Goal: Information Seeking & Learning: Learn about a topic

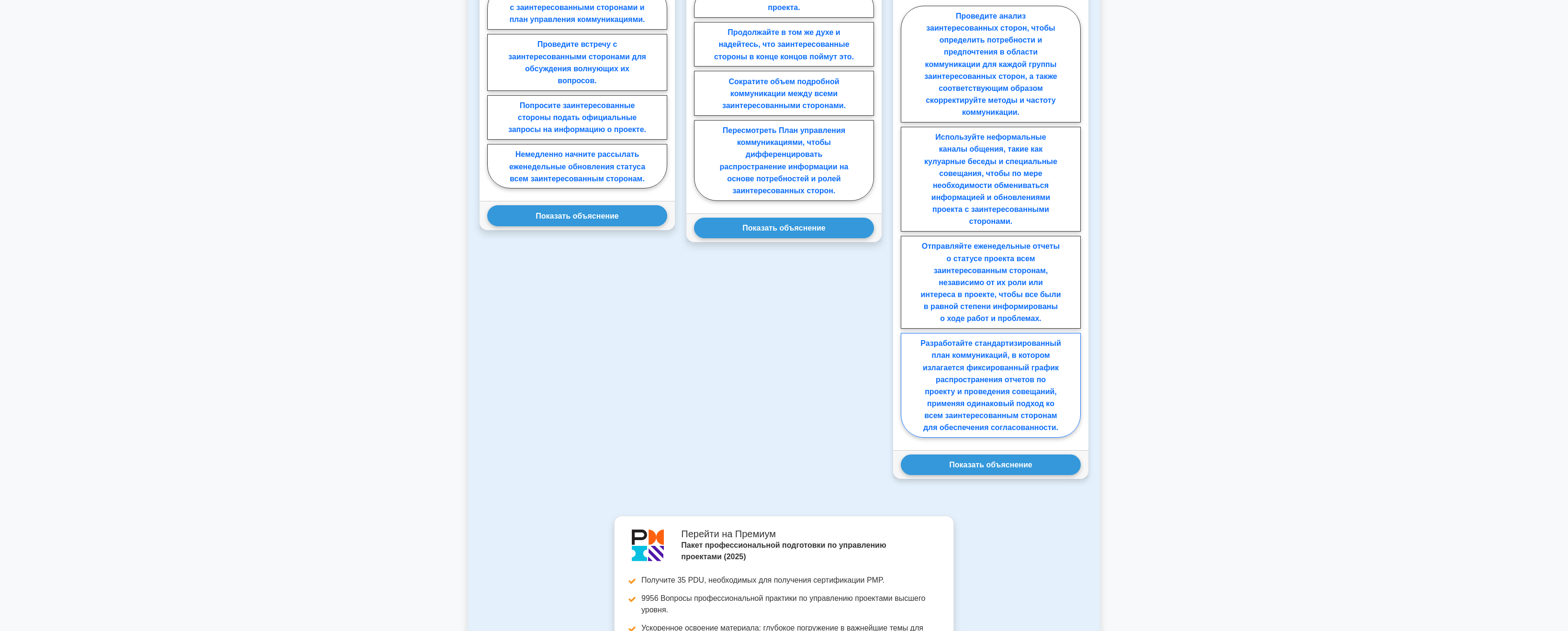
scroll to position [1340, 0]
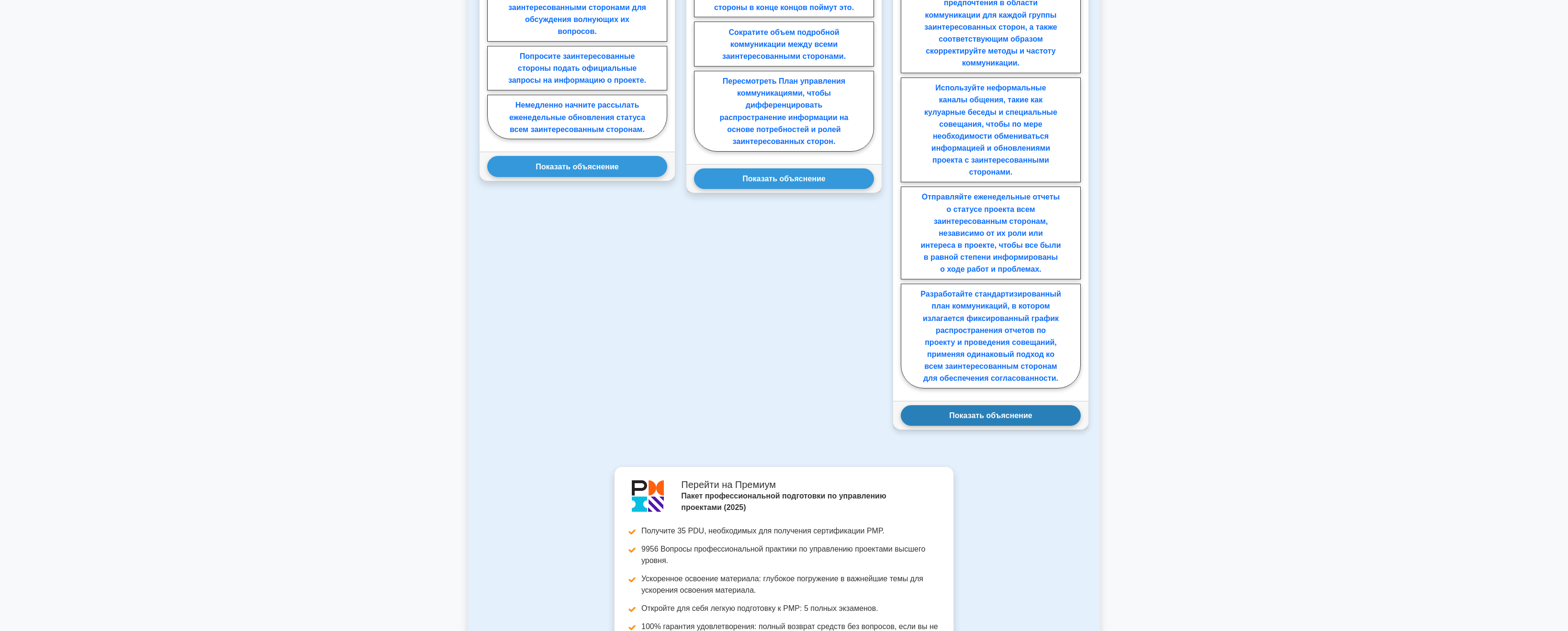
click at [703, 420] on font "Показать объяснение" at bounding box center [990, 416] width 83 height 8
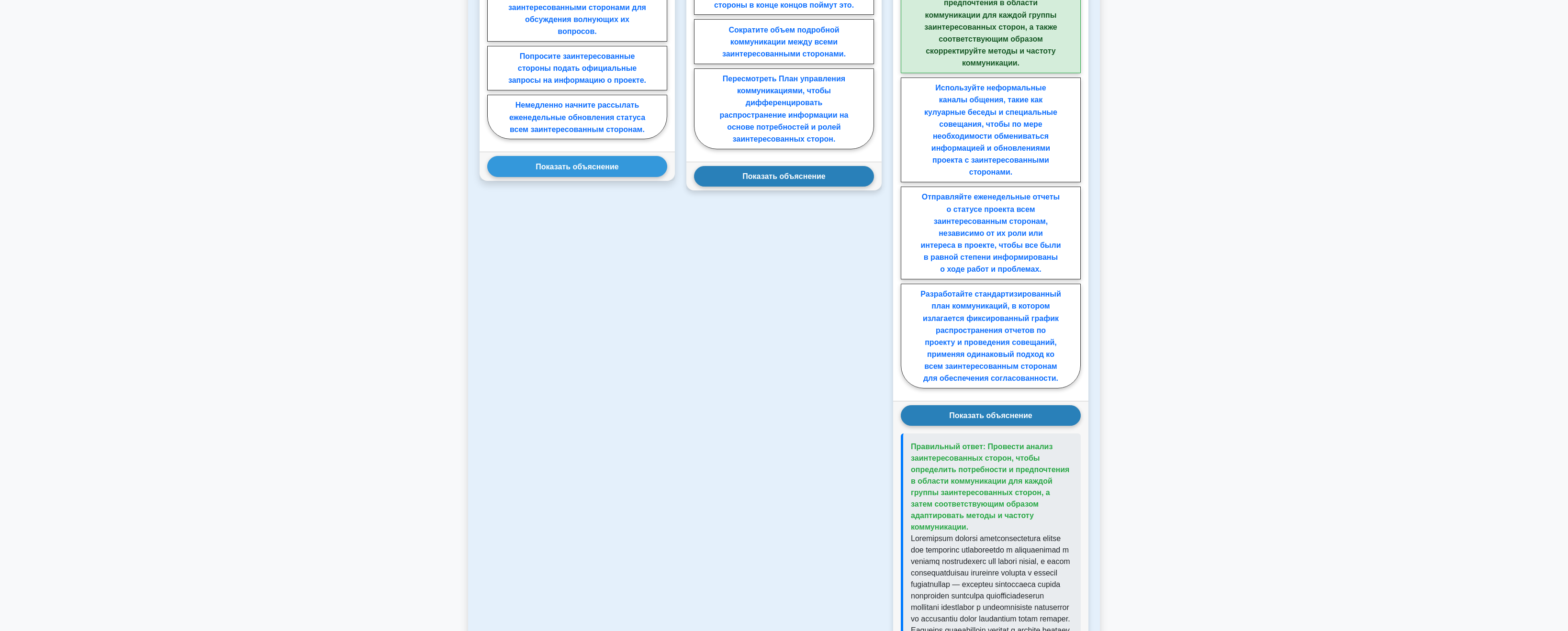
click at [703, 181] on font "Показать объяснение" at bounding box center [784, 177] width 83 height 8
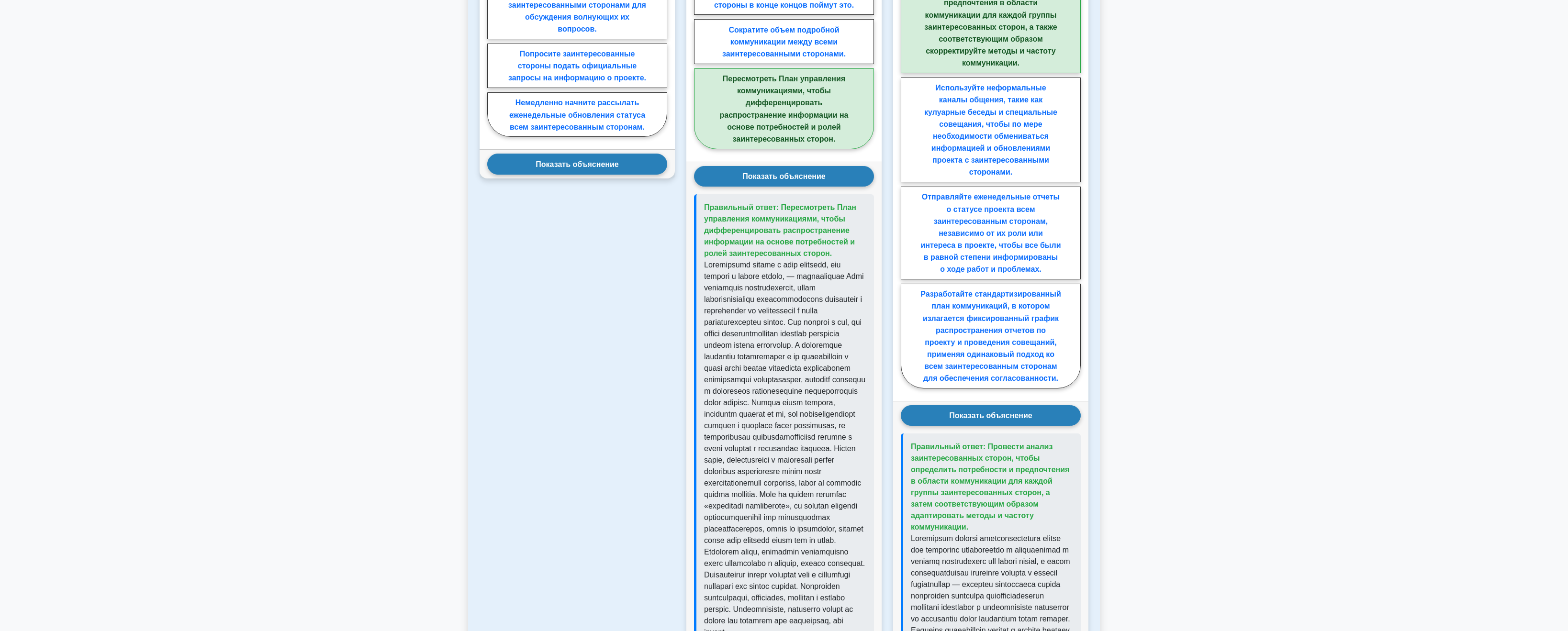
click at [574, 168] on font "Показать объяснение" at bounding box center [577, 164] width 83 height 8
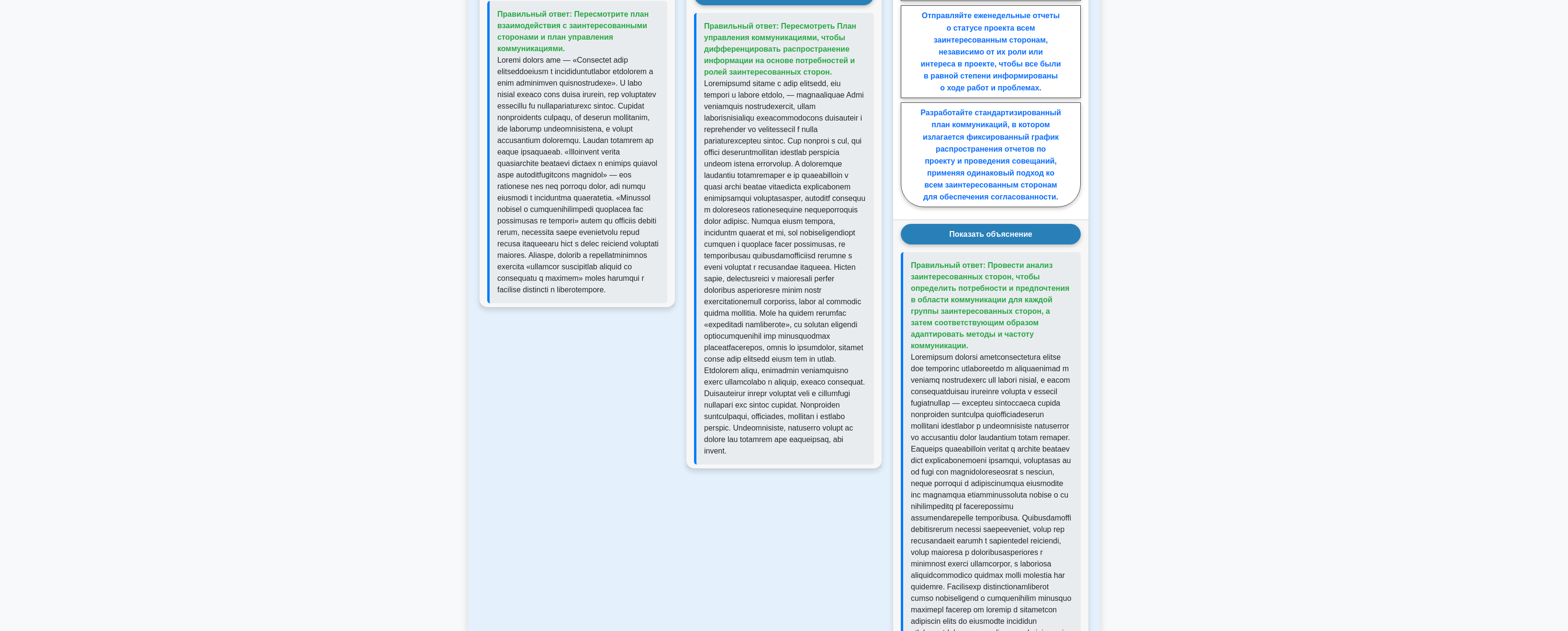
scroll to position [1532, 0]
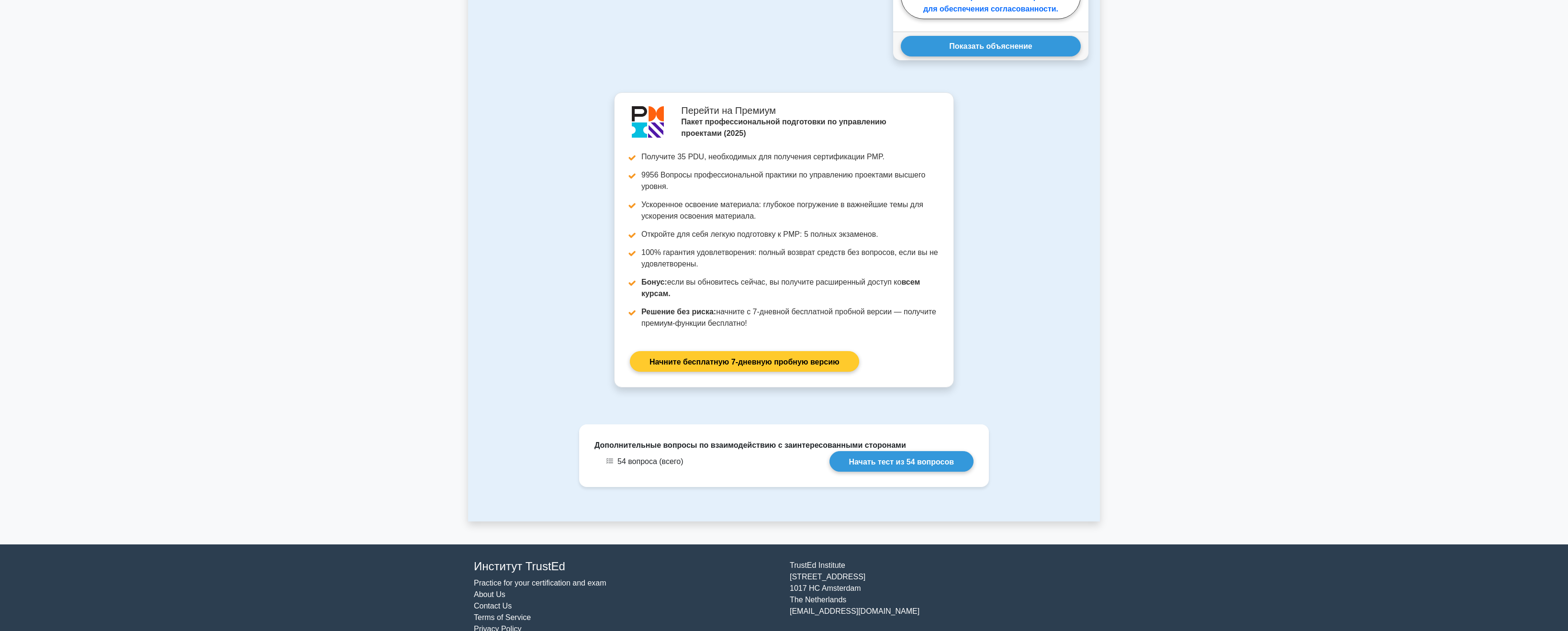
scroll to position [1712, 0]
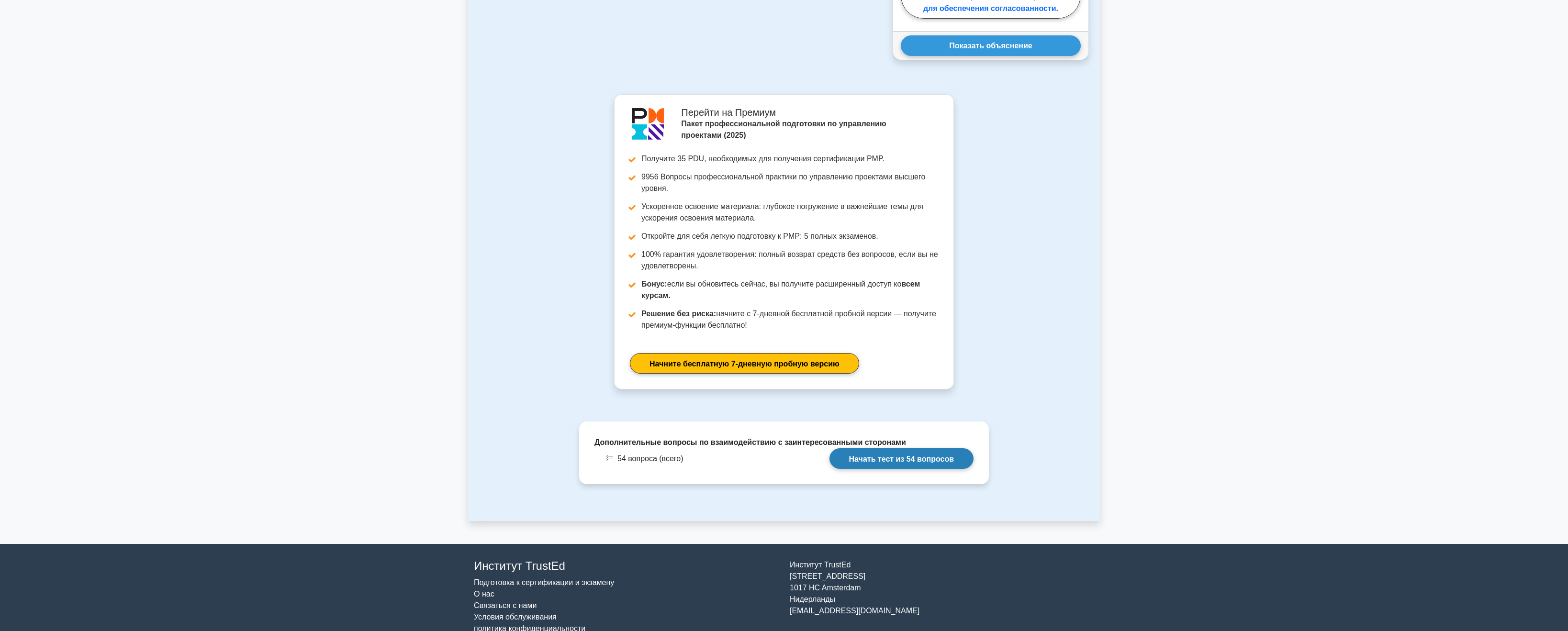
click at [703, 454] on link "Начать тест из 54 вопросов" at bounding box center [901, 459] width 144 height 20
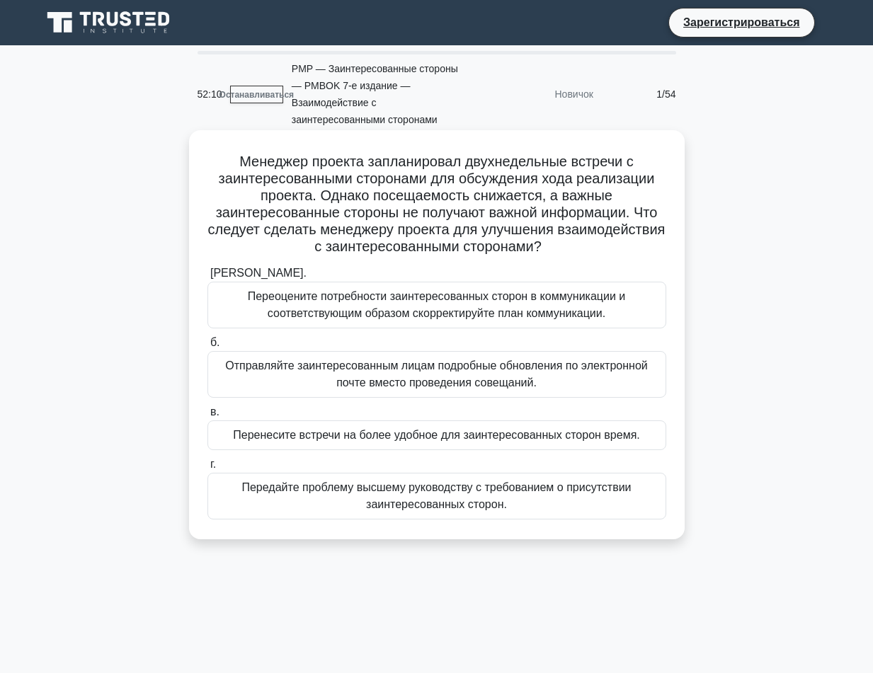
click at [332, 311] on font "Переоцените потребности заинтересованных сторон в коммуникации и соответствующи…" at bounding box center [437, 304] width 378 height 29
click at [207, 278] on input "а. Переоцените потребности заинтересованных сторон в коммуникации и соответству…" at bounding box center [207, 273] width 0 height 9
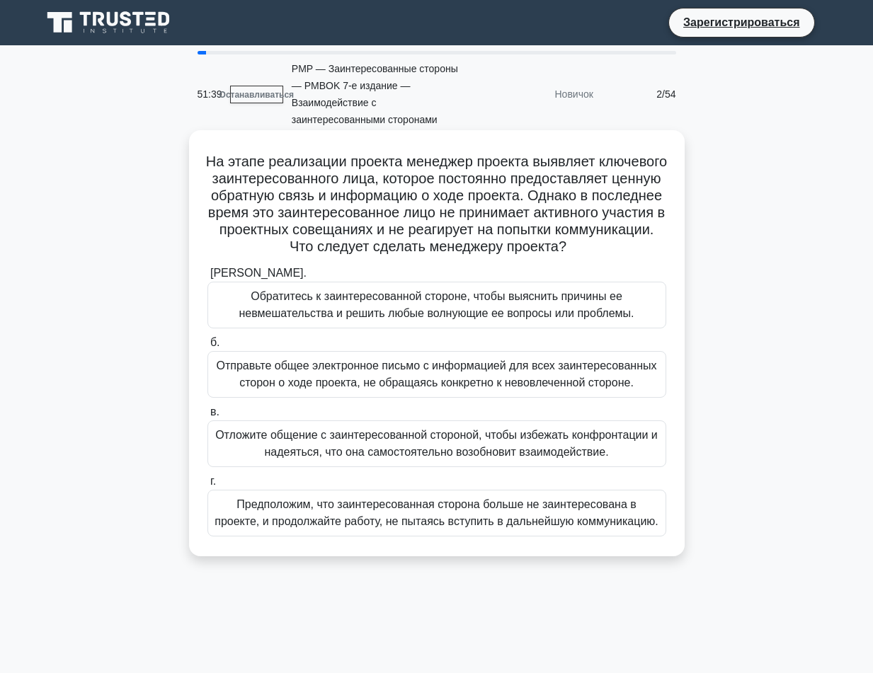
click at [275, 315] on font "Обратитесь к заинтересованной стороне, чтобы выяснить причины ее невмешательств…" at bounding box center [435, 304] width 395 height 29
click at [207, 278] on input "а. Обратитесь к заинтересованной стороне, чтобы выяснить причины ее невмешатель…" at bounding box center [207, 273] width 0 height 9
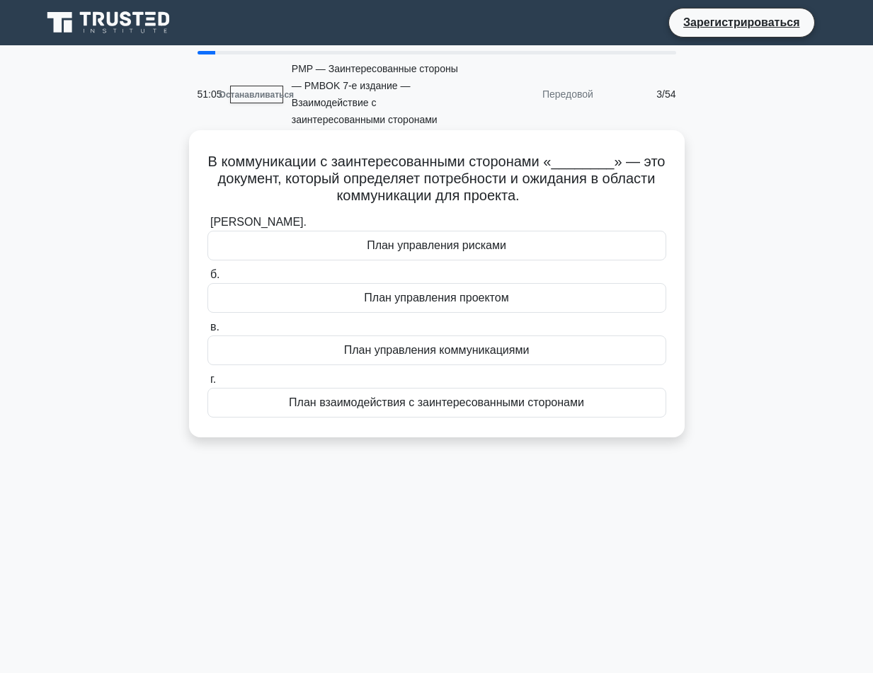
click at [306, 347] on div "План управления коммуникациями" at bounding box center [436, 350] width 459 height 30
click at [207, 332] on input "в. План управления коммуникациями" at bounding box center [207, 327] width 0 height 9
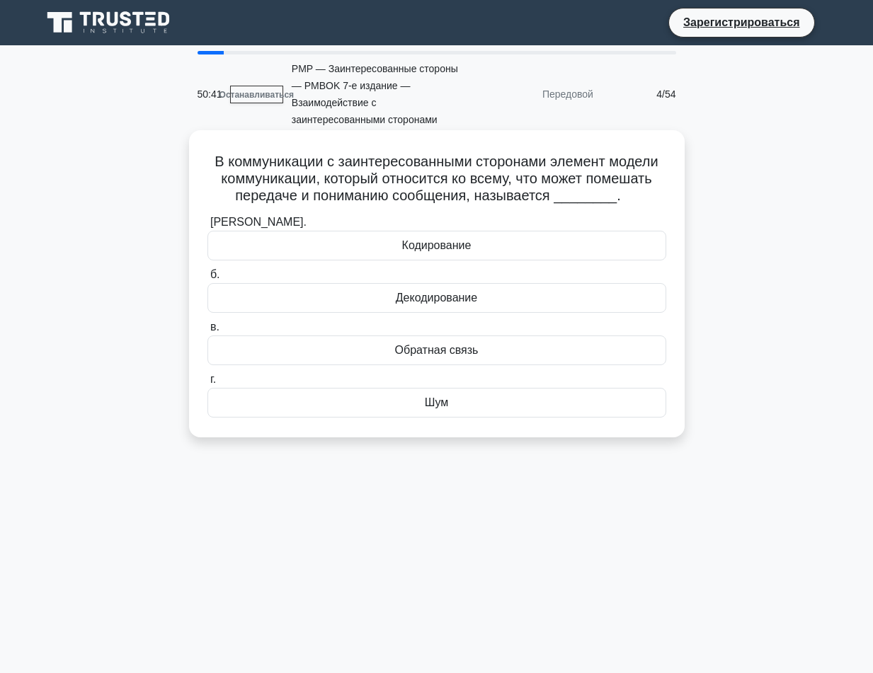
click at [281, 420] on div "а. Кодирование б. Декодирование в. г." at bounding box center [437, 315] width 476 height 209
click at [284, 409] on div "Шум" at bounding box center [436, 403] width 459 height 30
click at [207, 384] on input "г. Шум" at bounding box center [207, 379] width 0 height 9
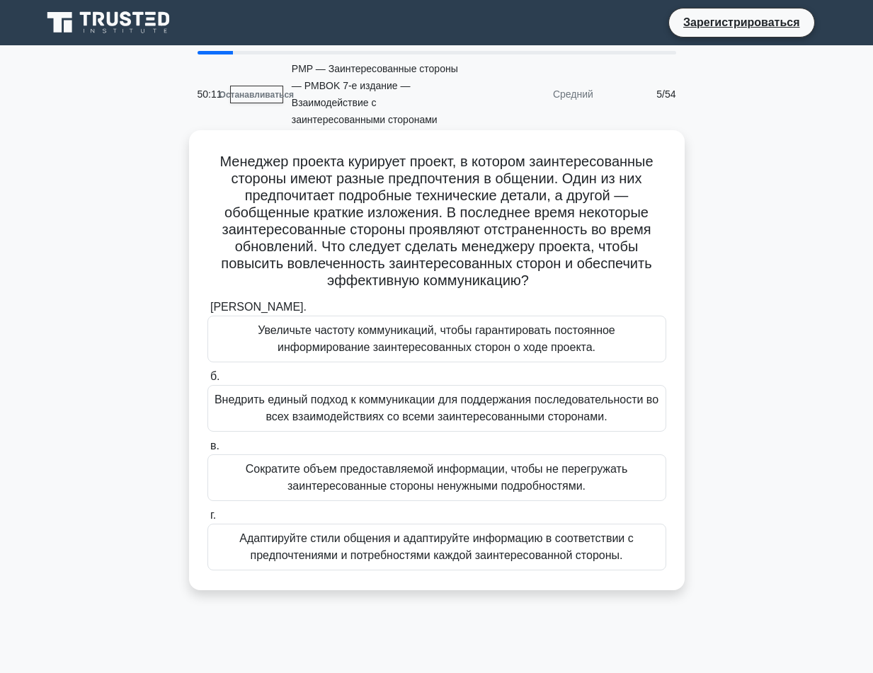
click at [312, 553] on font "Адаптируйте стили общения и адаптируйте информацию в соответствии с предпочтени…" at bounding box center [435, 546] width 393 height 29
click at [207, 520] on input "г. Адаптируйте стили общения и адаптируйте информацию в соответствии с предпочт…" at bounding box center [207, 515] width 0 height 9
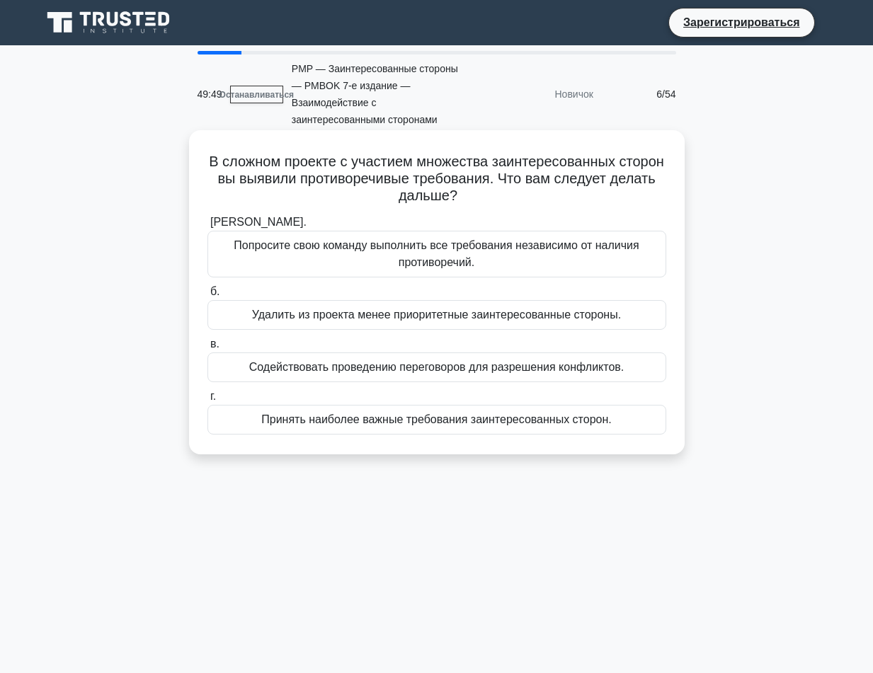
click at [228, 366] on div "Содействовать проведению переговоров для разрешения конфликтов." at bounding box center [436, 367] width 459 height 30
click at [207, 349] on input "в. Содействовать проведению переговоров для разрешения конфликтов." at bounding box center [207, 344] width 0 height 9
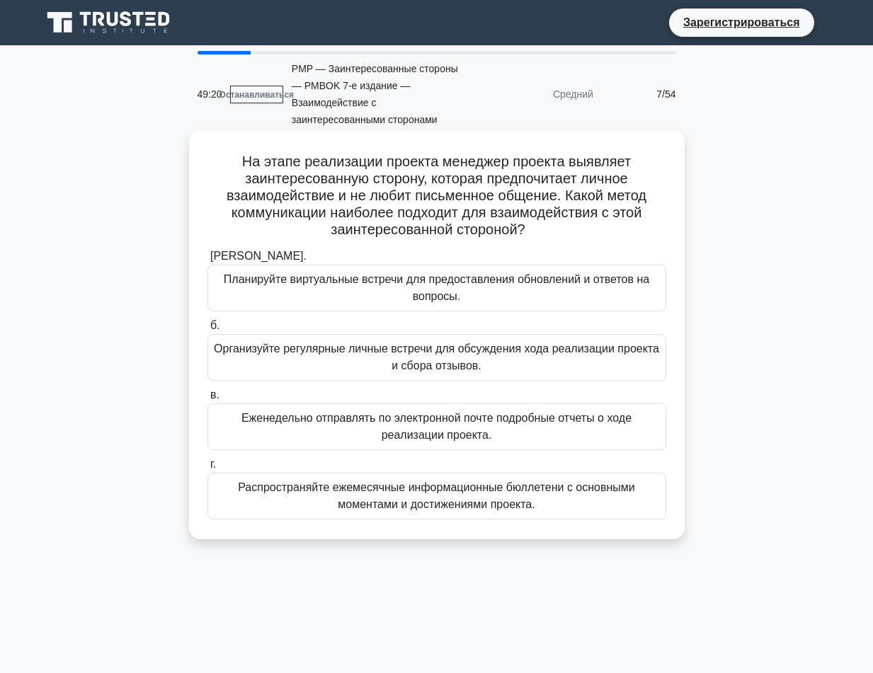
click at [241, 364] on font "Организуйте регулярные личные встречи для обсуждения хода реализации проекта и …" at bounding box center [437, 357] width 446 height 34
click at [207, 330] on input "б. Организуйте регулярные личные встречи для обсуждения хода реализации проекта…" at bounding box center [207, 325] width 0 height 9
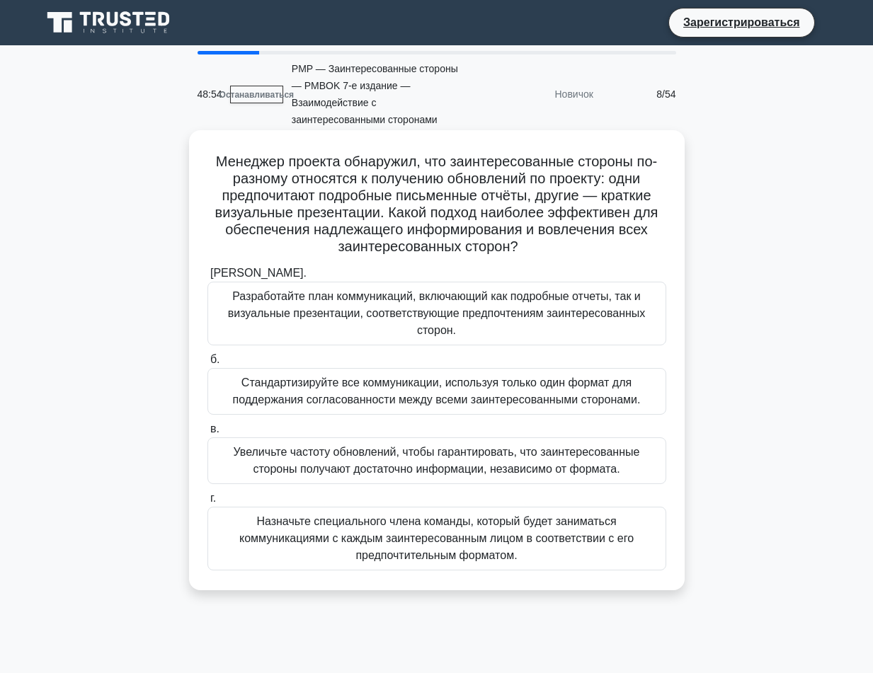
click at [283, 332] on font "Разработайте план коммуникаций, включающий как подробные отчеты, так и визуальн…" at bounding box center [437, 313] width 446 height 51
click at [207, 278] on input "а. Разработайте план коммуникаций, включающий как подробные отчеты, так и визуа…" at bounding box center [207, 273] width 0 height 9
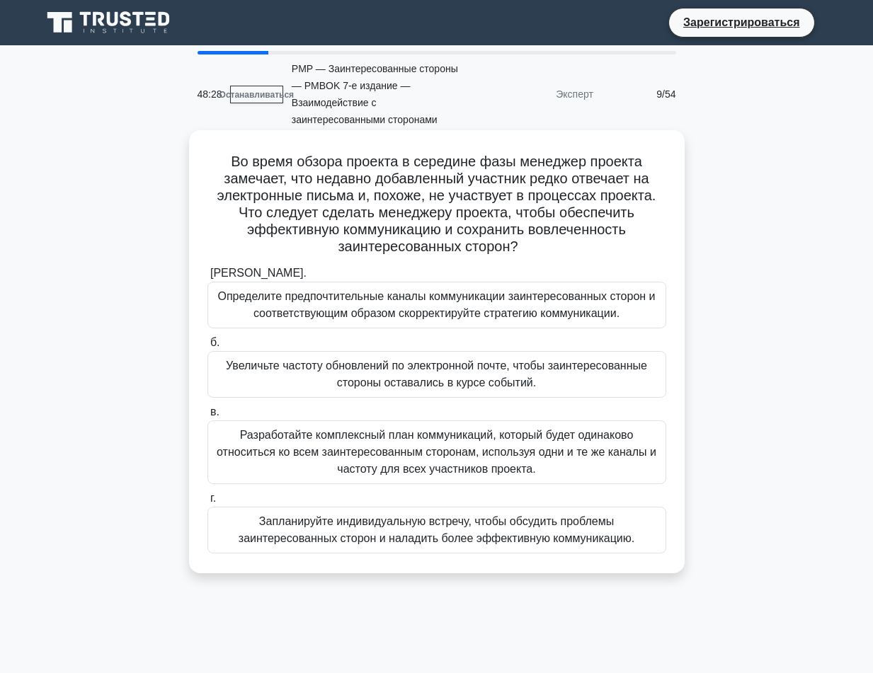
click at [415, 321] on font "Определите предпочтительные каналы коммуникации заинтересованных сторон и соотв…" at bounding box center [437, 305] width 446 height 34
click at [207, 278] on input "а. Определите предпочтительные каналы коммуникации заинтересованных сторон и со…" at bounding box center [207, 273] width 0 height 9
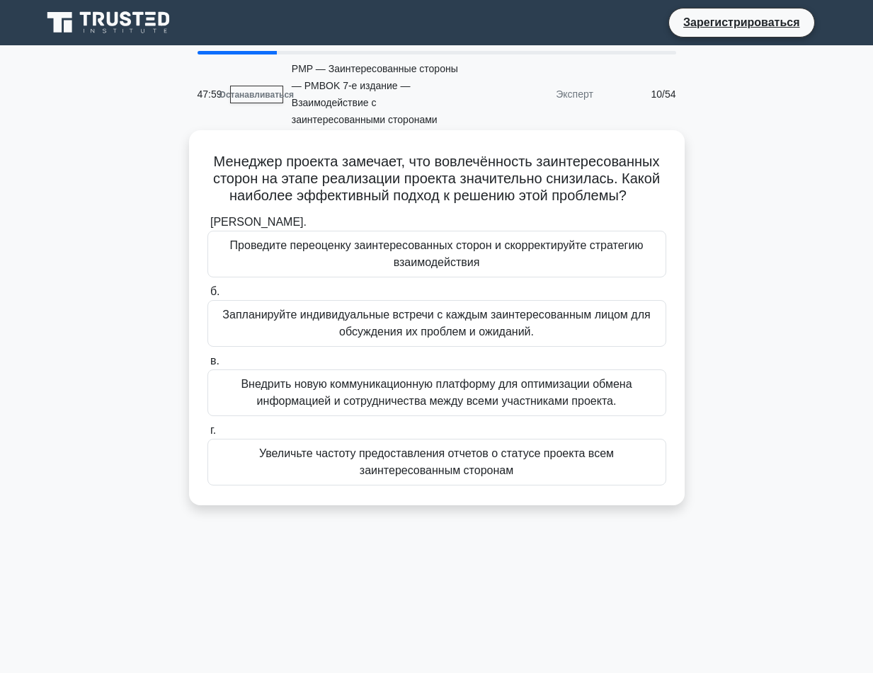
click at [272, 255] on font "Проведите переоценку заинтересованных сторон и скорректируйте стратегию взаимод…" at bounding box center [437, 254] width 446 height 34
click at [207, 227] on input "а. Проведите переоценку заинтересованных сторон и скорректируйте стратегию взаи…" at bounding box center [207, 222] width 0 height 9
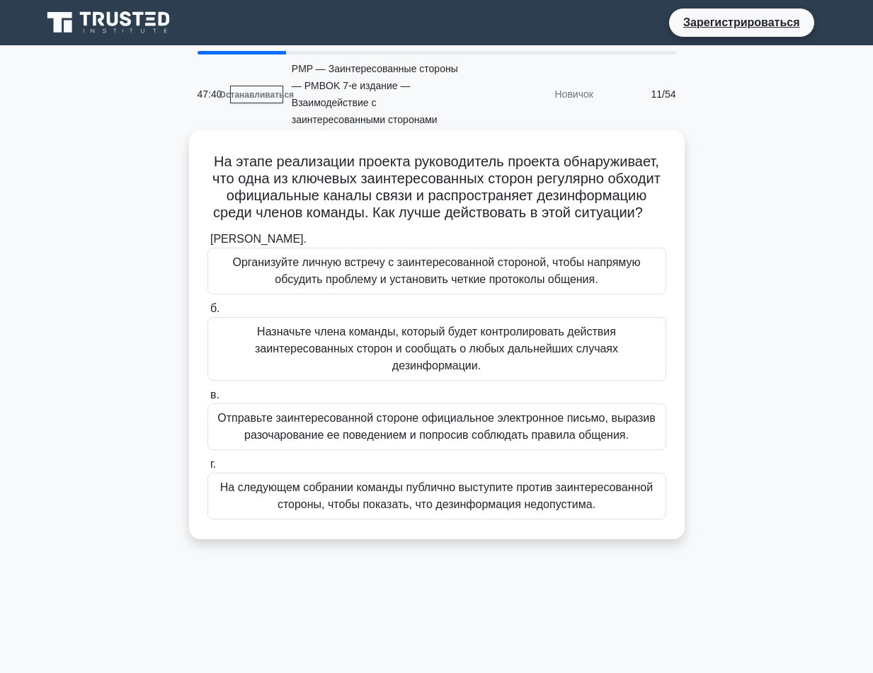
click at [323, 285] on font "Организуйте личную встречу с заинтересованной стороной, чтобы напрямую обсудить…" at bounding box center [436, 270] width 408 height 29
click at [207, 244] on input "а. Организуйте личную встречу с заинтересованной стороной, чтобы напрямую обсуд…" at bounding box center [207, 239] width 0 height 9
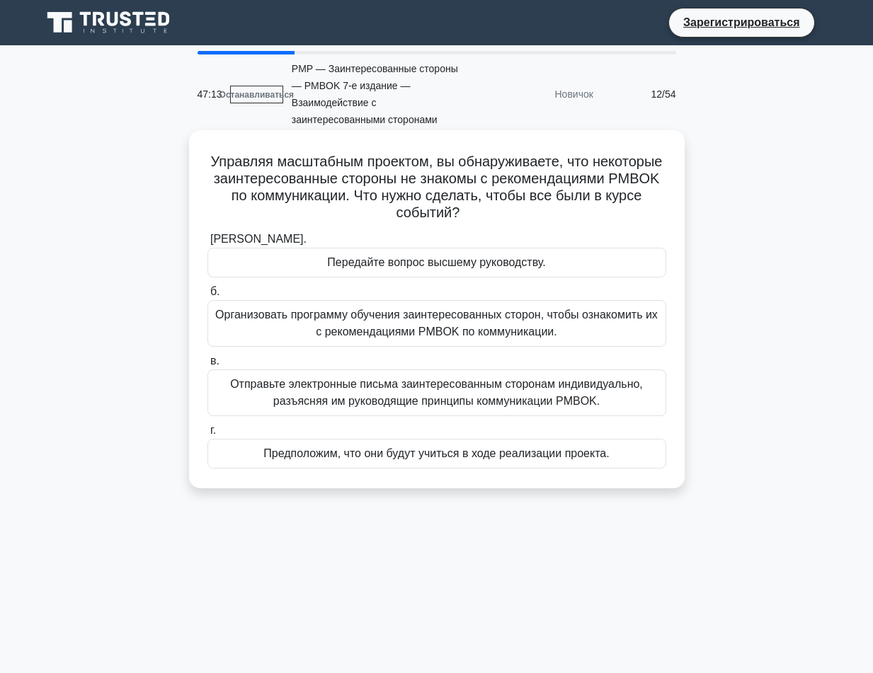
click at [274, 328] on font "Организовать программу обучения заинтересованных сторон, чтобы ознакомить их с …" at bounding box center [437, 323] width 446 height 34
click at [207, 297] on input "б. Организовать программу обучения заинтересованных сторон, чтобы ознакомить их…" at bounding box center [207, 291] width 0 height 9
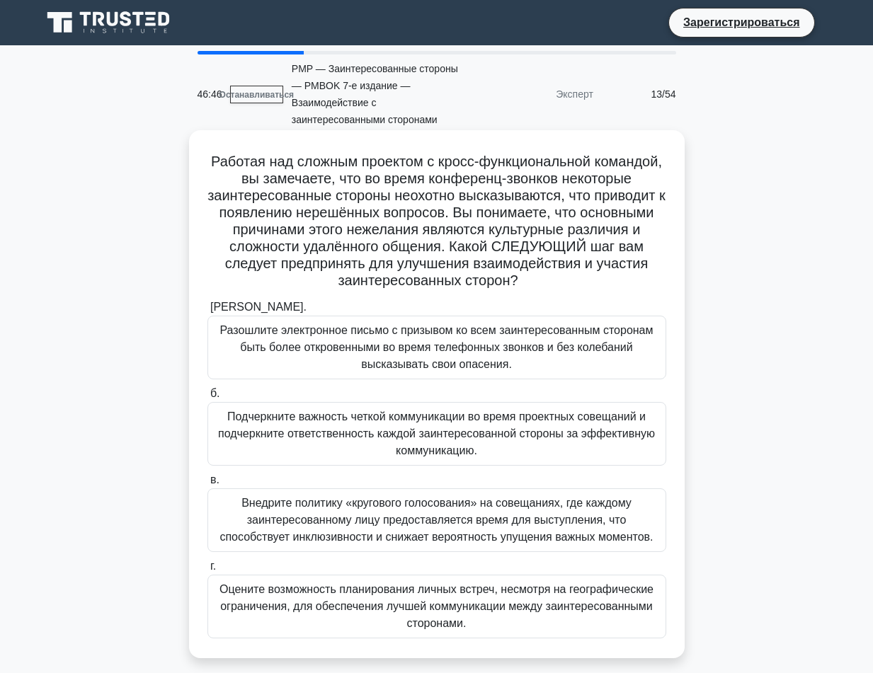
click at [299, 512] on font "Внедрите политику «кругового голосования» на совещаниях, где каждому заинтересо…" at bounding box center [437, 520] width 446 height 51
click at [207, 485] on input "в. Внедрите политику «кругового голосования» на совещаниях, где каждому заинтер…" at bounding box center [207, 480] width 0 height 9
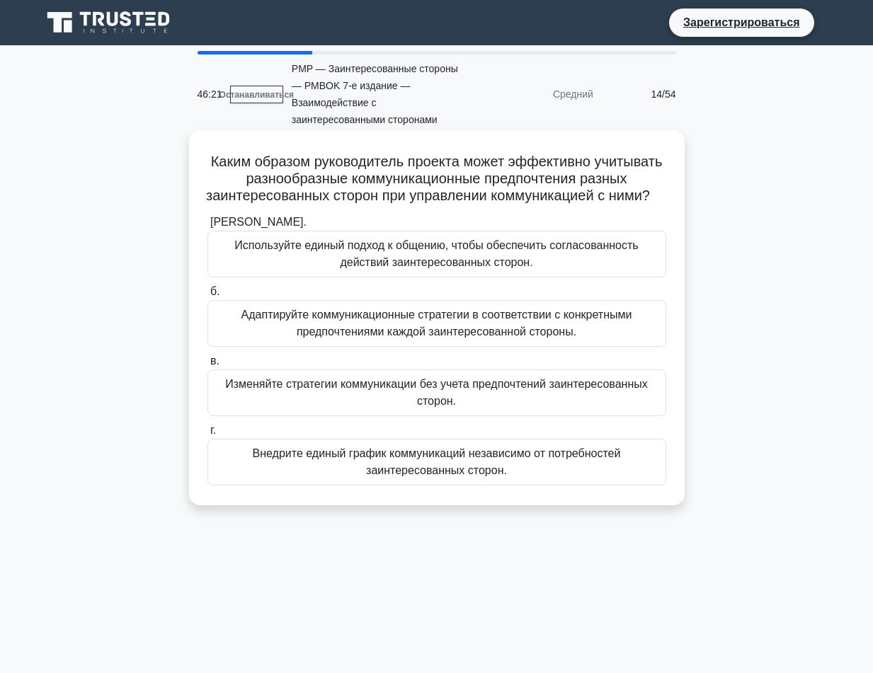
click at [328, 338] on font "Адаптируйте коммуникационные стратегии в соответствии с конкретными предпочтени…" at bounding box center [436, 323] width 391 height 29
click at [207, 297] on input "б. Адаптируйте коммуникационные стратегии в соответствии с конкретными предпочт…" at bounding box center [207, 291] width 0 height 9
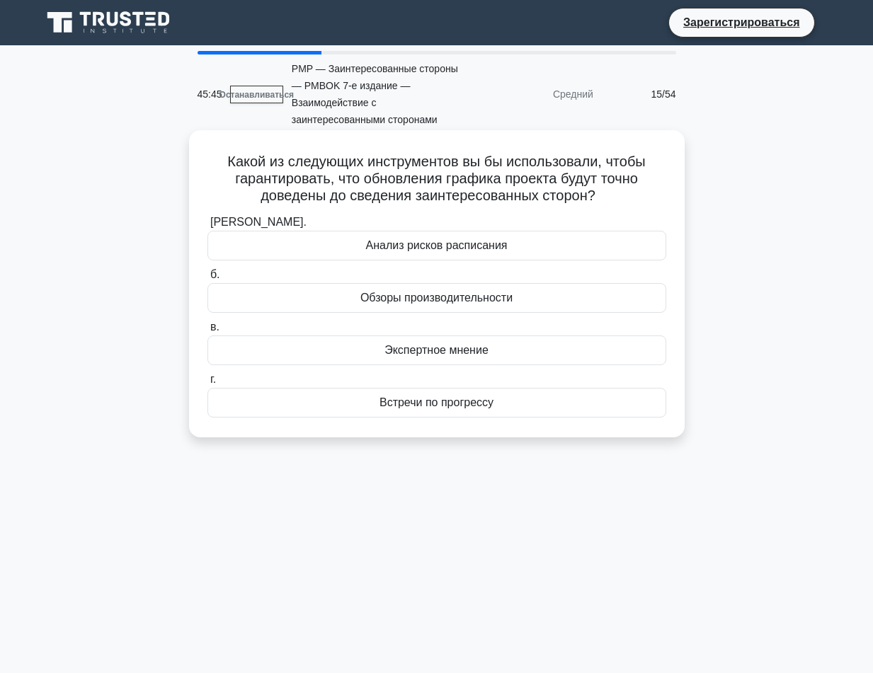
click at [323, 402] on div "Встречи по прогрессу" at bounding box center [436, 403] width 459 height 30
click at [207, 384] on input "г. Встречи по прогрессу" at bounding box center [207, 379] width 0 height 9
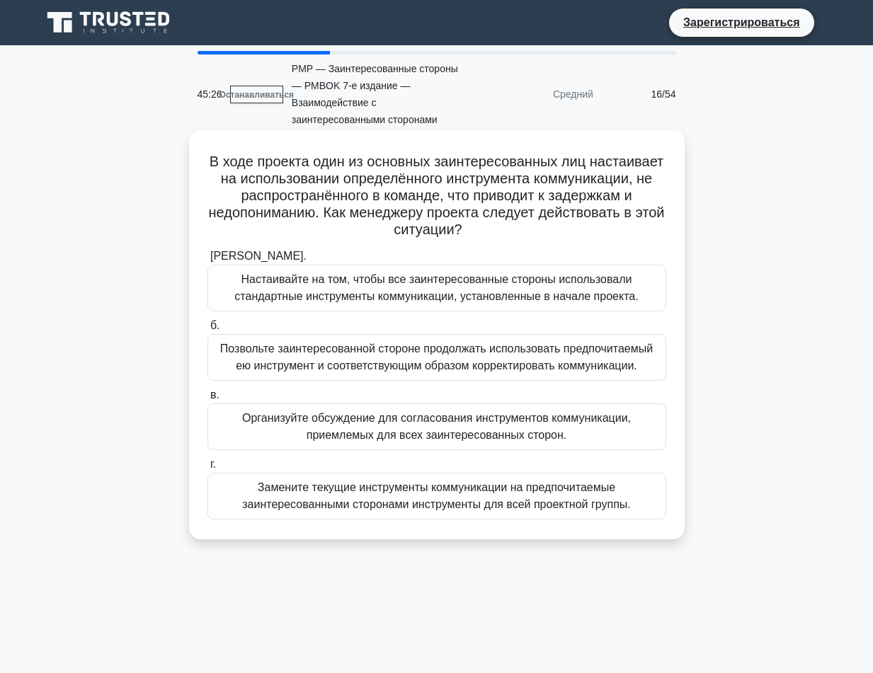
click at [398, 413] on font "Организуйте обсуждение для согласования инструментов коммуникации, приемлемых д…" at bounding box center [436, 426] width 389 height 29
click at [400, 420] on font "Организуйте обсуждение для согласования инструментов коммуникации, приемлемых д…" at bounding box center [436, 426] width 389 height 29
click at [207, 400] on input "в. Организуйте обсуждение для согласования инструментов коммуникации, приемлемы…" at bounding box center [207, 395] width 0 height 9
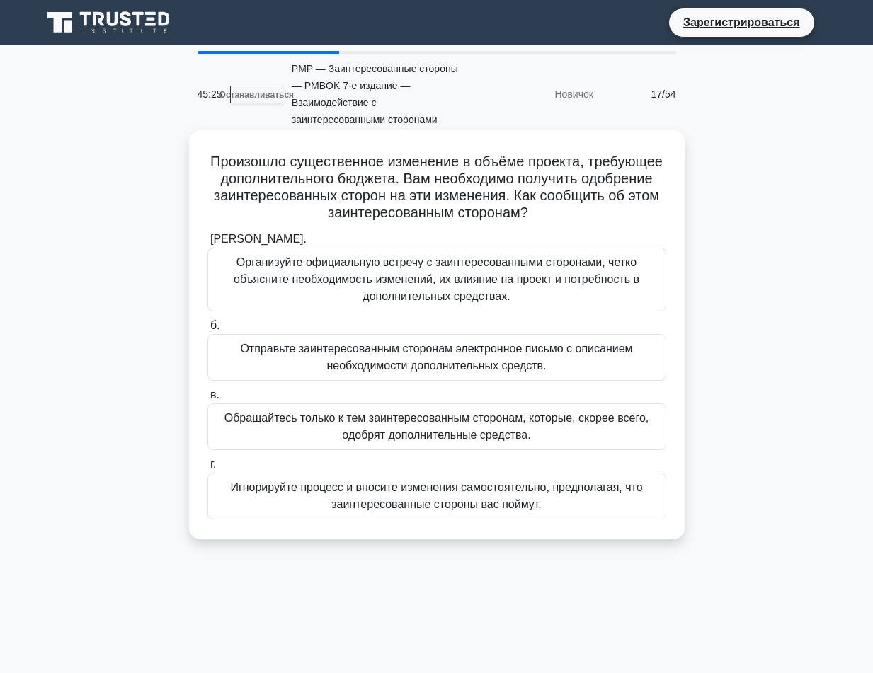
click at [420, 429] on font "Обращайтесь только к тем заинтересованным сторонам, которые, скорее всего, одоб…" at bounding box center [436, 426] width 425 height 29
click at [207, 400] on input "в. Обращайтесь только к тем заинтересованным сторонам, которые, скорее всего, о…" at bounding box center [207, 395] width 0 height 9
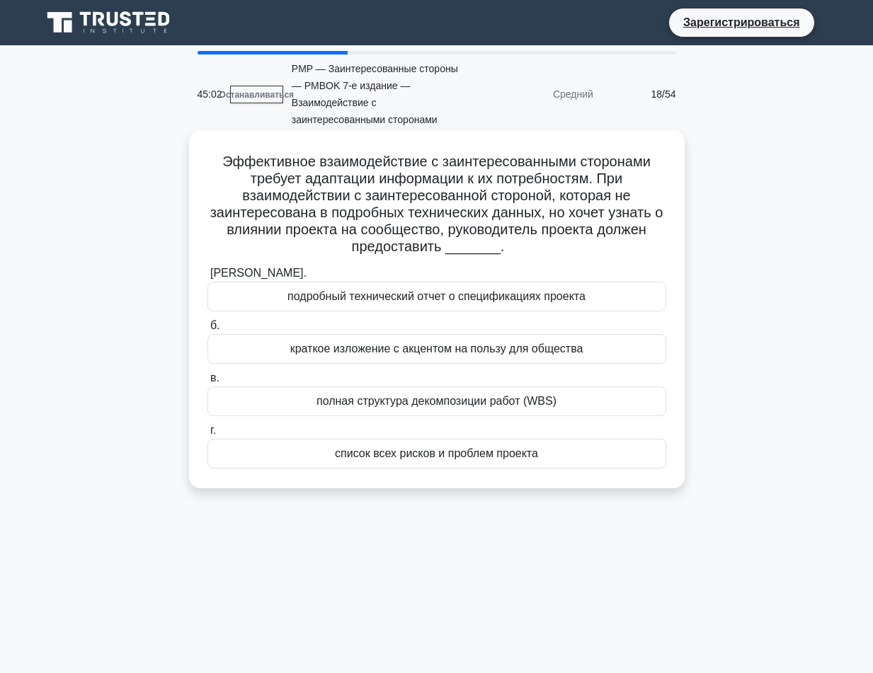
click at [291, 345] on font "краткое изложение с акцентом на пользу для общества" at bounding box center [436, 349] width 293 height 12
click at [207, 330] on input "б. краткое изложение с акцентом на пользу для общества" at bounding box center [207, 325] width 0 height 9
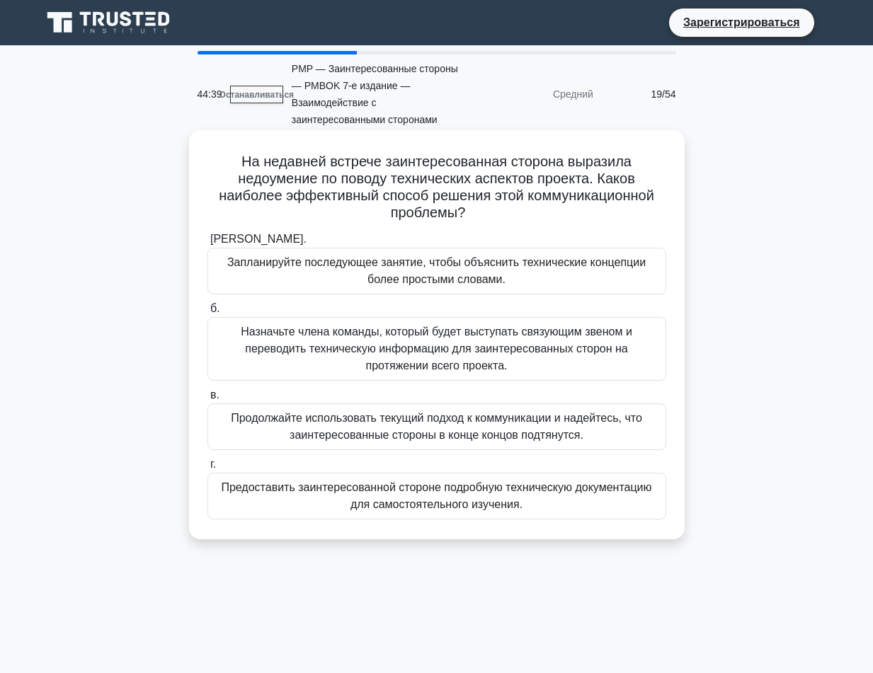
click at [357, 353] on font "Назначьте члена команды, который будет выступать связующим звеном и переводить …" at bounding box center [436, 349] width 391 height 46
click at [207, 314] on input "б. Назначьте члена команды, который будет выступать связующим звеном и переводи…" at bounding box center [207, 308] width 0 height 9
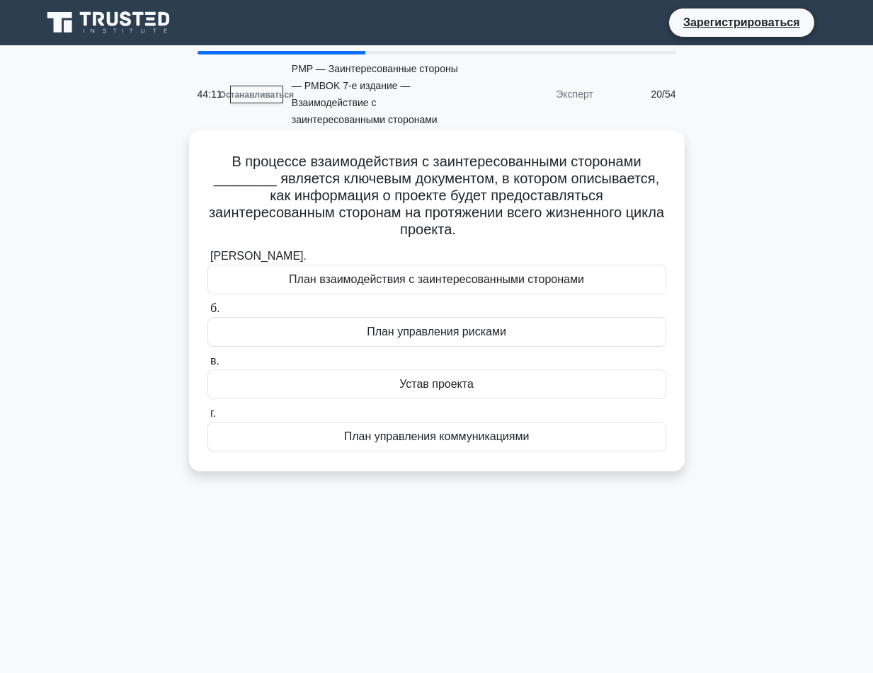
click at [444, 442] on font "План управления коммуникациями" at bounding box center [436, 436] width 185 height 12
click at [207, 418] on input "г. План управления коммуникациями" at bounding box center [207, 413] width 0 height 9
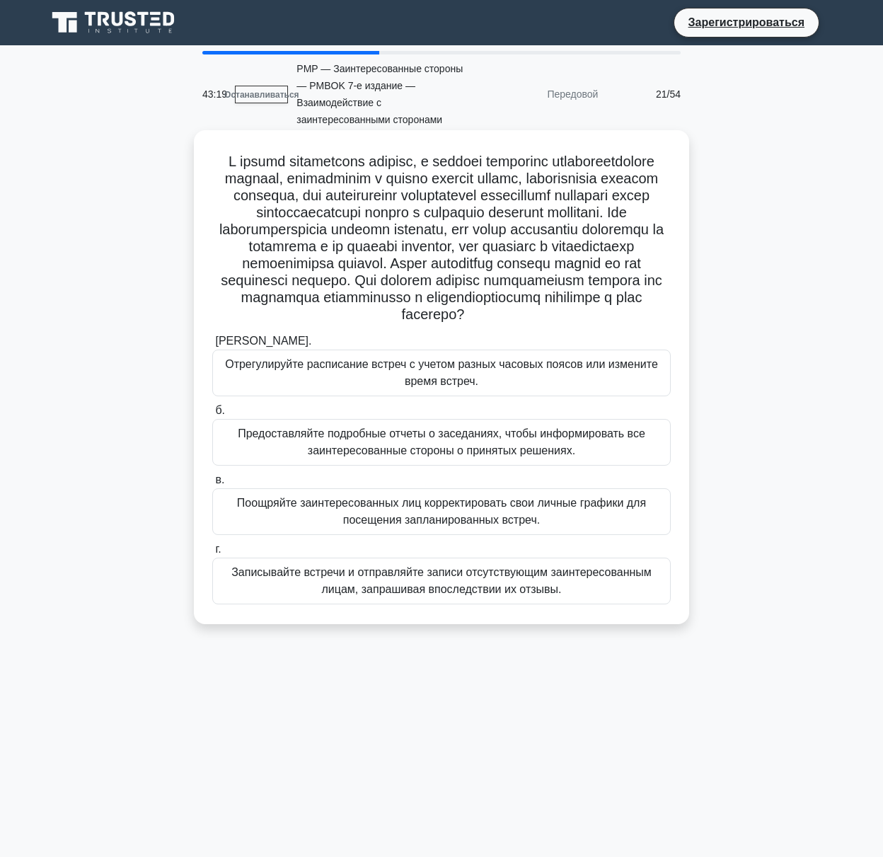
click at [291, 390] on font "Отрегулируйте расписание встреч с учетом разных часовых поясов или измените вре…" at bounding box center [442, 373] width 446 height 34
click at [212, 346] on input "а. Отрегулируйте расписание встреч с учетом разных часовых поясов или измените …" at bounding box center [212, 341] width 0 height 9
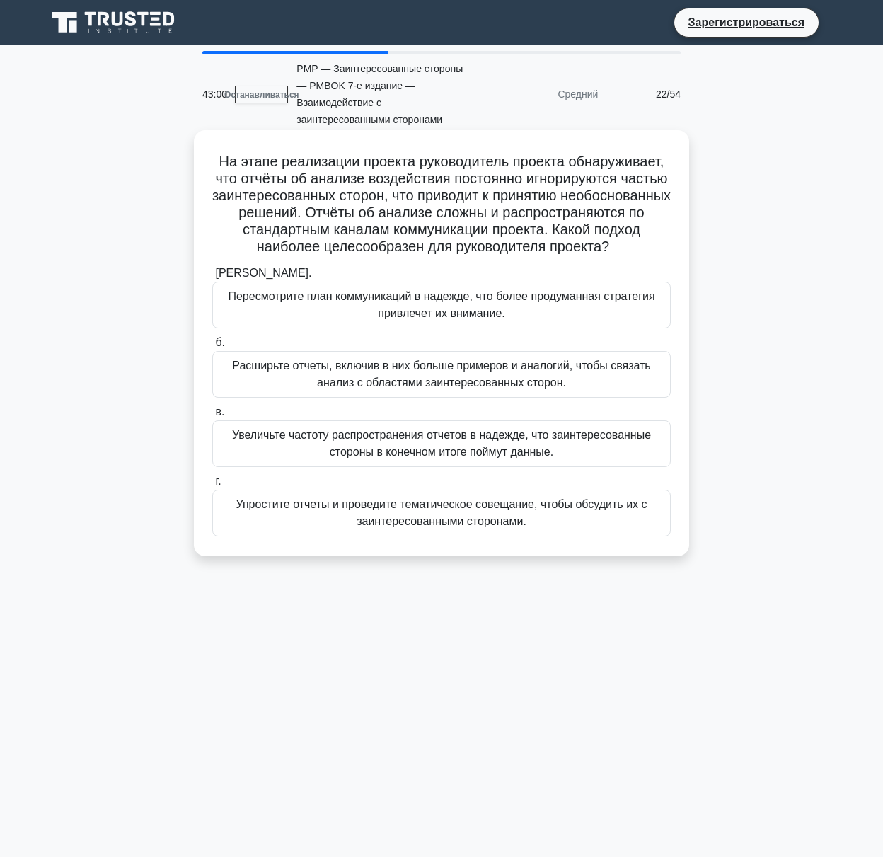
click at [300, 530] on font "Упростите отчеты и проведите тематическое совещание, чтобы обсудить их с заинте…" at bounding box center [442, 513] width 446 height 34
click at [212, 486] on input "г. Упростите отчеты и проведите тематическое совещание, чтобы обсудить их с заи…" at bounding box center [212, 481] width 0 height 9
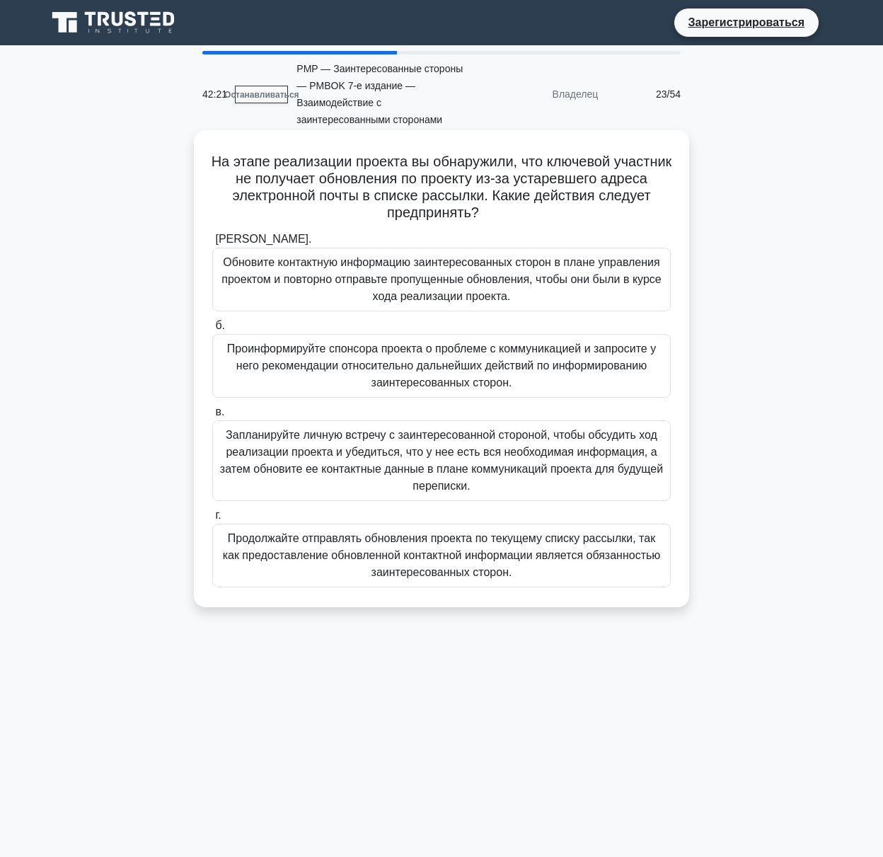
click at [354, 292] on font "Обновите контактную информацию заинтересованных сторон в плане управления проек…" at bounding box center [442, 279] width 446 height 51
click at [212, 244] on input "а. Обновите контактную информацию заинтересованных сторон в плане управления пр…" at bounding box center [212, 239] width 0 height 9
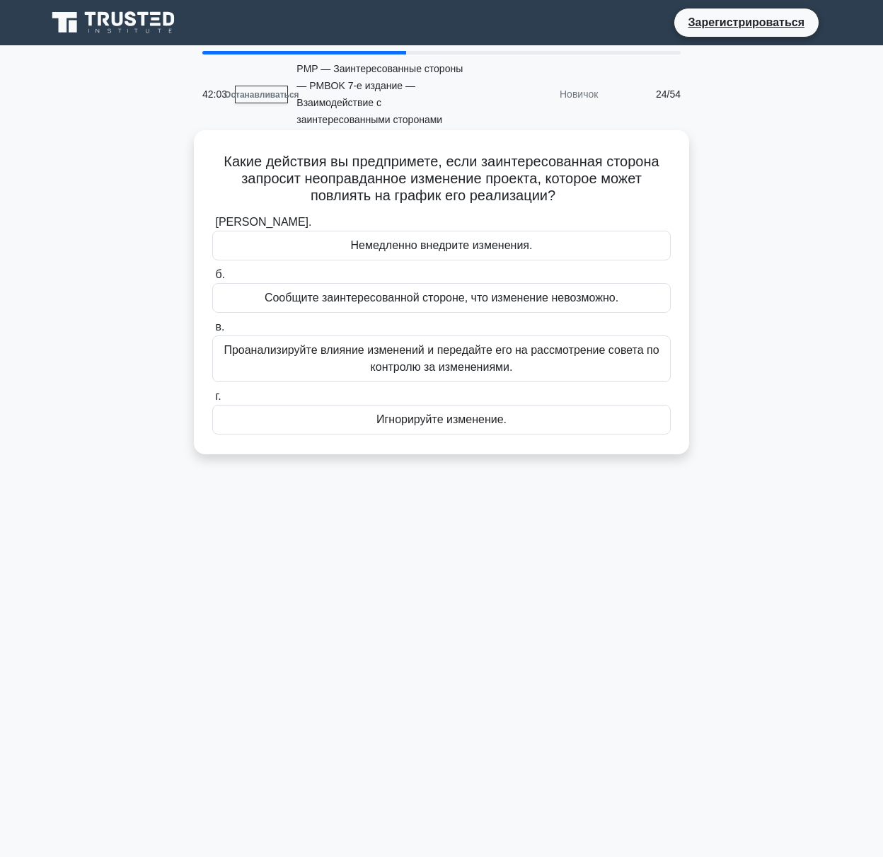
click at [276, 364] on font "Проанализируйте влияние изменений и передайте его на рассмотрение совета по кон…" at bounding box center [442, 359] width 446 height 34
click at [212, 332] on input "в. Проанализируйте влияние изменений и передайте его на рассмотрение совета по …" at bounding box center [212, 327] width 0 height 9
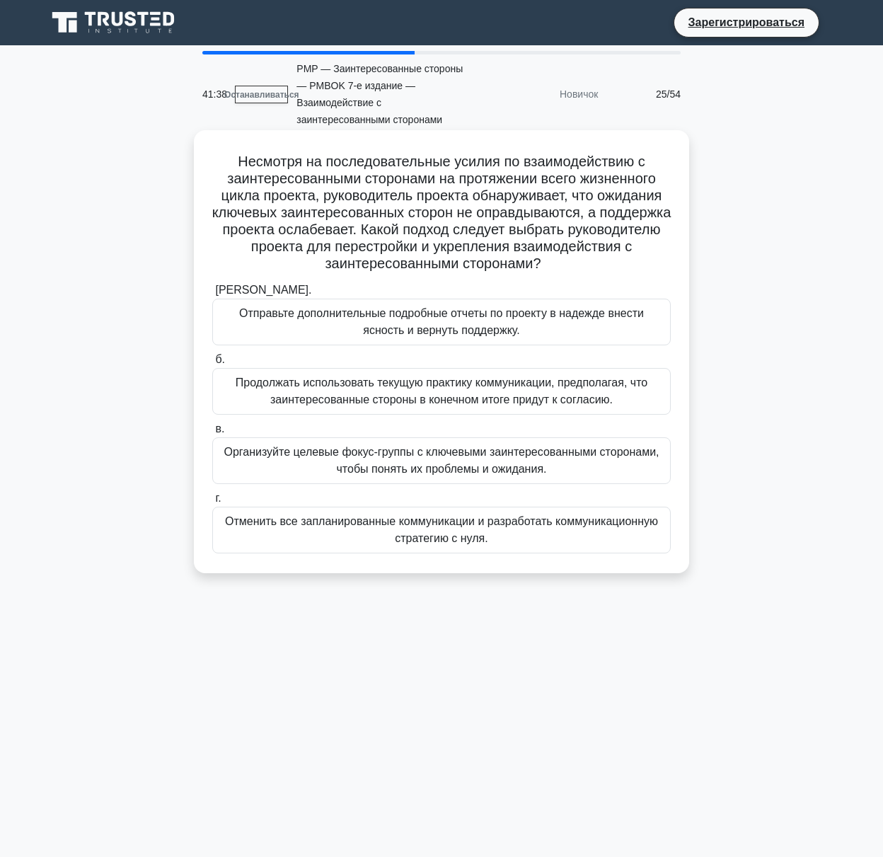
click at [289, 464] on font "Организуйте целевые фокус-группы с ключевыми заинтересованными сторонами, чтобы…" at bounding box center [442, 461] width 446 height 34
click at [212, 434] on input "в. Организуйте целевые фокус-группы с ключевыми заинтересованными сторонами, чт…" at bounding box center [212, 429] width 0 height 9
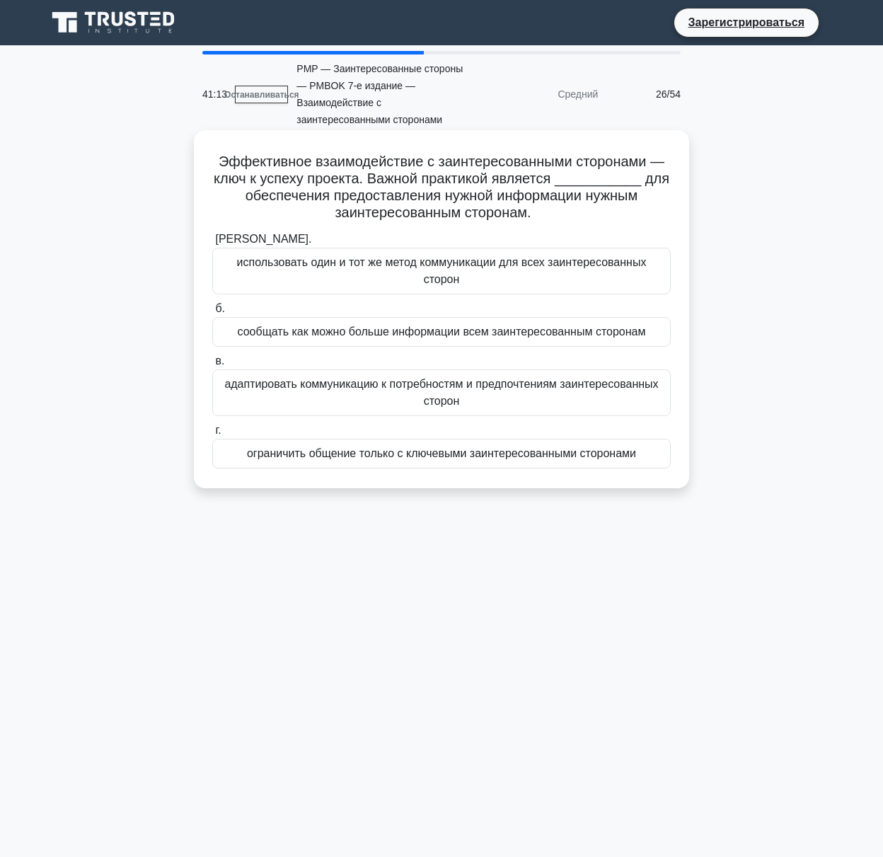
click at [270, 393] on font "адаптировать коммуникацию к потребностям и предпочтениям заинтересованных сторон" at bounding box center [442, 393] width 446 height 34
click at [212, 366] on input "в. адаптировать коммуникацию к потребностям и предпочтениям заинтересованных ст…" at bounding box center [212, 361] width 0 height 9
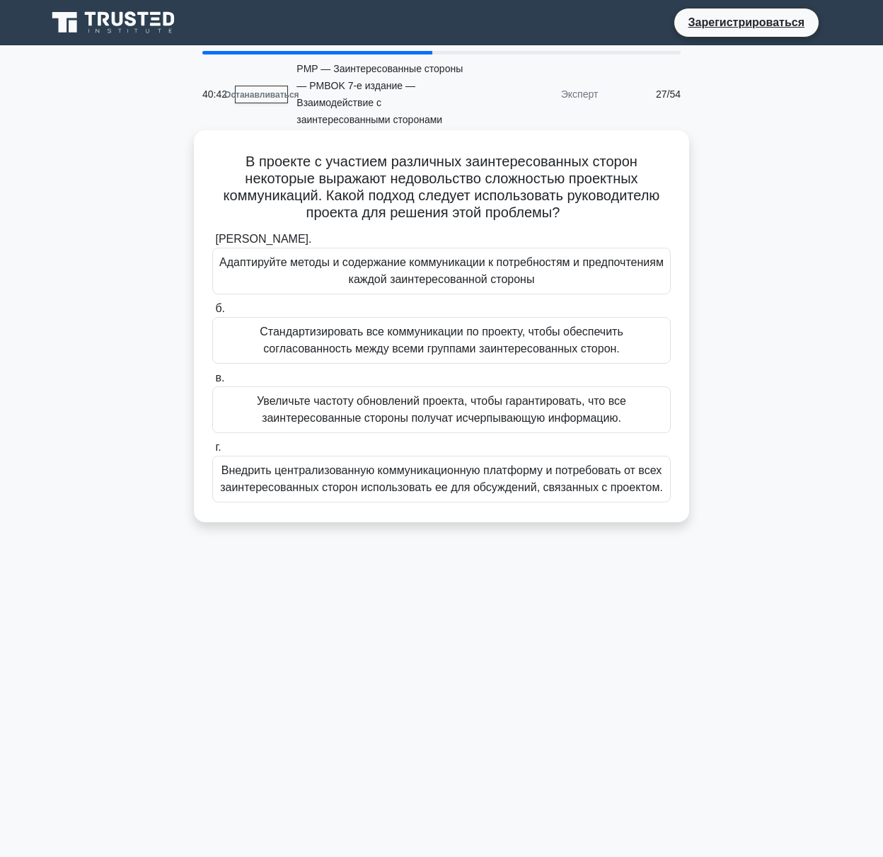
click at [516, 278] on font "Адаптируйте методы и содержание коммуникации к потребностям и предпочтениям каж…" at bounding box center [441, 270] width 444 height 29
click at [212, 244] on input "а. Адаптируйте методы и содержание коммуникации к потребностям и предпочтениям …" at bounding box center [212, 239] width 0 height 9
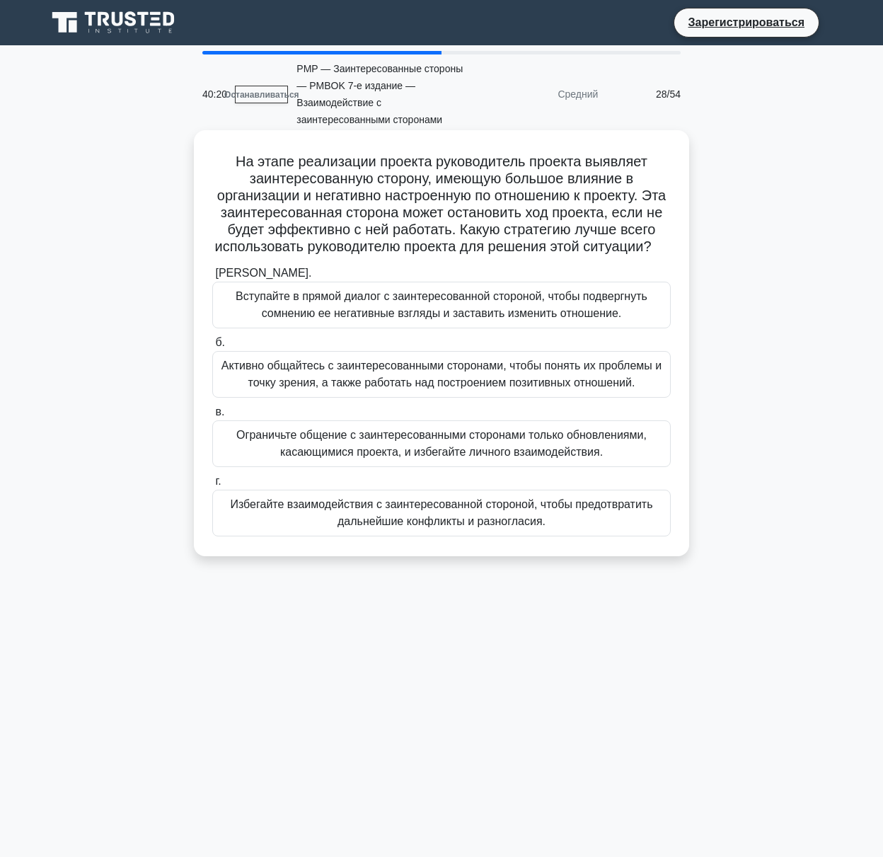
click at [248, 391] on font "Активно общайтесь с заинтересованными сторонами, чтобы понять их проблемы и точ…" at bounding box center [442, 374] width 446 height 34
click at [212, 347] on input "б. Активно общайтесь с заинтересованными сторонами, чтобы понять их проблемы и …" at bounding box center [212, 342] width 0 height 9
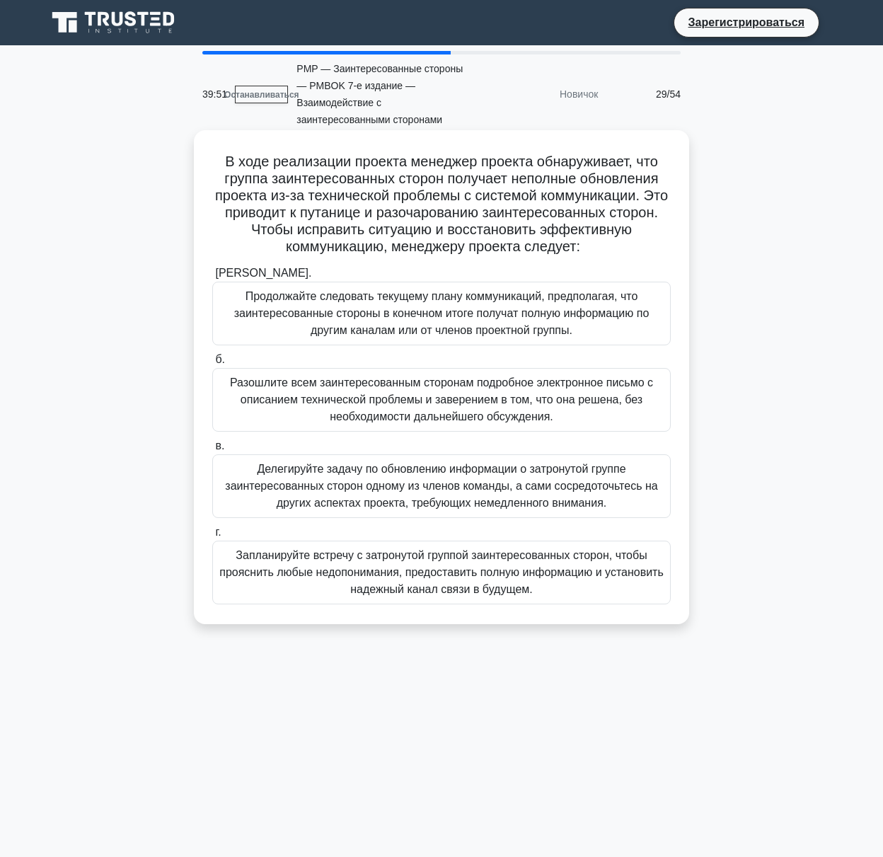
click at [387, 585] on font "Запланируйте встречу с затронутой группой заинтересованных сторон, чтобы проясн…" at bounding box center [441, 572] width 444 height 46
click at [212, 537] on input "г. Запланируйте встречу с затронутой группой заинтересованных сторон, чтобы про…" at bounding box center [212, 532] width 0 height 9
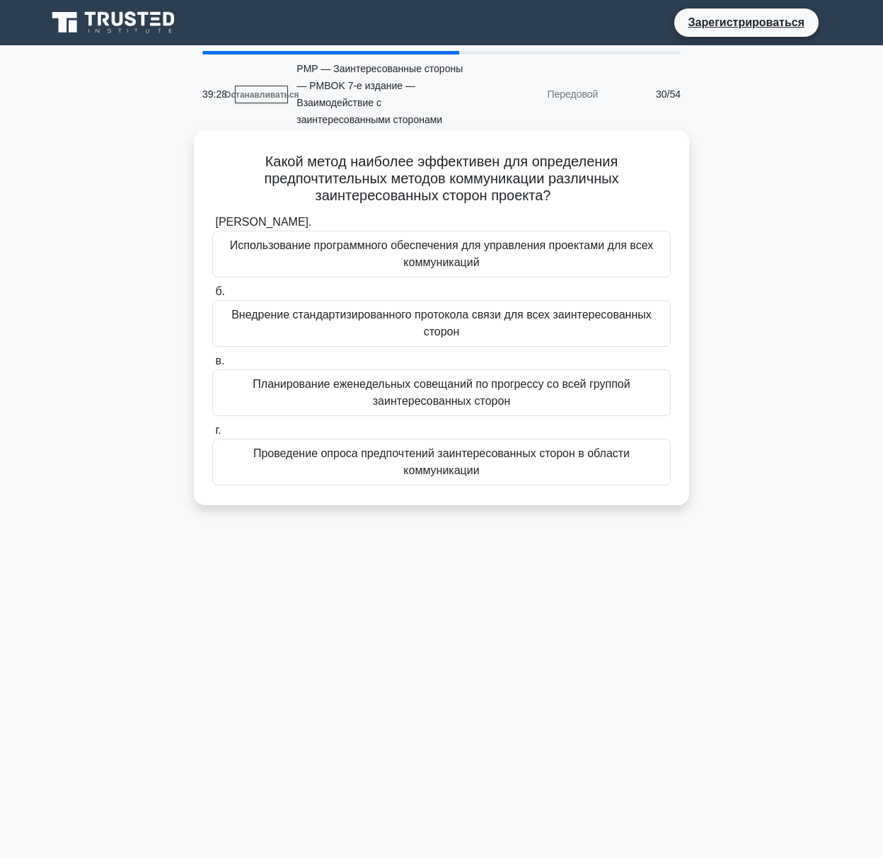
click at [410, 467] on font "Проведение опроса предпочтений заинтересованных сторон в области коммуникации" at bounding box center [441, 461] width 376 height 29
click at [212, 435] on input "г. Проведение опроса предпочтений заинтересованных сторон в области коммуникации" at bounding box center [212, 430] width 0 height 9
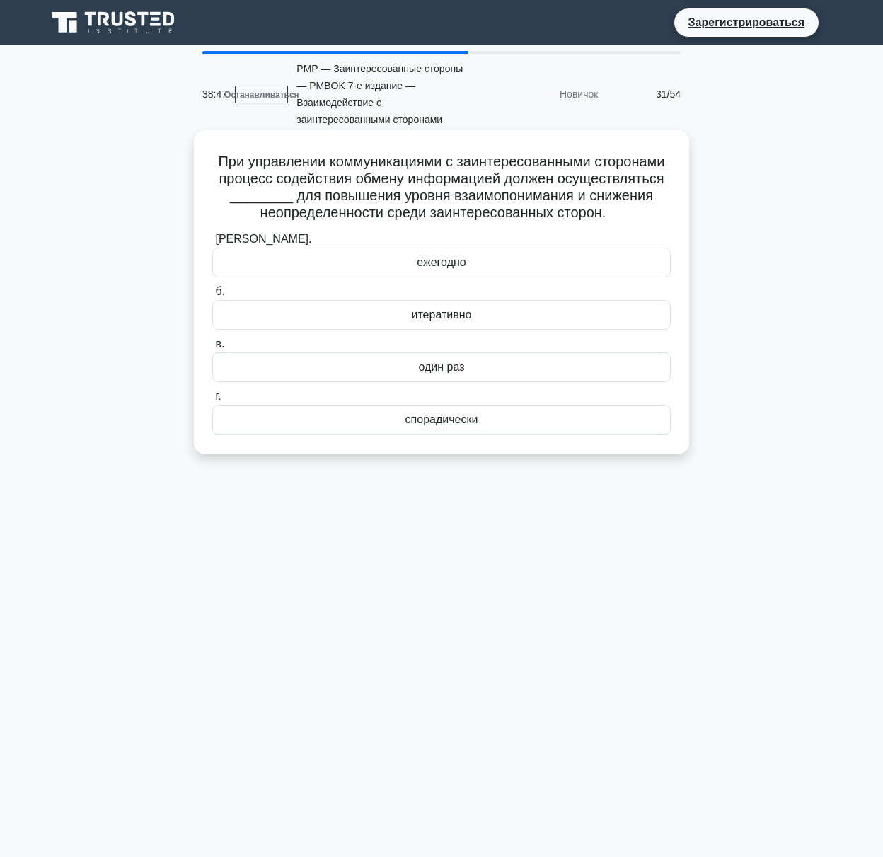
click at [412, 326] on div "итеративно" at bounding box center [441, 315] width 459 height 30
click at [212, 297] on input "б. итеративно" at bounding box center [212, 291] width 0 height 9
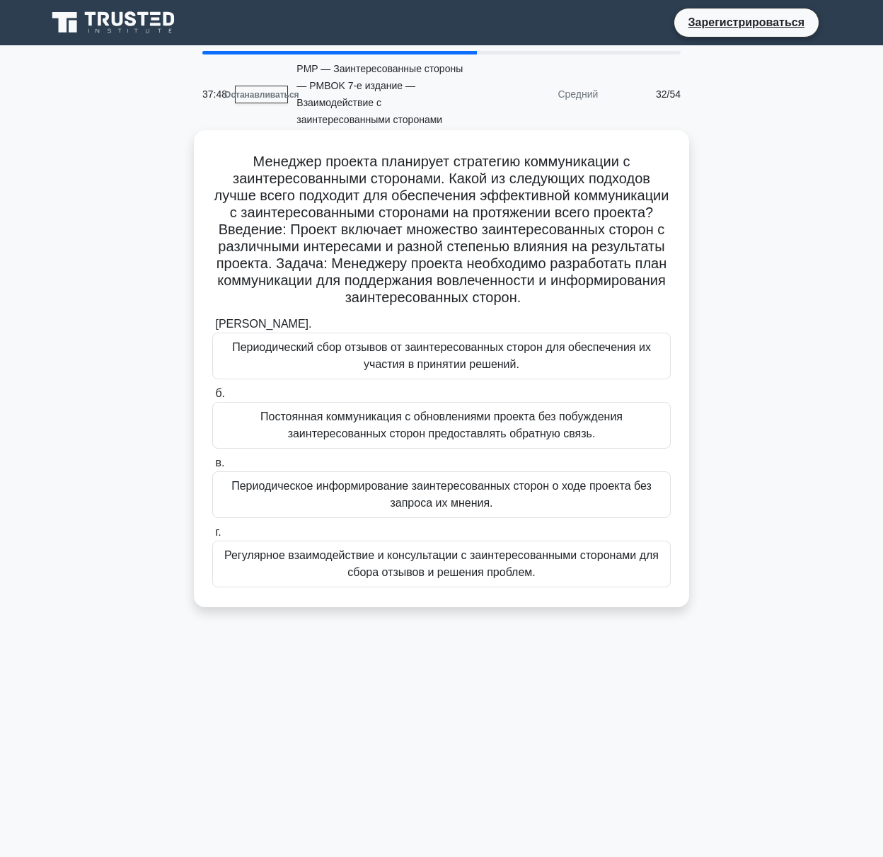
click at [501, 578] on font "Регулярное взаимодействие и консультации с заинтересованными сторонами для сбор…" at bounding box center [441, 563] width 435 height 29
click at [212, 537] on input "г. Регулярное взаимодействие и консультации с заинтересованными сторонами для с…" at bounding box center [212, 532] width 0 height 9
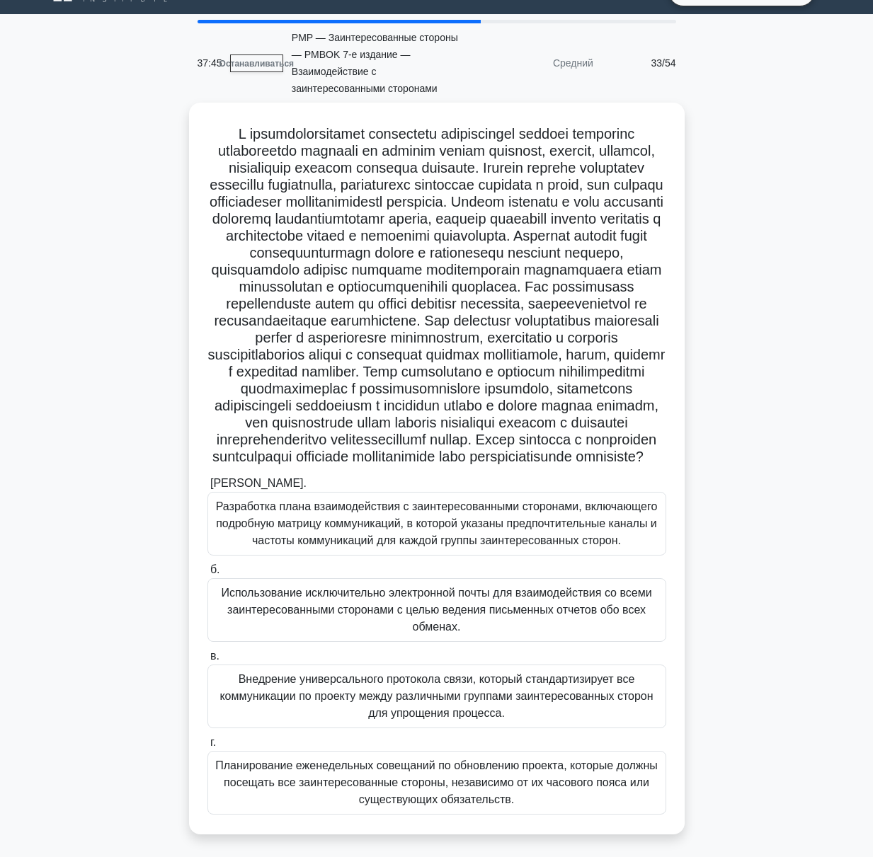
scroll to position [100, 0]
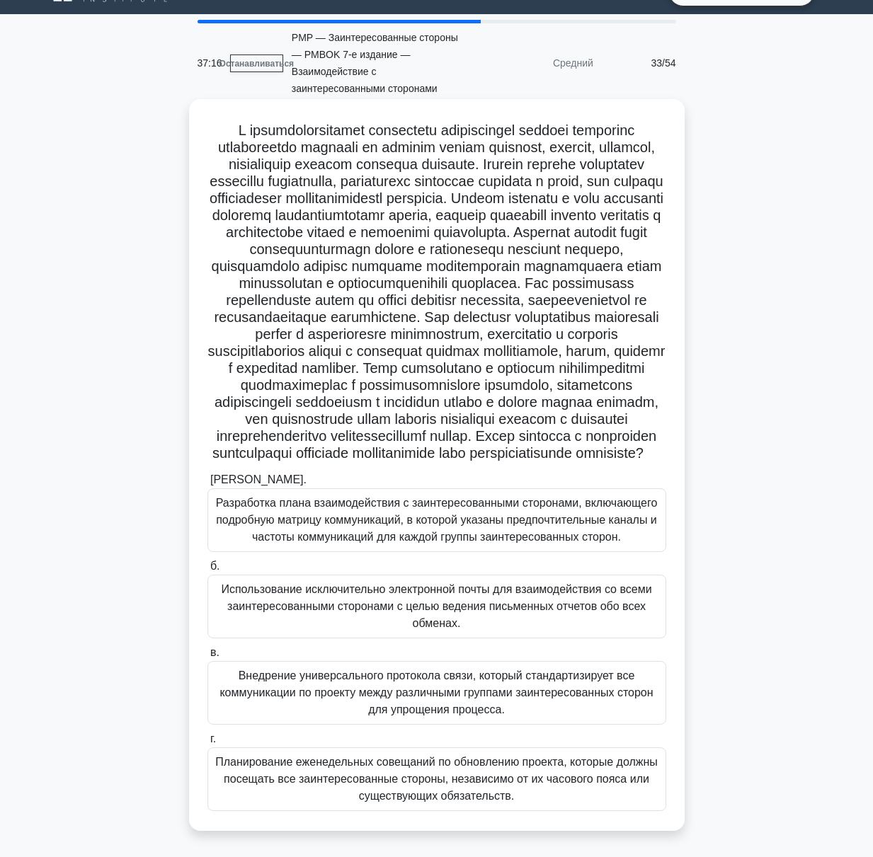
click at [355, 511] on font "Разработка плана взаимодействия с заинтересованными сторонами, включающего подр…" at bounding box center [437, 520] width 446 height 51
click at [207, 485] on input "а. Разработка плана взаимодействия с заинтересованными сторонами, включающего п…" at bounding box center [207, 480] width 0 height 9
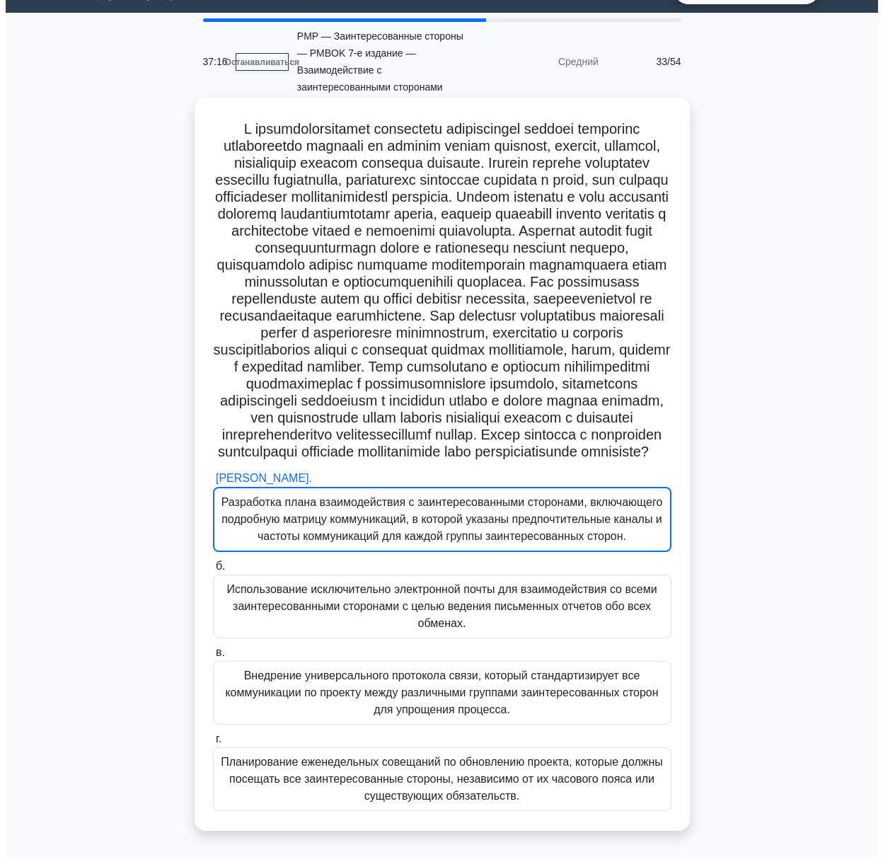
scroll to position [0, 0]
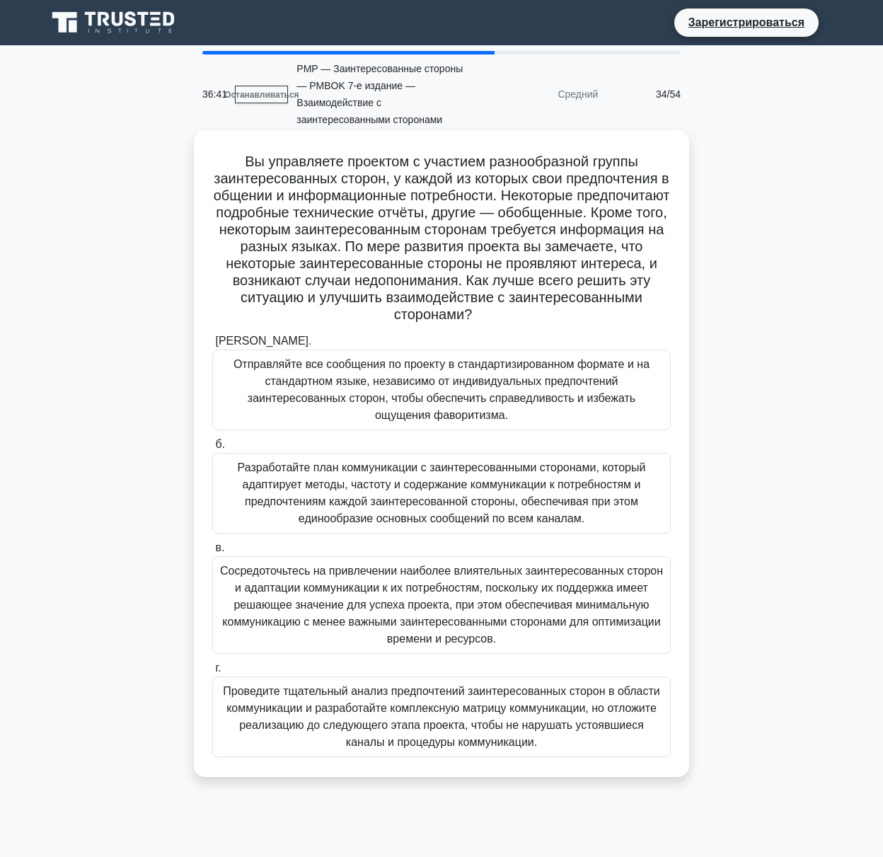
click at [323, 489] on font "Разработайте план коммуникации с заинтересованными сторонами, который адаптируе…" at bounding box center [442, 492] width 408 height 63
click at [212, 449] on input "б. Разработайте план коммуникации с заинтересованными сторонами, который адапти…" at bounding box center [212, 444] width 0 height 9
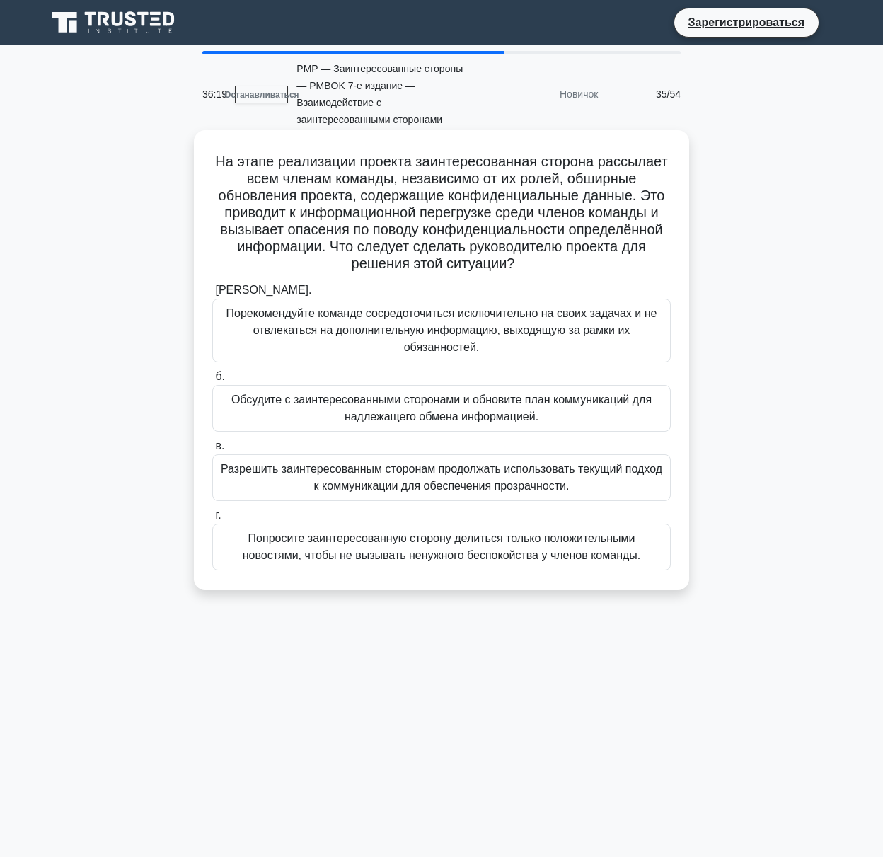
click at [379, 433] on div "а. Порекомендуйте команде сосредоточиться исключительно на своих задачах и не о…" at bounding box center [442, 426] width 476 height 294
click at [379, 422] on font "Обсудите с заинтересованными сторонами и обновите план коммуникаций для надлежа…" at bounding box center [441, 407] width 420 height 29
click at [212, 381] on input "б. Обсудите с заинтересованными сторонами и обновите план коммуникаций для надл…" at bounding box center [212, 376] width 0 height 9
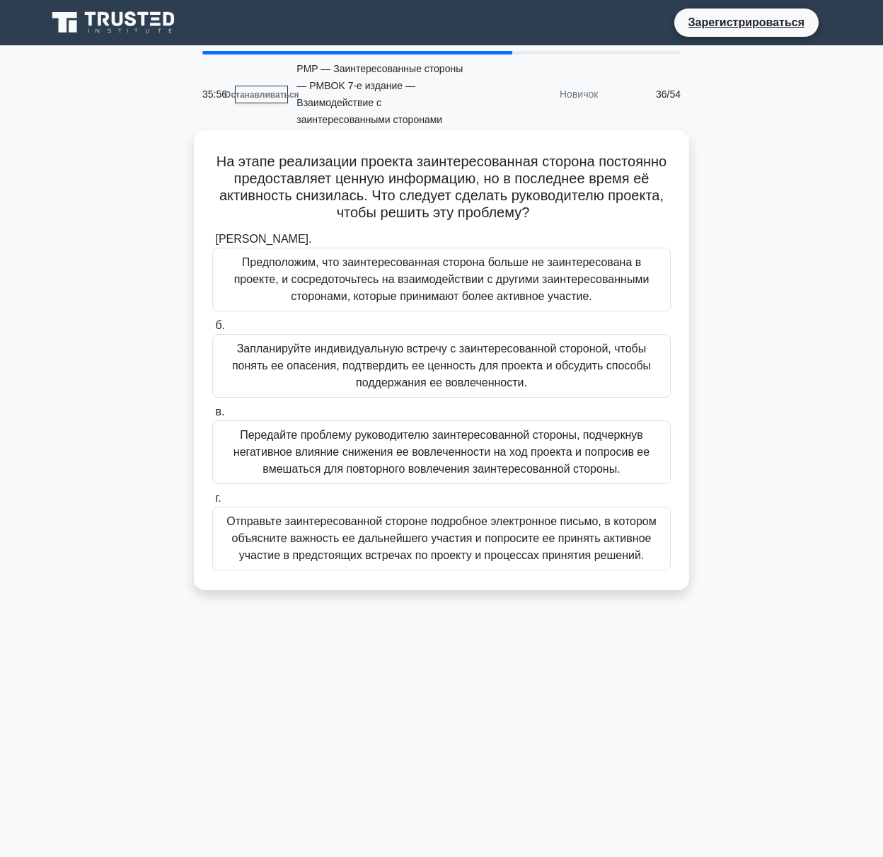
click at [287, 367] on font "Запланируйте индивидуальную встречу с заинтересованной стороной, чтобы понять е…" at bounding box center [441, 366] width 419 height 46
click at [212, 330] on input "б. Запланируйте индивидуальную встречу с заинтересованной стороной, чтобы понят…" at bounding box center [212, 325] width 0 height 9
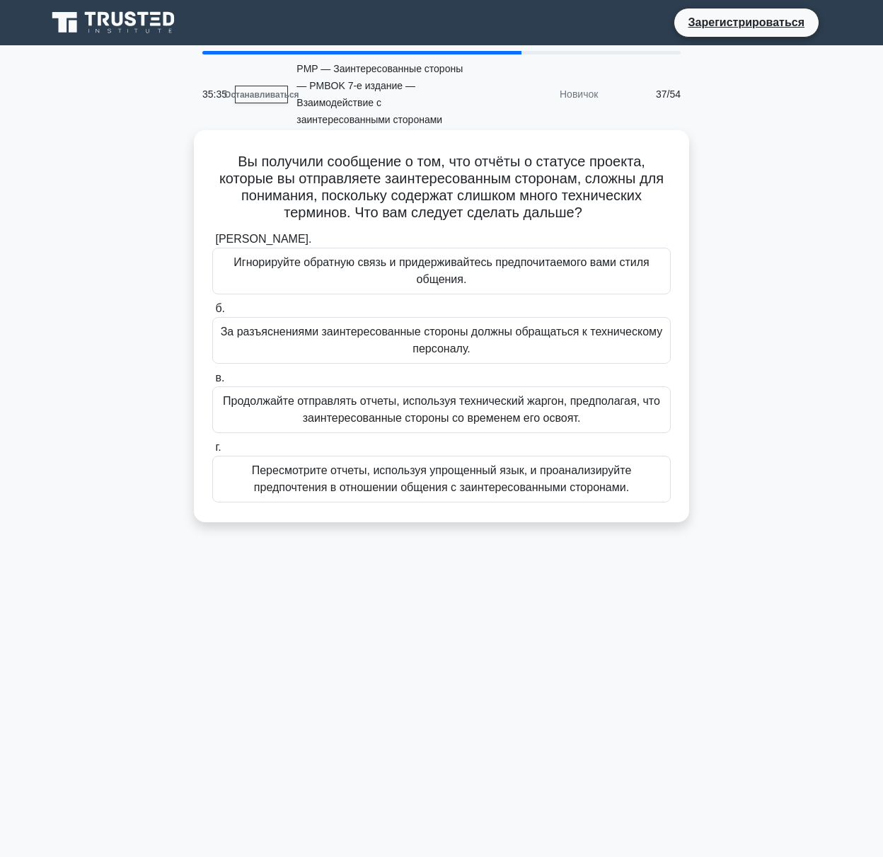
click at [304, 475] on font "Пересмотрите отчеты, используя упрощенный язык, и проанализируйте предпочтения …" at bounding box center [442, 478] width 380 height 29
click at [212, 452] on input "г. Пересмотрите отчеты, используя упрощенный язык, и проанализируйте предпочтен…" at bounding box center [212, 447] width 0 height 9
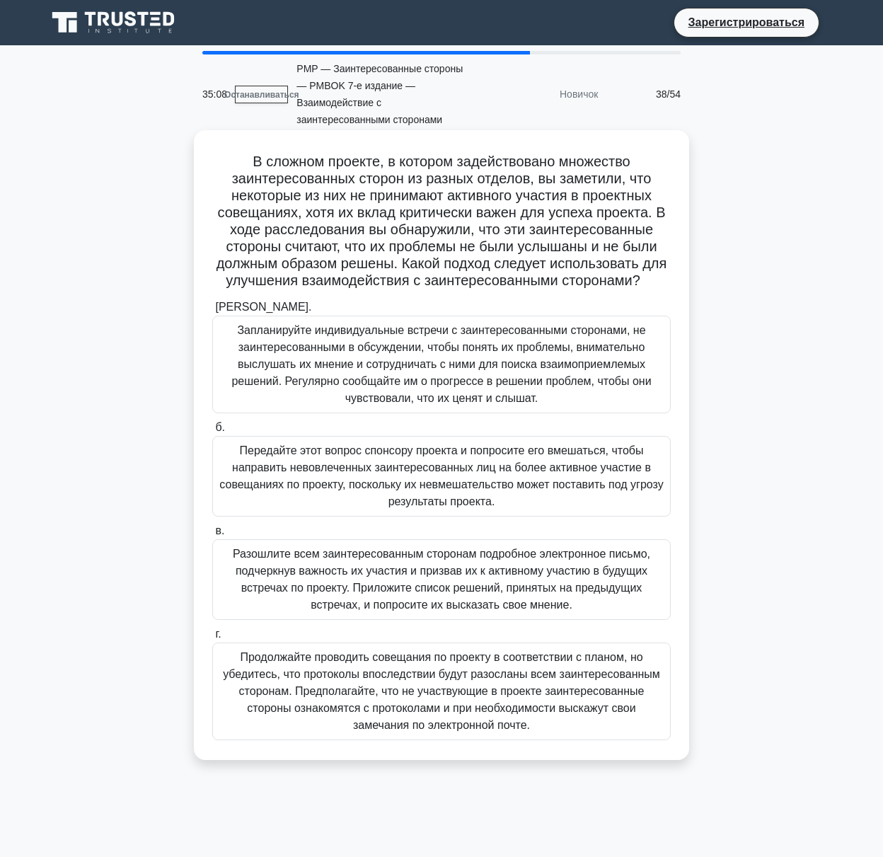
click at [328, 355] on font "Запланируйте индивидуальные встречи с заинтересованными сторонами, не заинтерес…" at bounding box center [441, 364] width 420 height 80
click at [212, 312] on input "а. Запланируйте индивидуальные встречи с заинтересованными сторонами, не заинте…" at bounding box center [212, 307] width 0 height 9
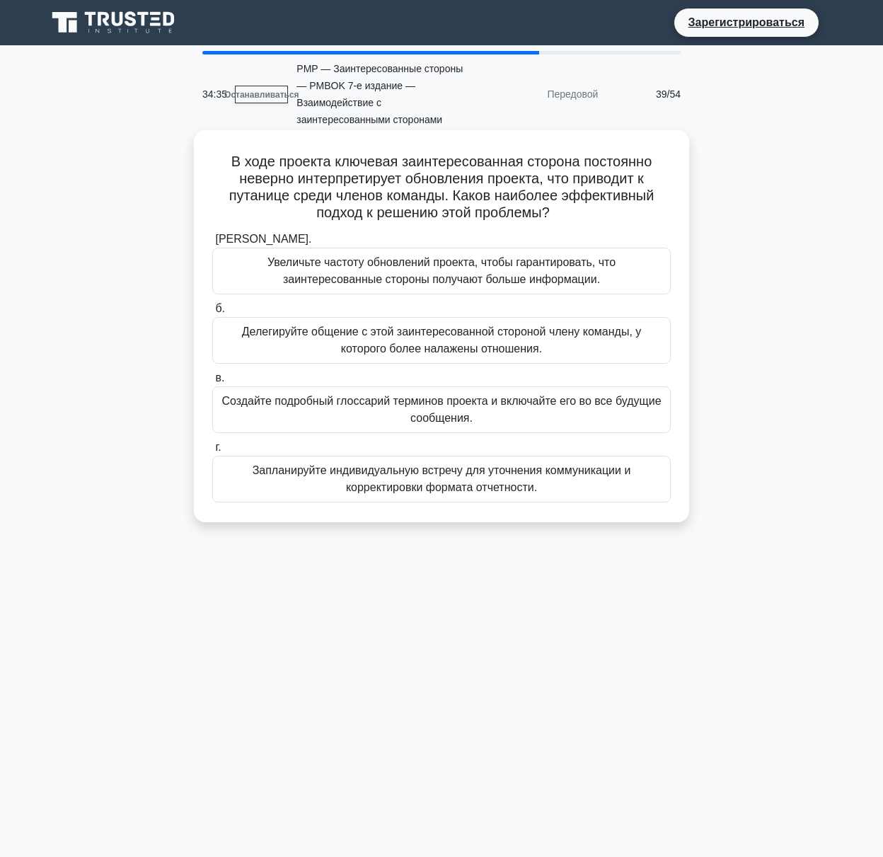
click at [368, 475] on font "Запланируйте индивидуальную встречу для уточнения коммуникации и корректировки …" at bounding box center [442, 478] width 379 height 29
click at [212, 452] on input "г. Запланируйте индивидуальную встречу для уточнения коммуникации и корректиров…" at bounding box center [212, 447] width 0 height 9
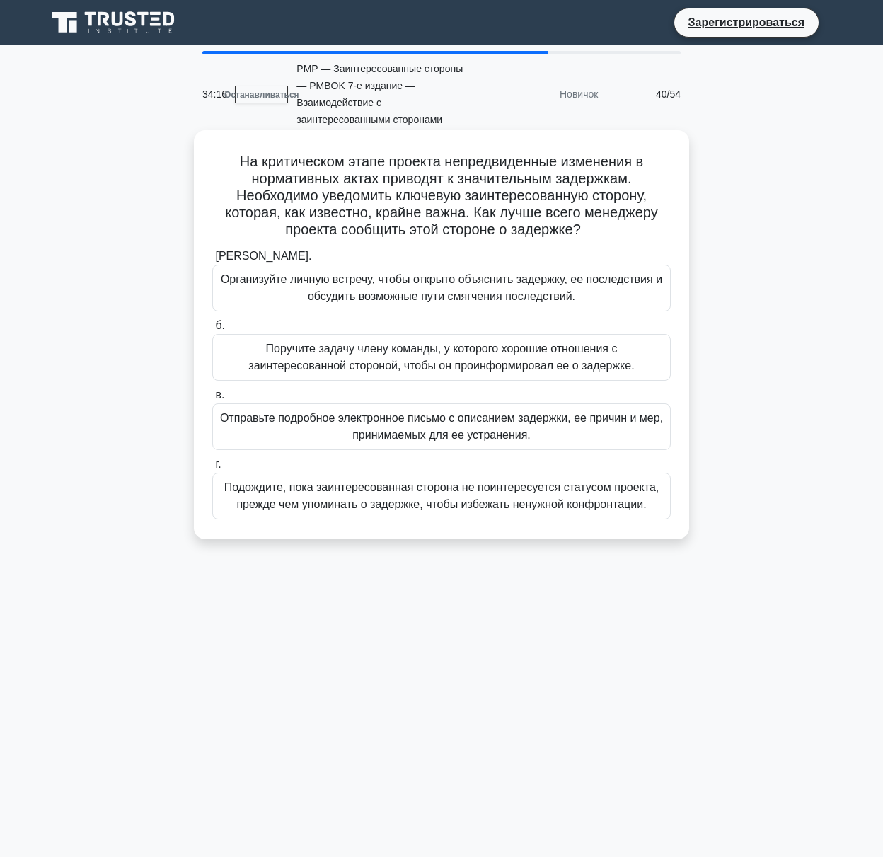
click at [299, 279] on font "Организуйте личную встречу, чтобы открыто объяснить задержку, ее последствия и …" at bounding box center [442, 287] width 442 height 29
click at [212, 261] on input "а. Организуйте личную встречу, чтобы открыто объяснить задержку, ее последствия…" at bounding box center [212, 256] width 0 height 9
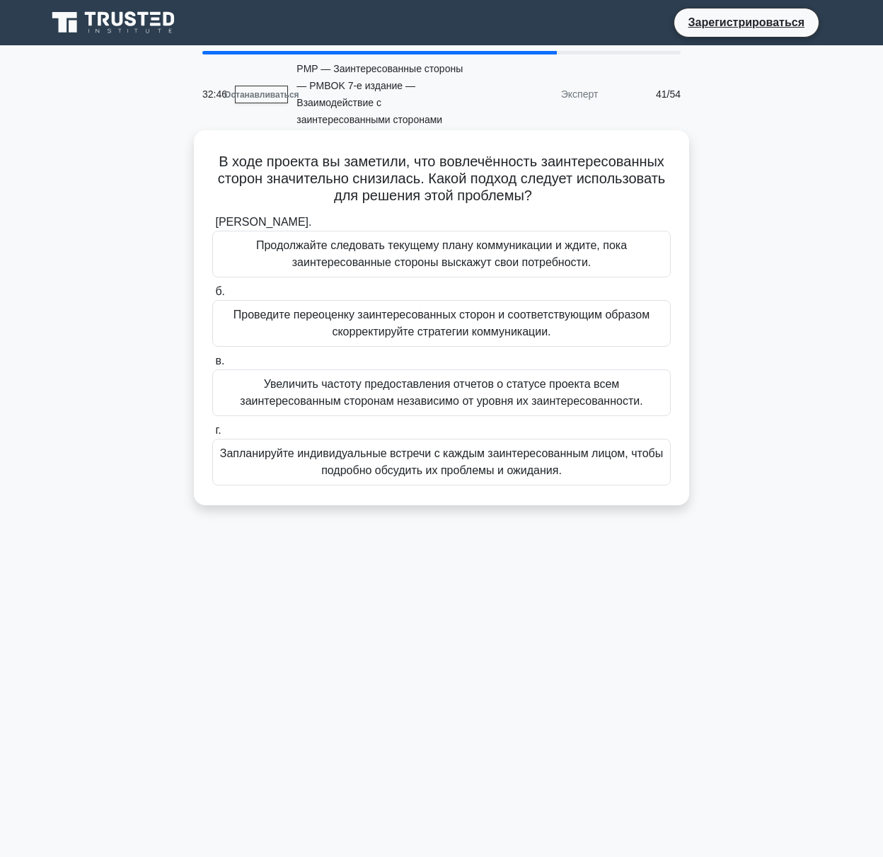
click at [374, 335] on font "Проведите переоценку заинтересованных сторон и соответствующим образом скоррект…" at bounding box center [442, 323] width 416 height 29
click at [212, 297] on input "б. Проведите переоценку заинтересованных сторон и соответствующим образом скорр…" at bounding box center [212, 291] width 0 height 9
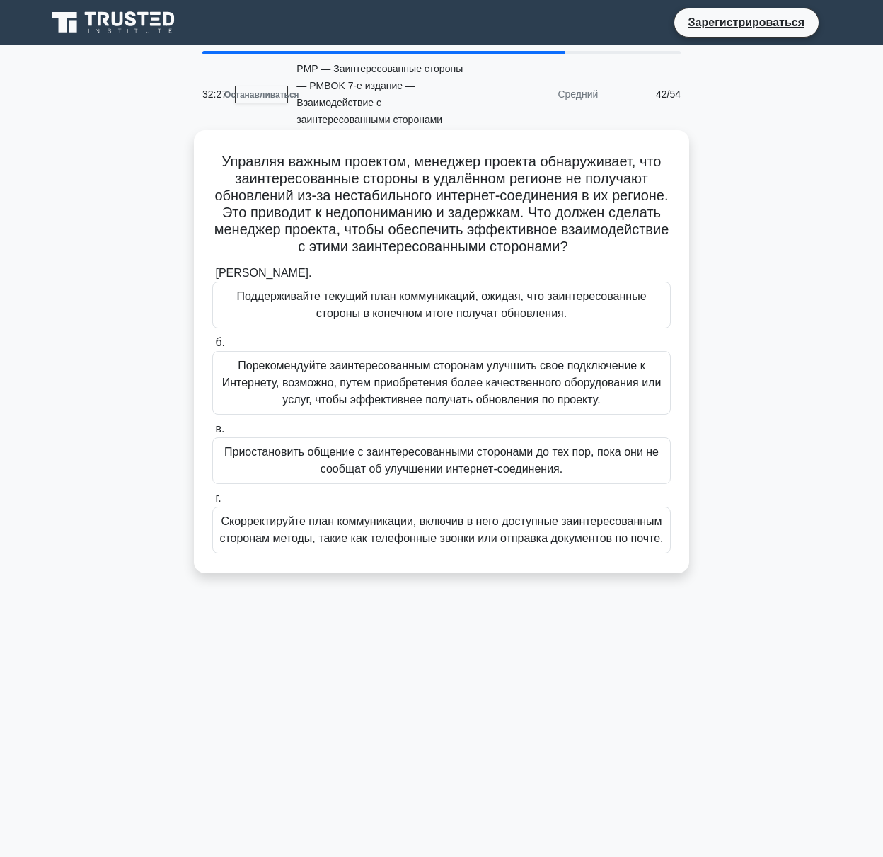
click at [365, 534] on font "Скорректируйте план коммуникации, включив в него доступные заинтересованным сто…" at bounding box center [441, 529] width 444 height 29
click at [212, 503] on input "г. Скорректируйте план коммуникации, включив в него доступные заинтересованным …" at bounding box center [212, 498] width 0 height 9
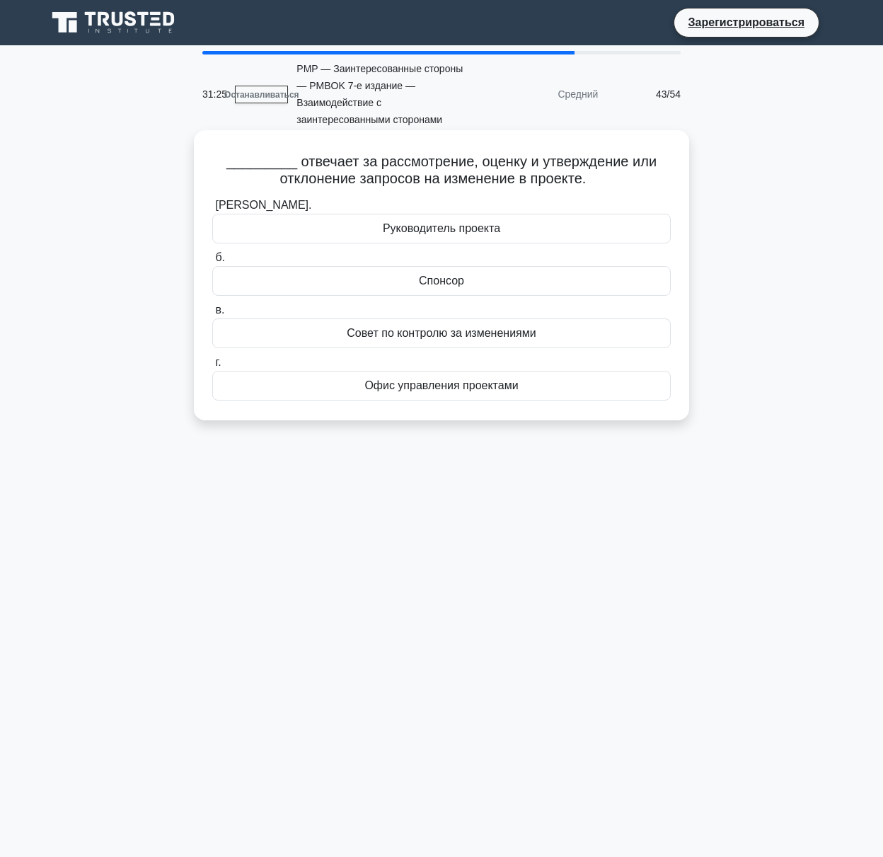
click at [418, 338] on font "Совет по контролю за изменениями" at bounding box center [441, 333] width 189 height 12
click at [212, 315] on input "в. Совет по контролю за изменениями" at bounding box center [212, 310] width 0 height 9
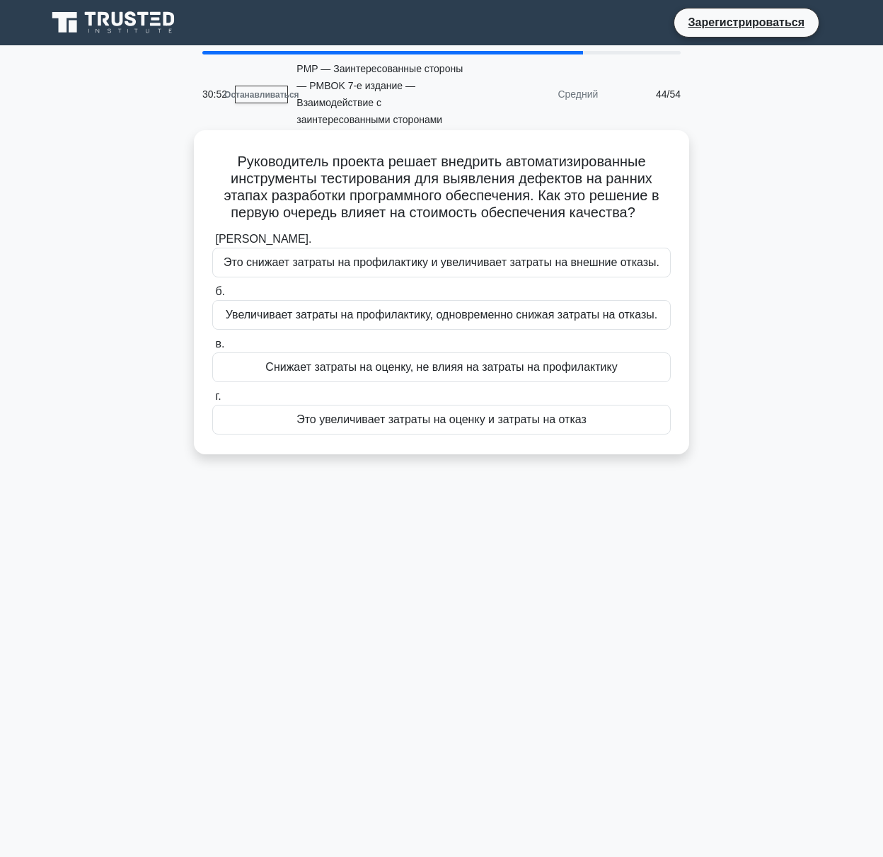
click at [469, 318] on font "Увеличивает затраты на профилактику, одновременно снижая затраты на отказы." at bounding box center [442, 315] width 432 height 12
click at [212, 297] on input "б. Увеличивает затраты на профилактику, одновременно снижая затраты на отказы." at bounding box center [212, 291] width 0 height 9
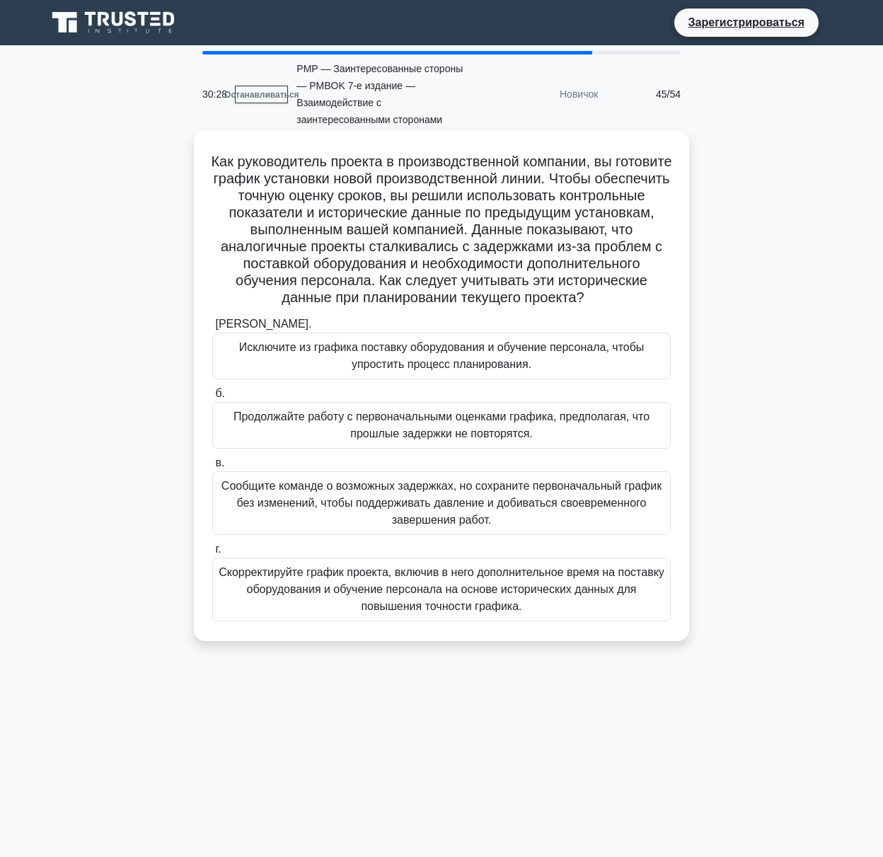
click at [372, 604] on font "Скорректируйте график проекта, включив в него дополнительное время на поставку …" at bounding box center [442, 589] width 446 height 46
click at [212, 554] on input "г. Скорректируйте график проекта, включив в него дополнительное время на постав…" at bounding box center [212, 549] width 0 height 9
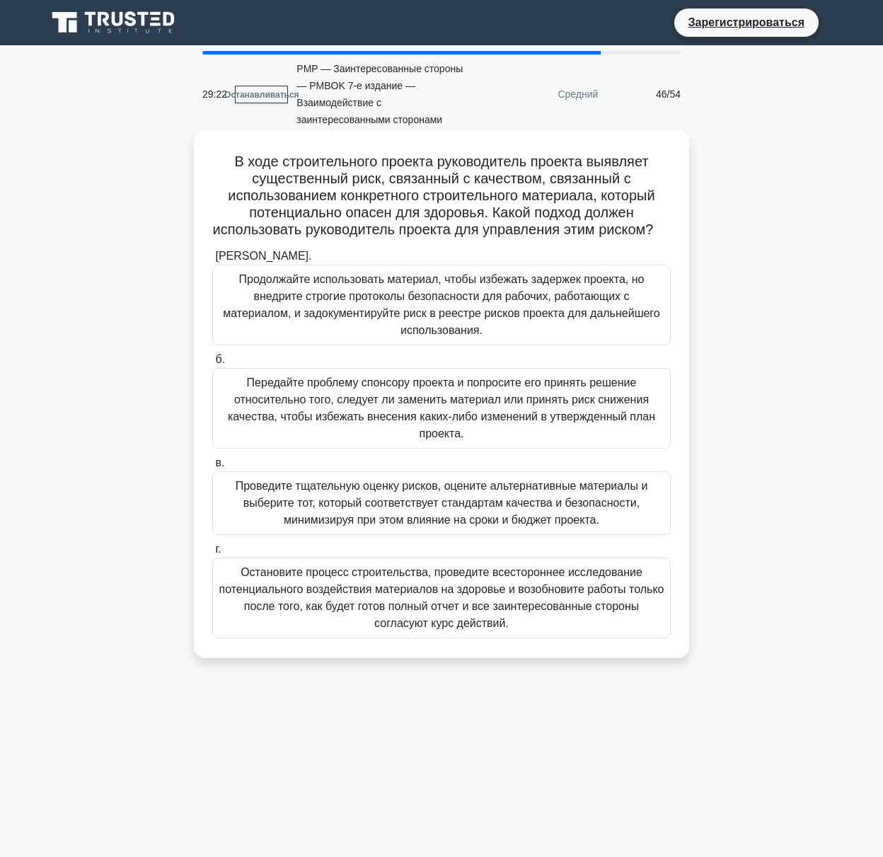
click at [260, 529] on font "Проведите тщательную оценку рисков, оцените альтернативные материалы и выберите…" at bounding box center [442, 503] width 446 height 51
click at [212, 468] on input "в. Проведите тщательную оценку рисков, оцените альтернативные материалы и выбер…" at bounding box center [212, 463] width 0 height 9
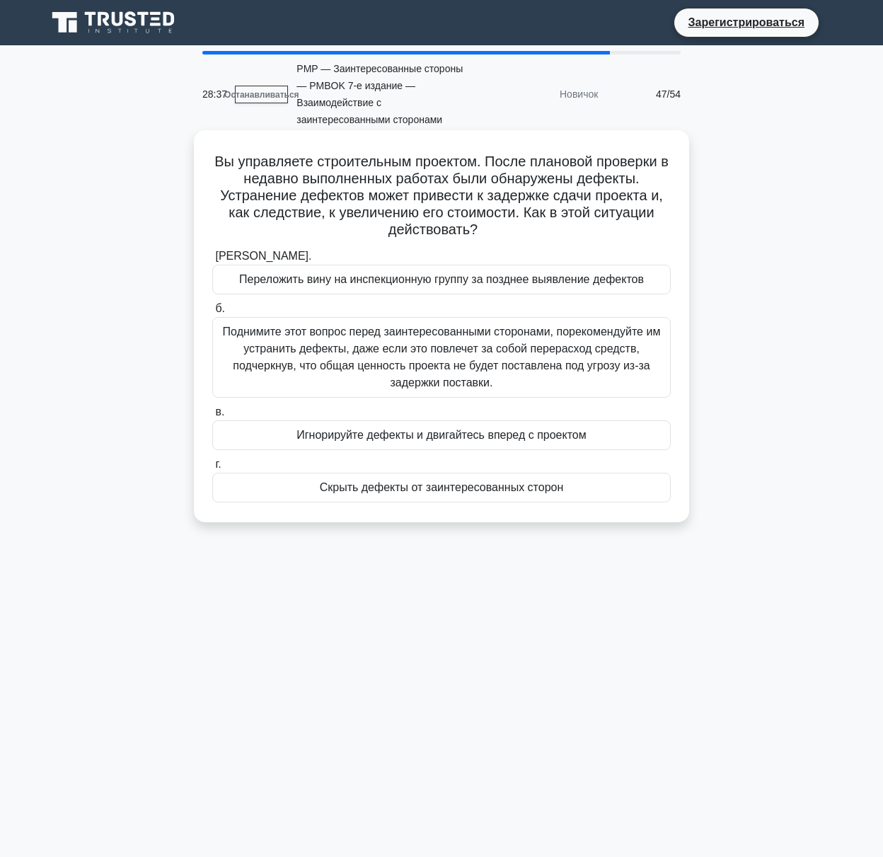
click at [301, 349] on font "Поднимите этот вопрос перед заинтересованными сторонами, порекомендуйте им устр…" at bounding box center [442, 357] width 438 height 63
click at [212, 314] on input "б. Поднимите этот вопрос перед заинтересованными сторонами, порекомендуйте им у…" at bounding box center [212, 308] width 0 height 9
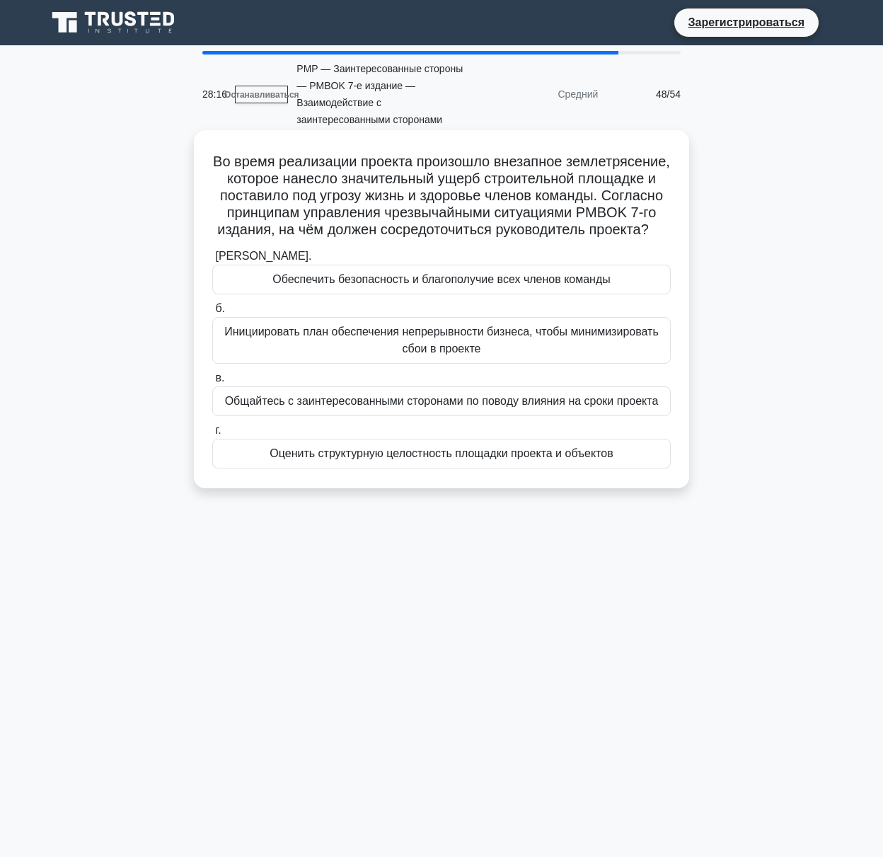
click at [484, 285] on font "Обеспечить безопасность и благополучие всех членов команды" at bounding box center [441, 279] width 338 height 12
click at [212, 261] on input "а. Обеспечить безопасность и благополучие всех членов команды" at bounding box center [212, 256] width 0 height 9
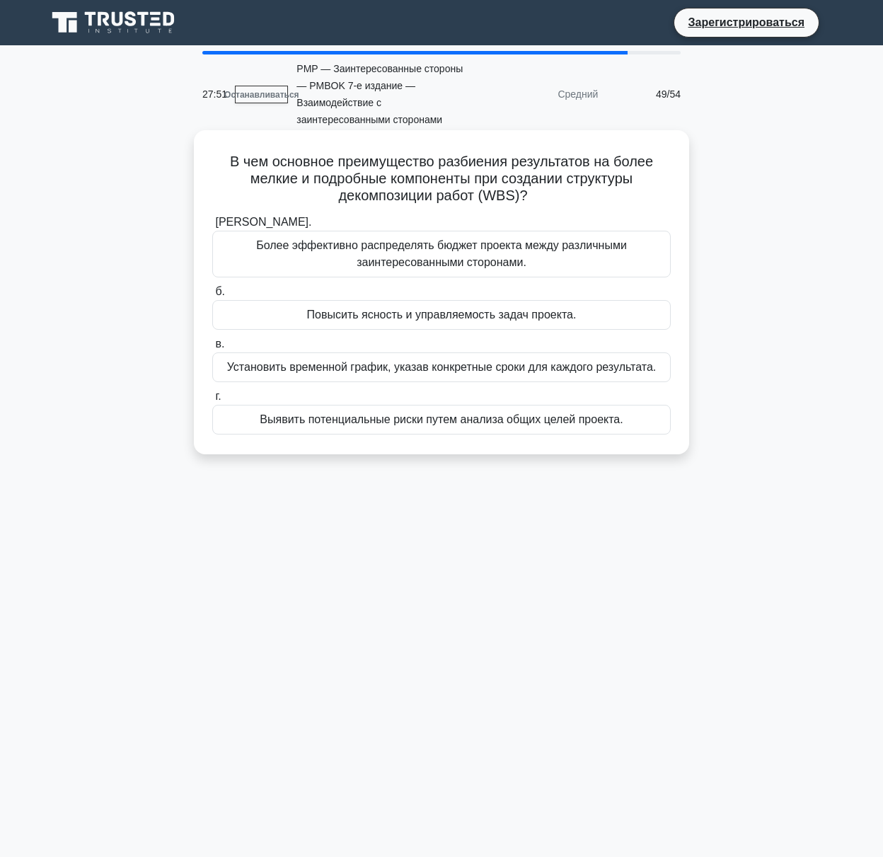
click at [296, 315] on div "Повысить ясность и управляемость задач проекта." at bounding box center [441, 315] width 459 height 30
click at [212, 297] on input "б. Повысить ясность и управляемость задач проекта." at bounding box center [212, 291] width 0 height 9
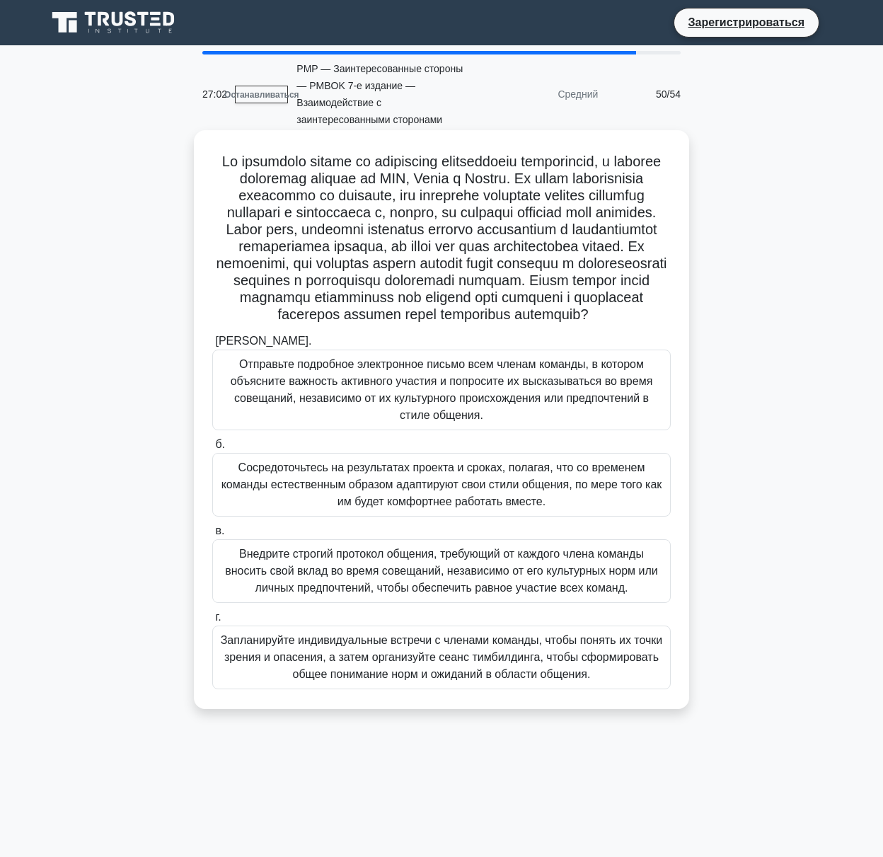
click at [254, 672] on font "Запланируйте индивидуальные встречи с членами команды, чтобы понять их точки зр…" at bounding box center [442, 657] width 442 height 46
click at [212, 622] on input "г. Запланируйте индивидуальные встречи с членами команды, чтобы понять их точки…" at bounding box center [212, 617] width 0 height 9
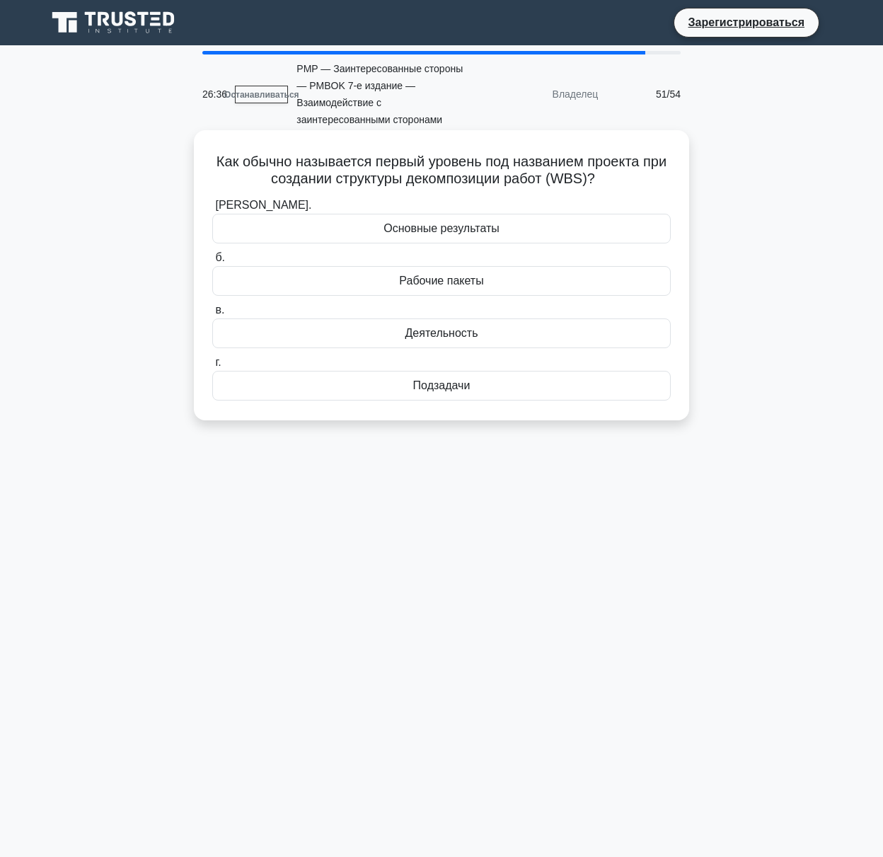
click at [466, 226] on font "Основные результаты" at bounding box center [442, 228] width 116 height 12
click at [212, 210] on input "а. Основные результаты" at bounding box center [212, 205] width 0 height 9
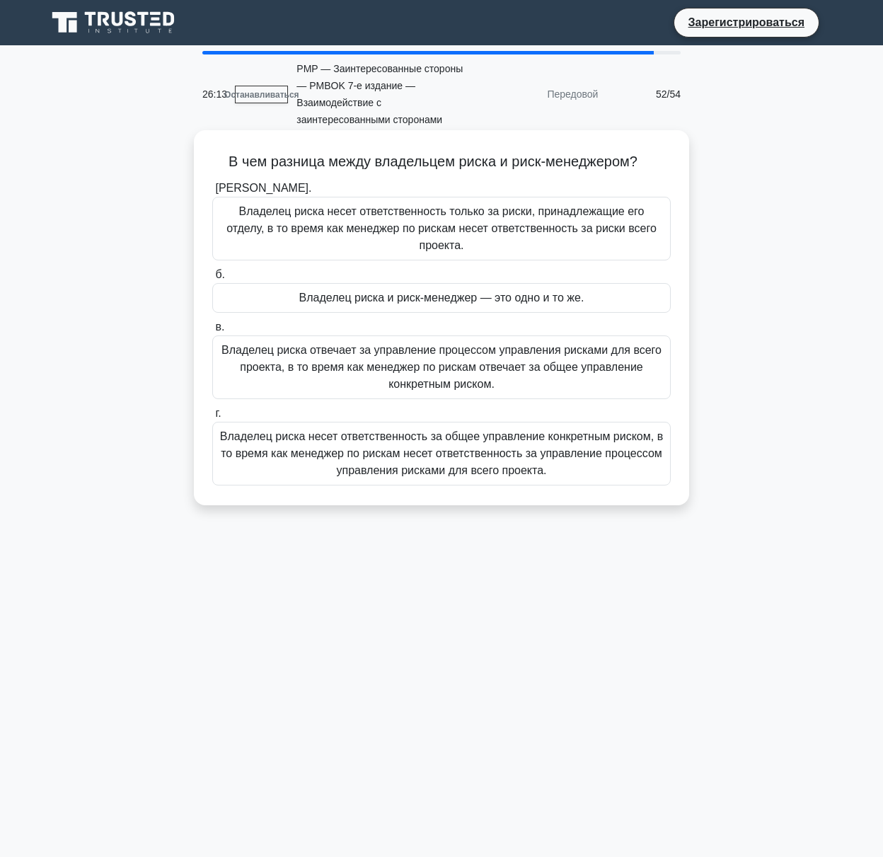
click at [439, 435] on font "Владелец риска несет ответственность за общее управление конкретным риском, в т…" at bounding box center [441, 453] width 443 height 46
click at [212, 418] on input "г. Владелец риска несет ответственность за общее управление конкретным риском, …" at bounding box center [212, 413] width 0 height 9
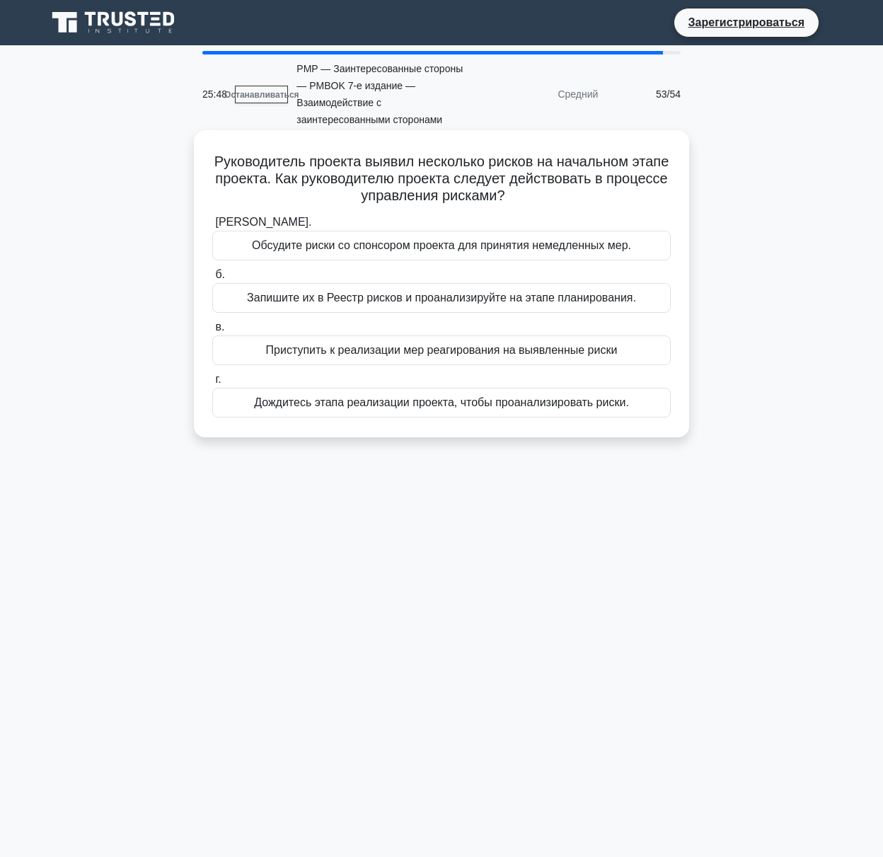
click at [309, 304] on font "Запишите их в Реестр рисков и проанализируйте на этапе планирования." at bounding box center [441, 298] width 389 height 12
click at [212, 280] on input "б. Запишите их в Реестр рисков и проанализируйте на этапе планирования." at bounding box center [212, 274] width 0 height 9
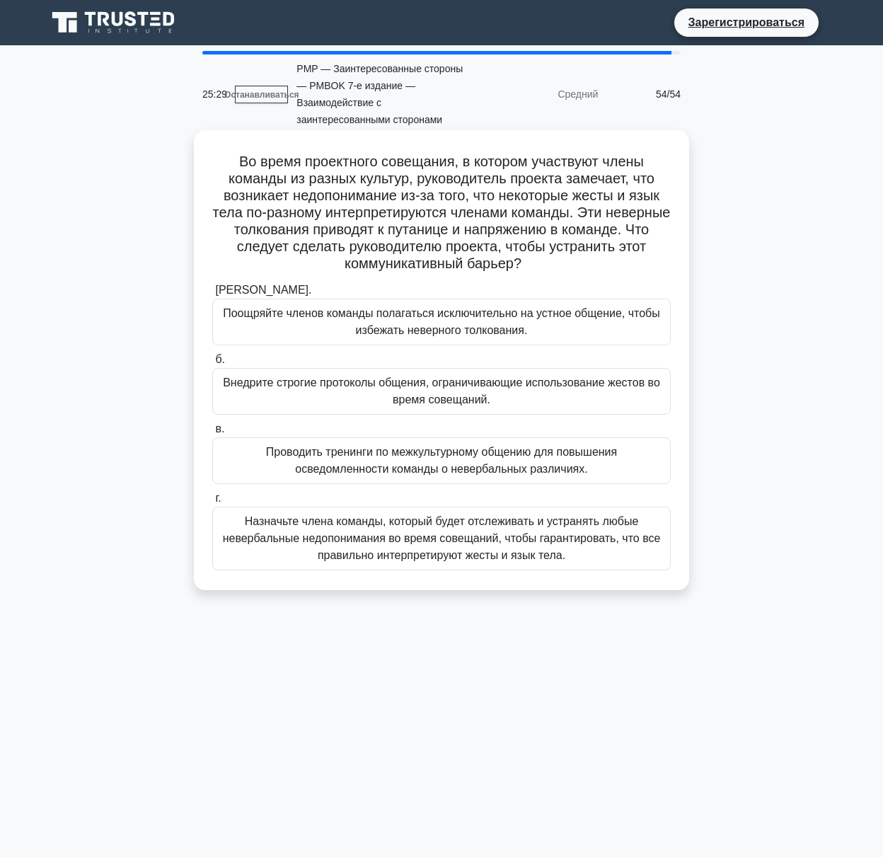
click at [243, 454] on font "Проводить тренинги по межкультурному общению для повышения осведомленности кома…" at bounding box center [442, 461] width 446 height 34
click at [212, 434] on input "в. Проводить тренинги по межкультурному общению для повышения осведомленности к…" at bounding box center [212, 429] width 0 height 9
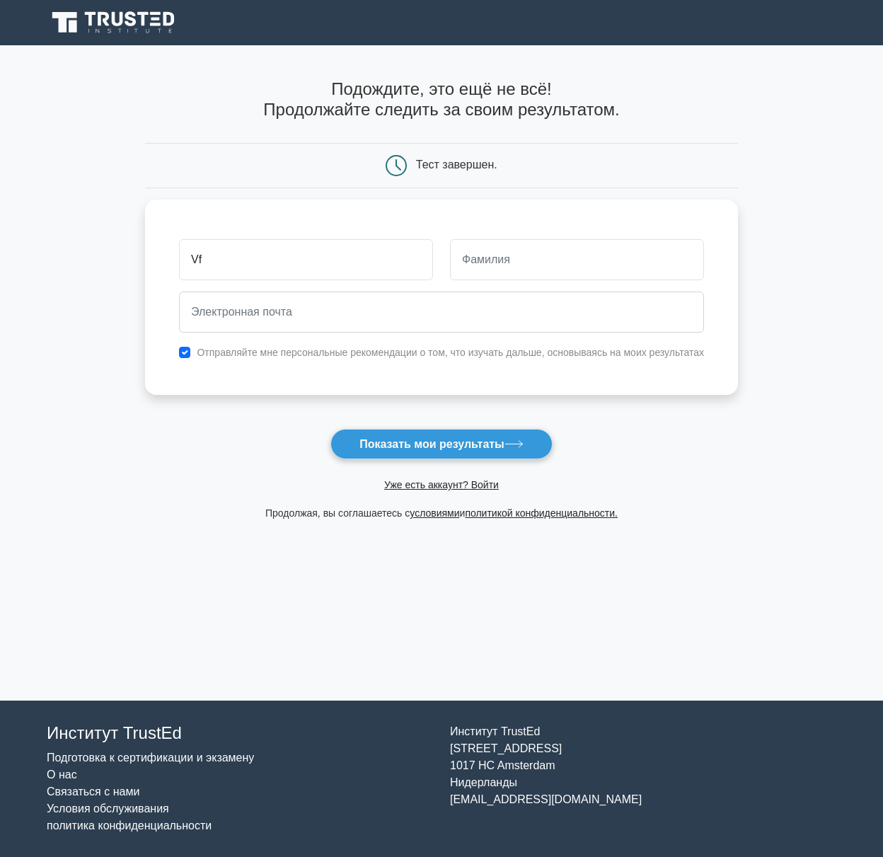
type input "V"
type input "М"
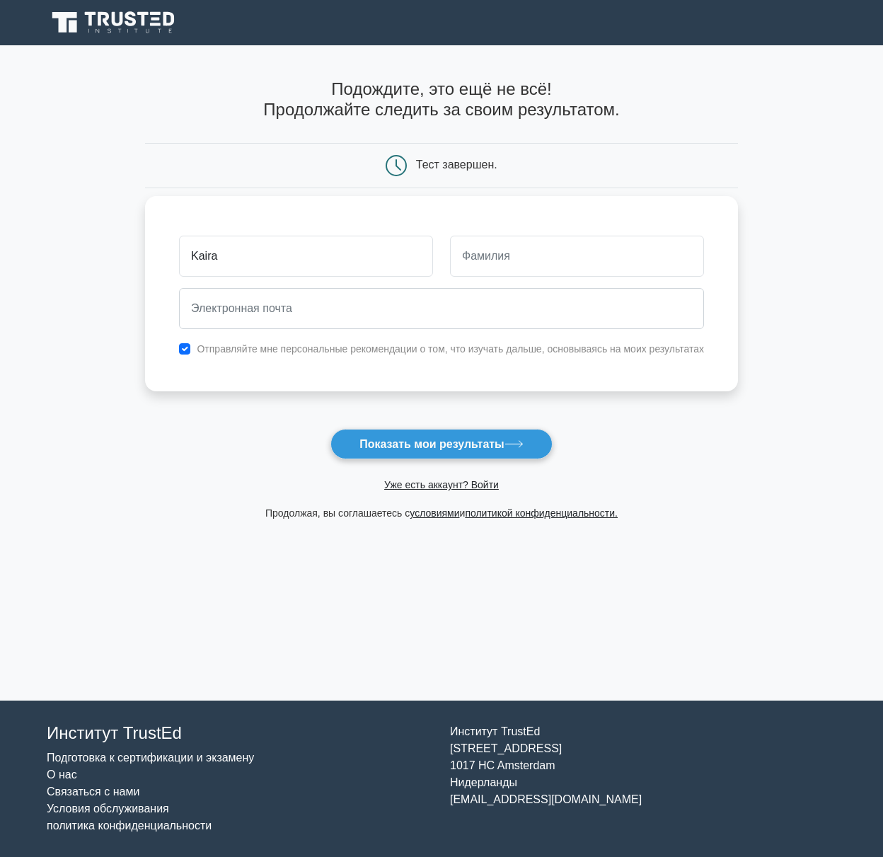
type input "Kaira"
click at [560, 251] on input "text" at bounding box center [577, 256] width 254 height 41
type input "Dzai"
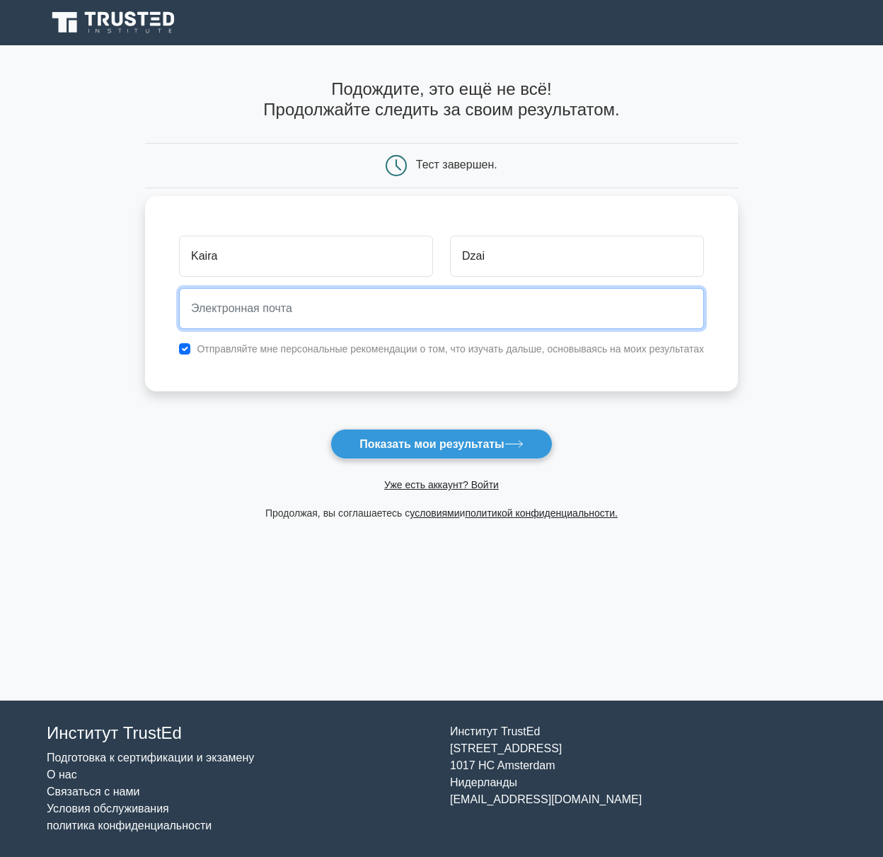
click at [425, 304] on input "email" at bounding box center [441, 308] width 525 height 41
click at [281, 301] on input "email" at bounding box center [441, 308] width 525 height 41
paste input "kairadzai@gmail.com"
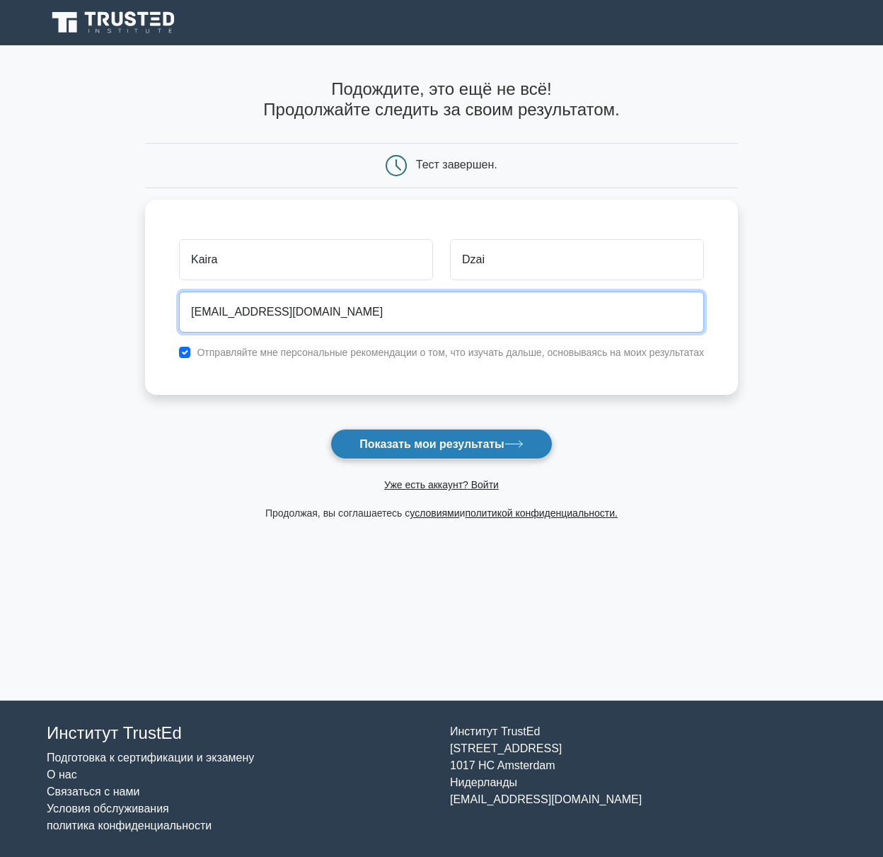
type input "kairadzai@gmail.com"
click at [456, 445] on font "Показать мои результаты" at bounding box center [432, 444] width 145 height 12
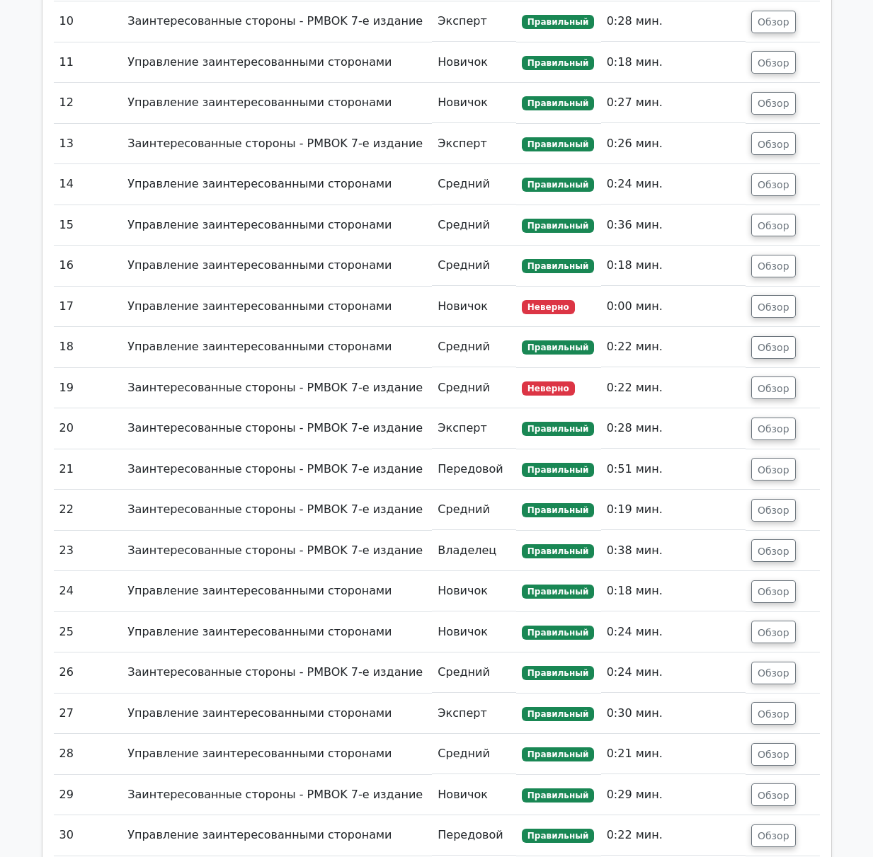
scroll to position [2548, 0]
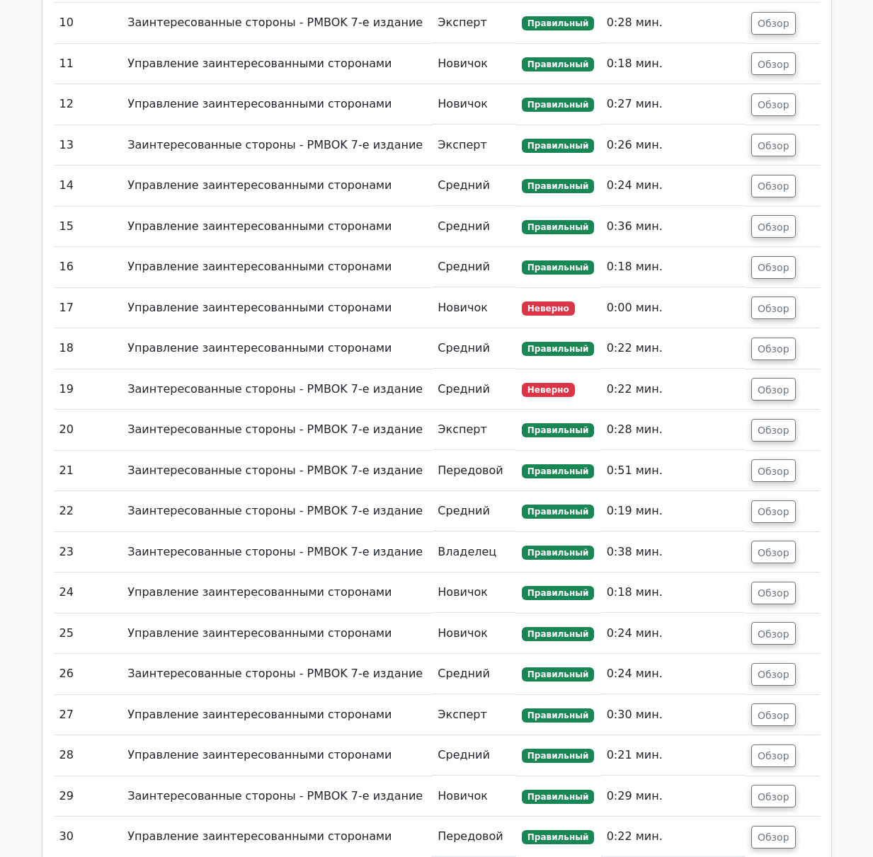
drag, startPoint x: 767, startPoint y: 279, endPoint x: 238, endPoint y: 274, distance: 529.4
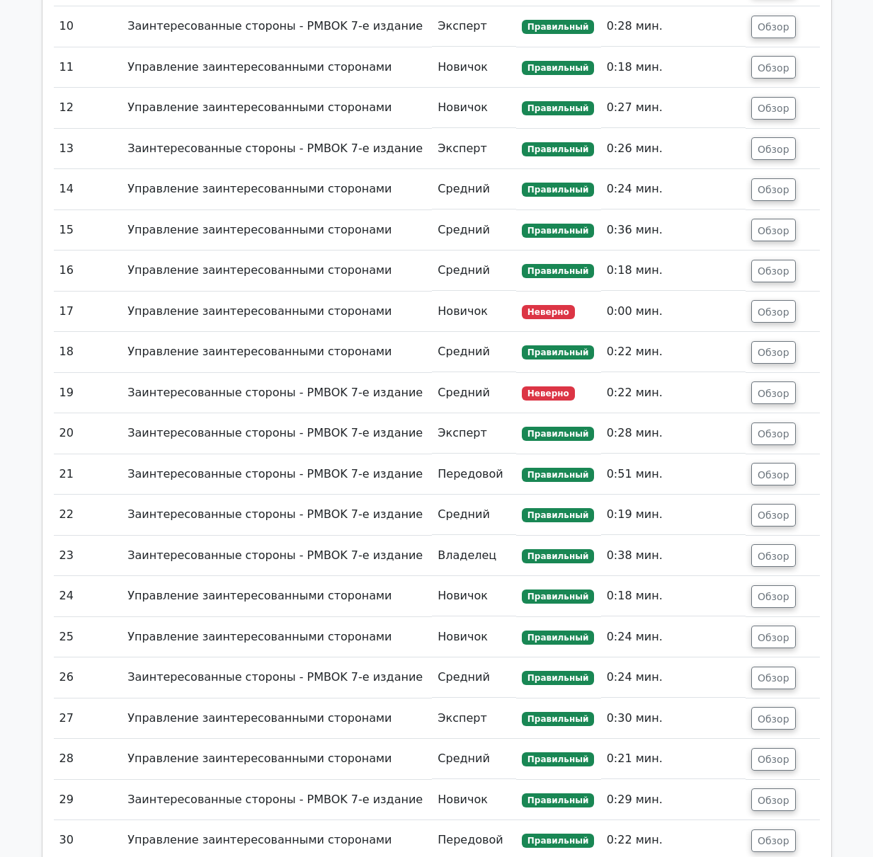
drag, startPoint x: 238, startPoint y: 274, endPoint x: 849, endPoint y: 298, distance: 611.2
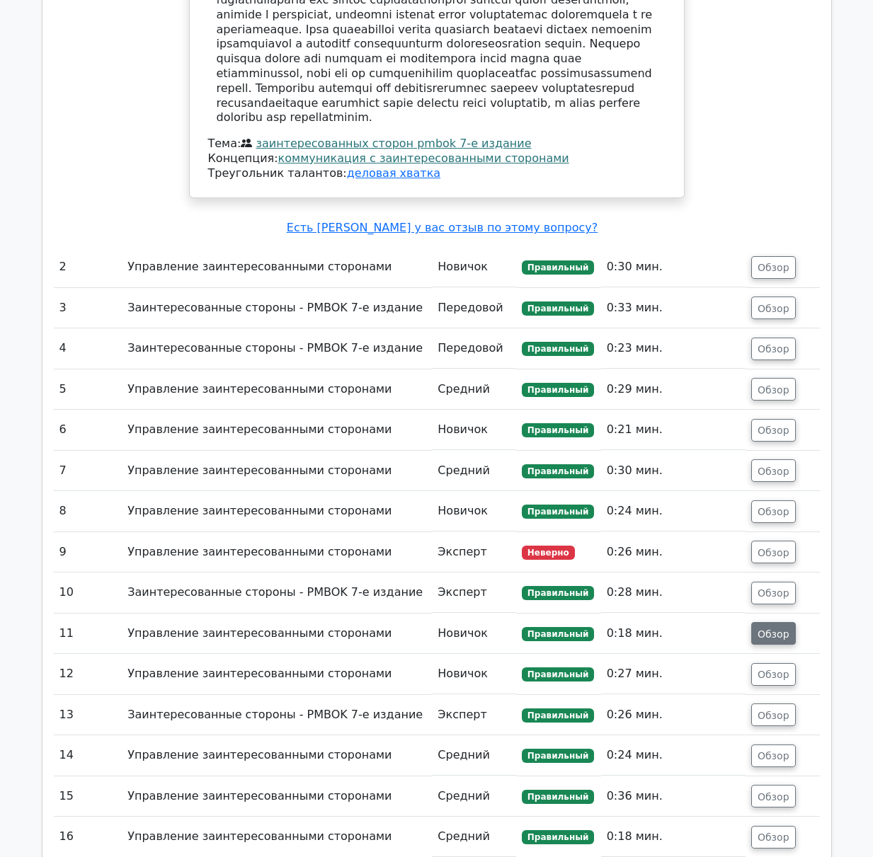
scroll to position [1982, 0]
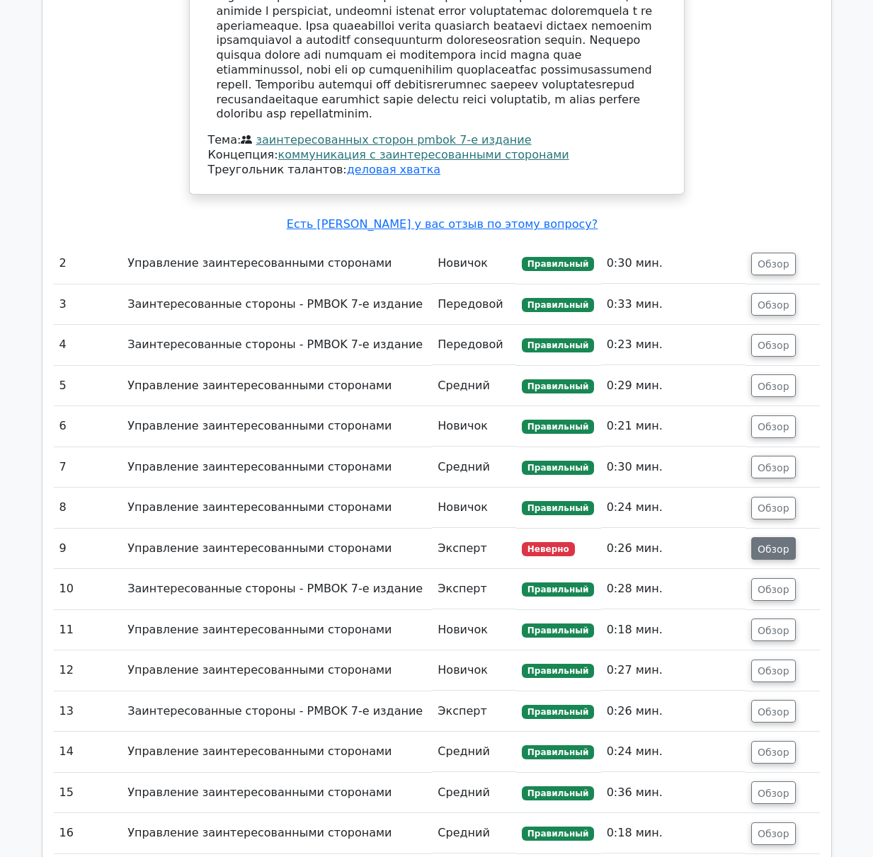
click at [776, 543] on font "Обзор" at bounding box center [773, 548] width 32 height 11
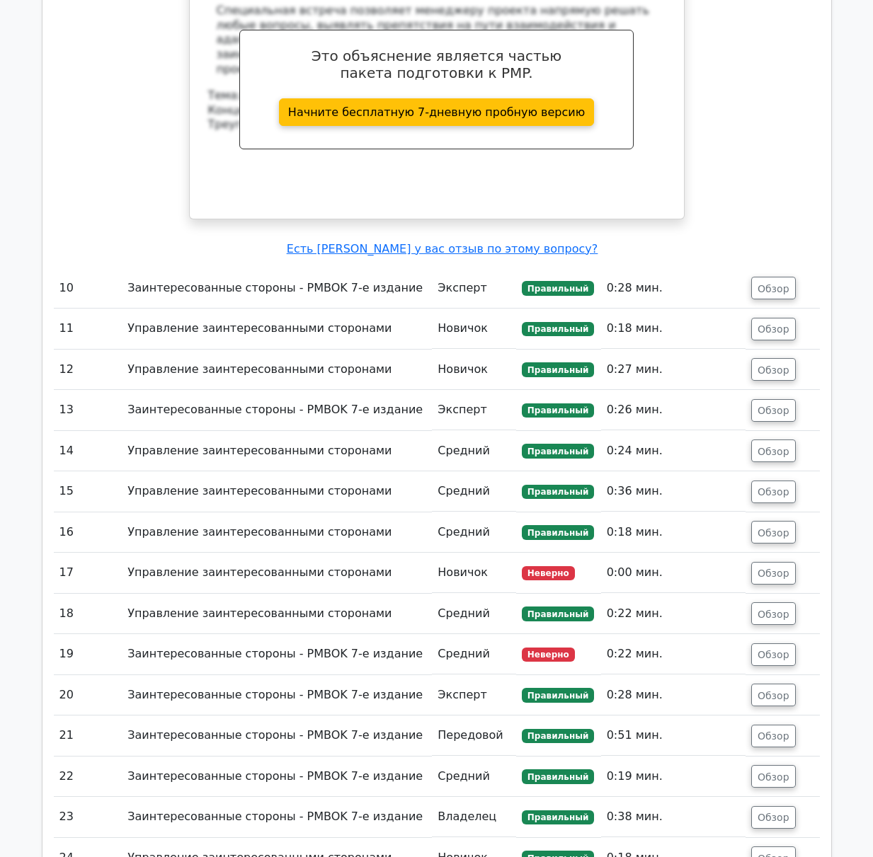
scroll to position [3114, 0]
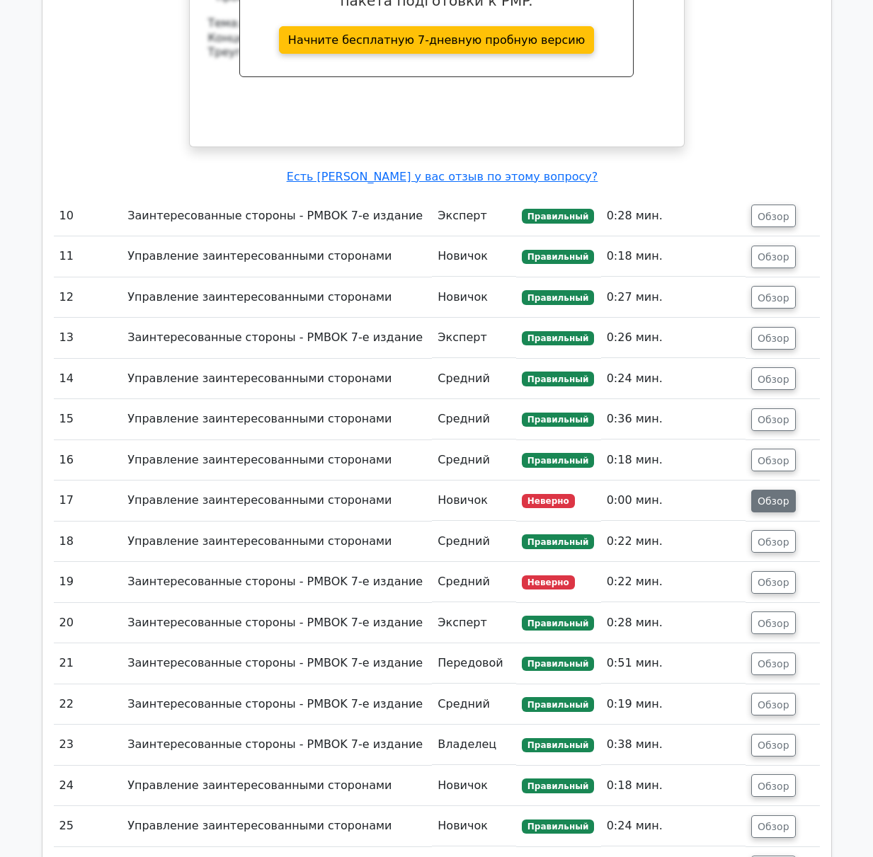
click at [778, 495] on font "Обзор" at bounding box center [773, 500] width 32 height 11
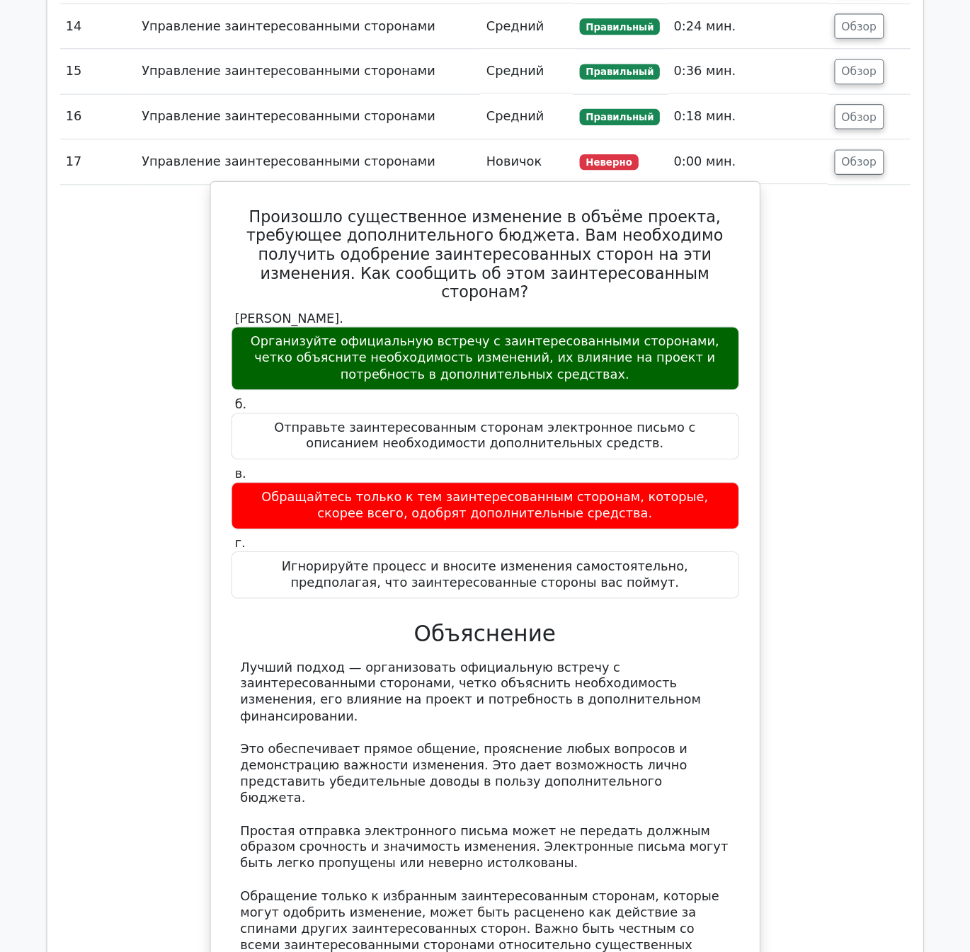
scroll to position [3468, 0]
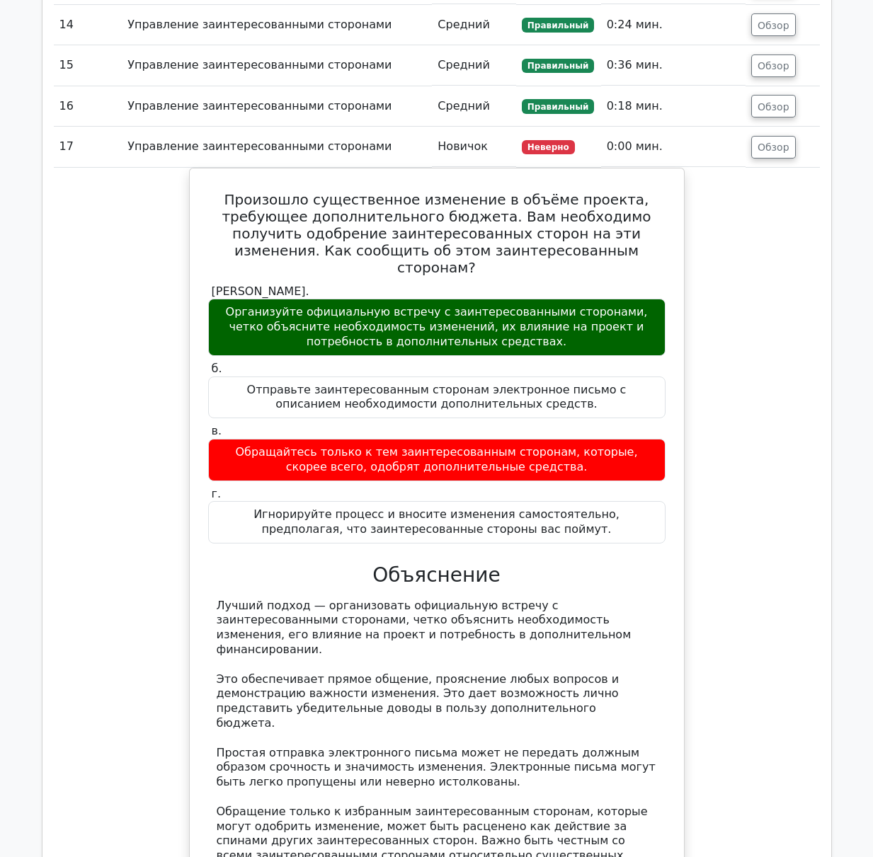
click at [732, 573] on div "Произошло существенное изменение в объёме проекта, требующее дополнительного бю…" at bounding box center [437, 612] width 766 height 889
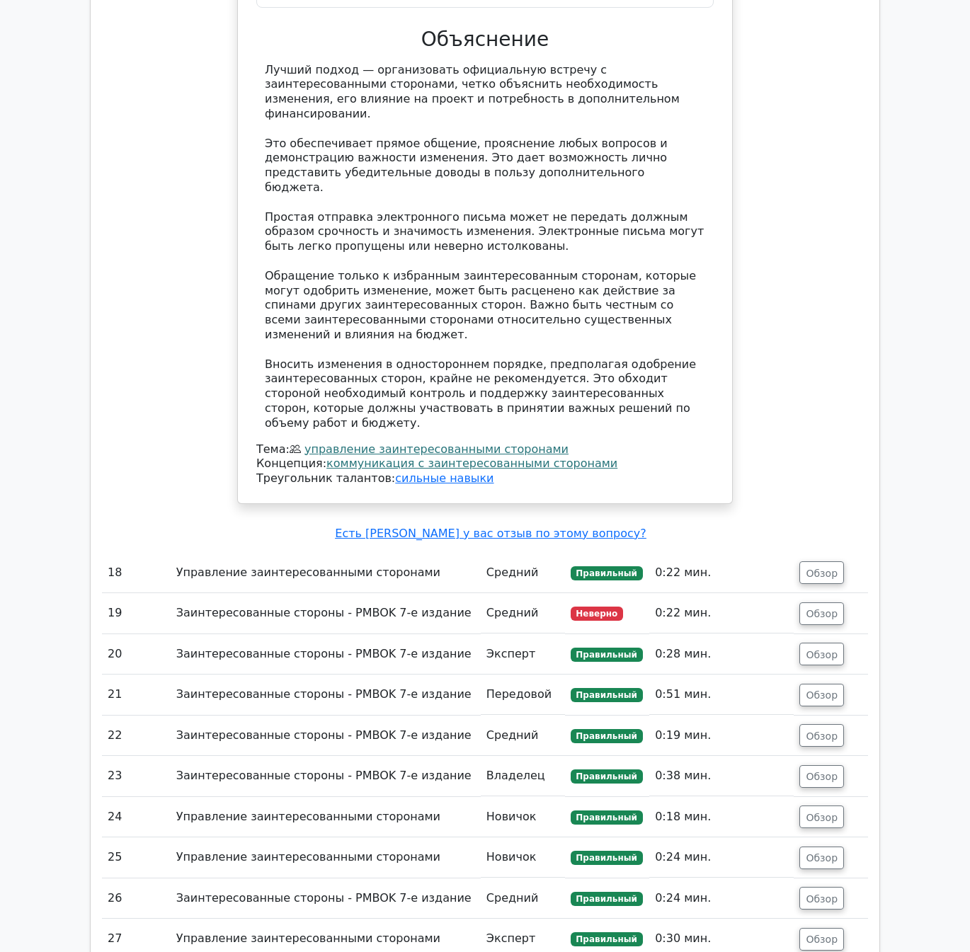
scroll to position [4096, 0]
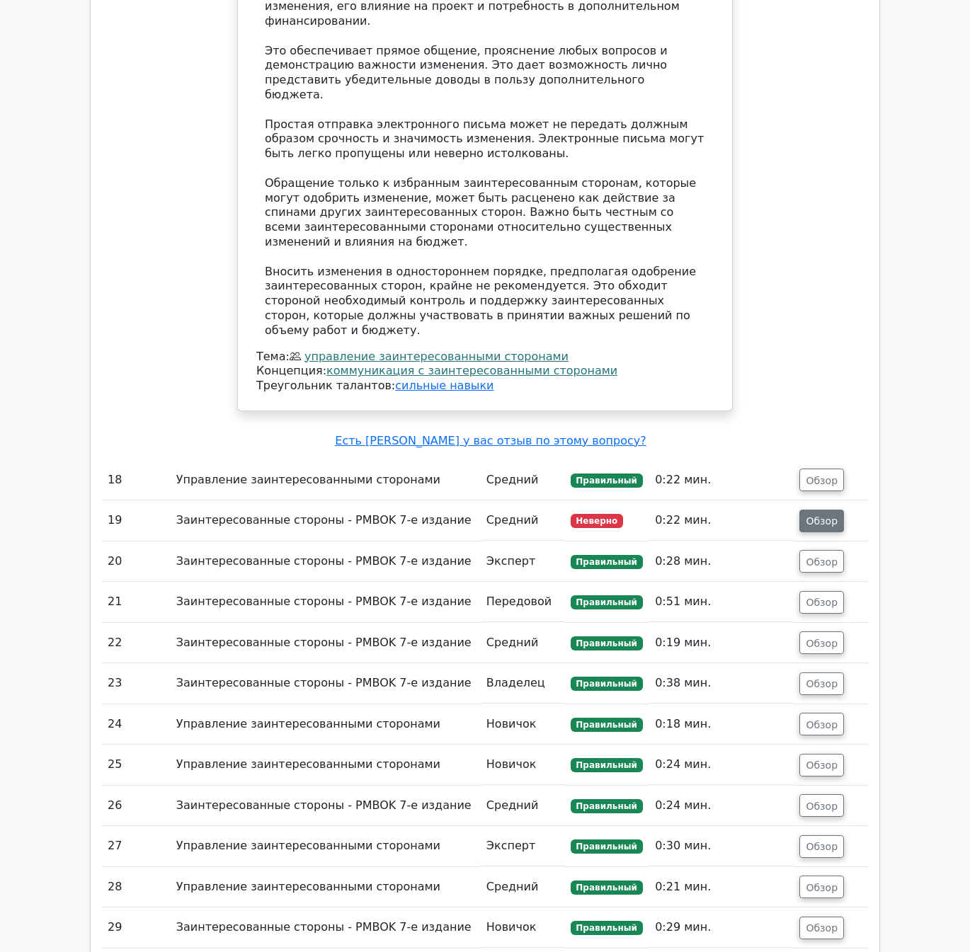
click at [823, 515] on font "Обзор" at bounding box center [821, 520] width 32 height 11
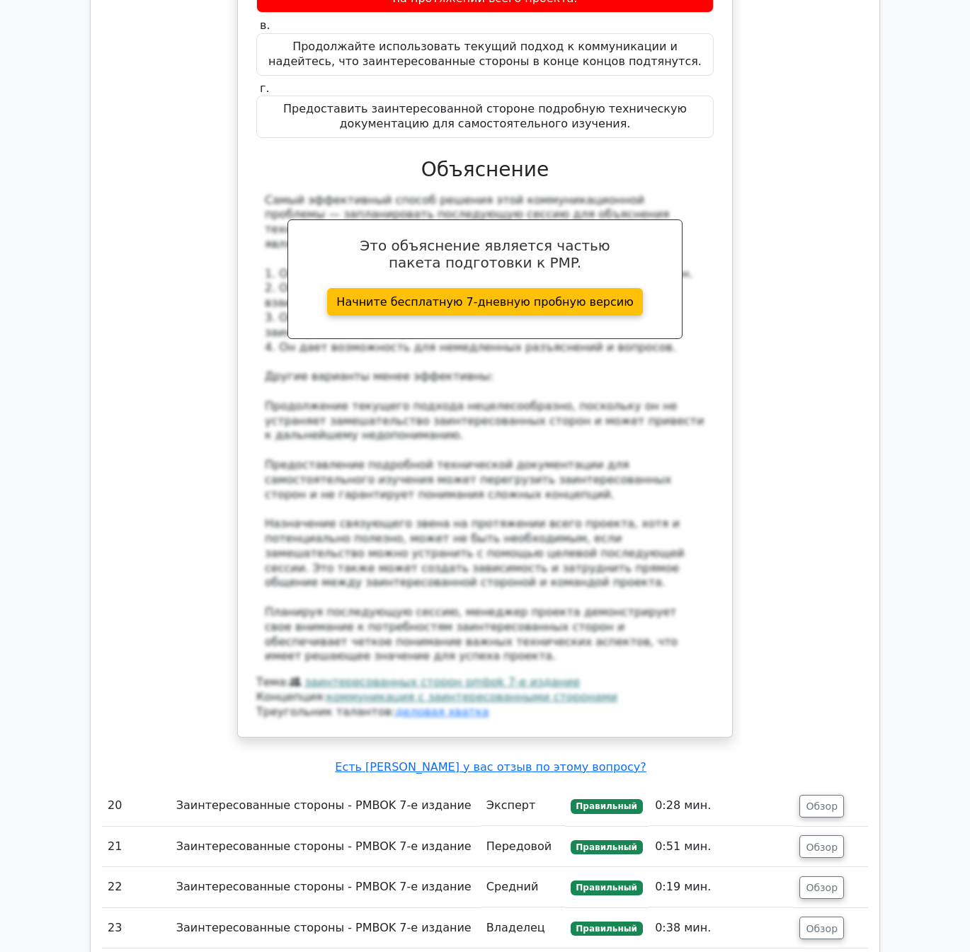
scroll to position [4804, 0]
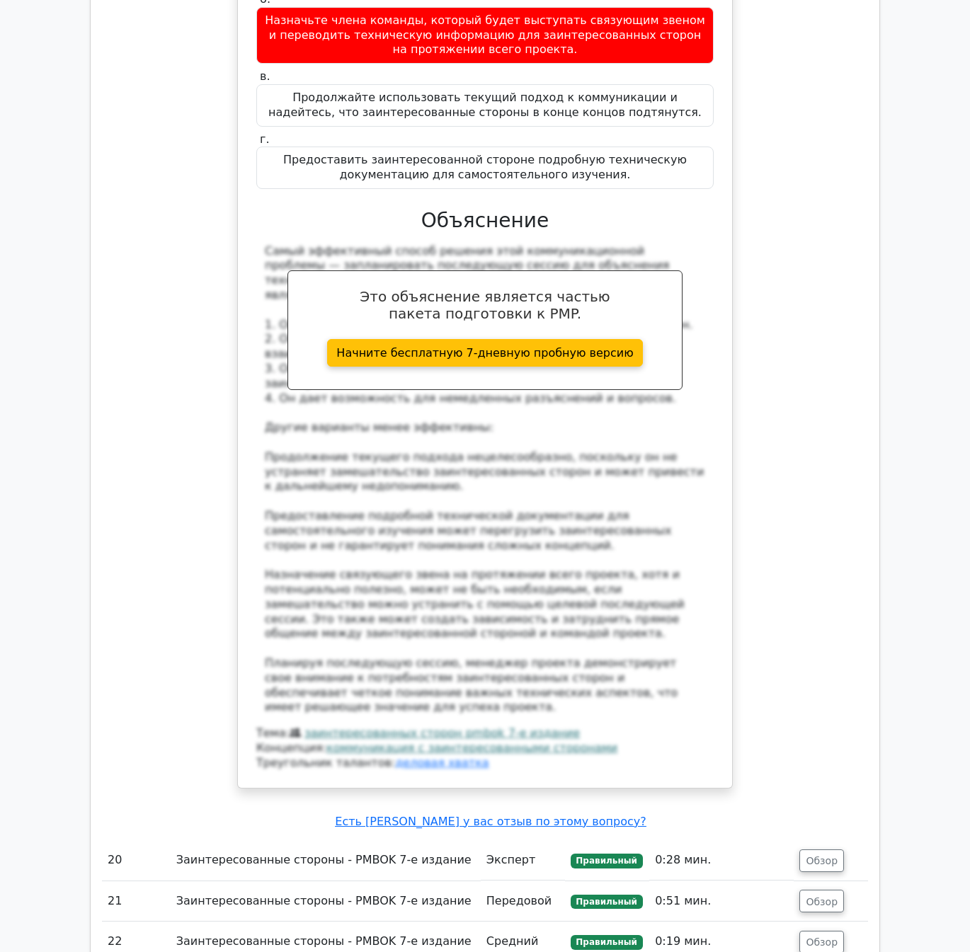
click at [725, 411] on div "На недавней встрече заинтересованная сторона выразила недоумение по поводу техн…" at bounding box center [484, 309] width 483 height 945
click at [546, 386] on div "Самый эффективный способ решения этой коммуникационной проблемы — запланировать…" at bounding box center [485, 479] width 440 height 471
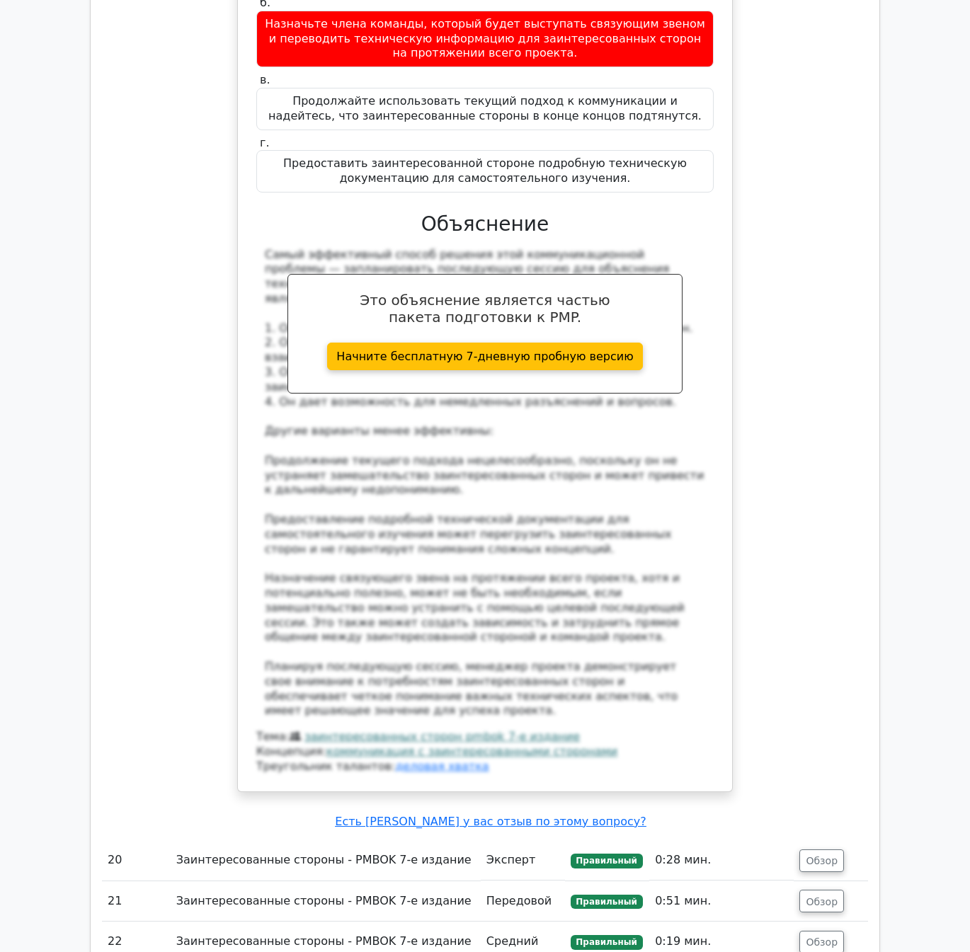
click at [756, 231] on div "На недавней встрече заинтересованная сторона выразила недоумение по поводу техн…" at bounding box center [485, 321] width 766 height 975
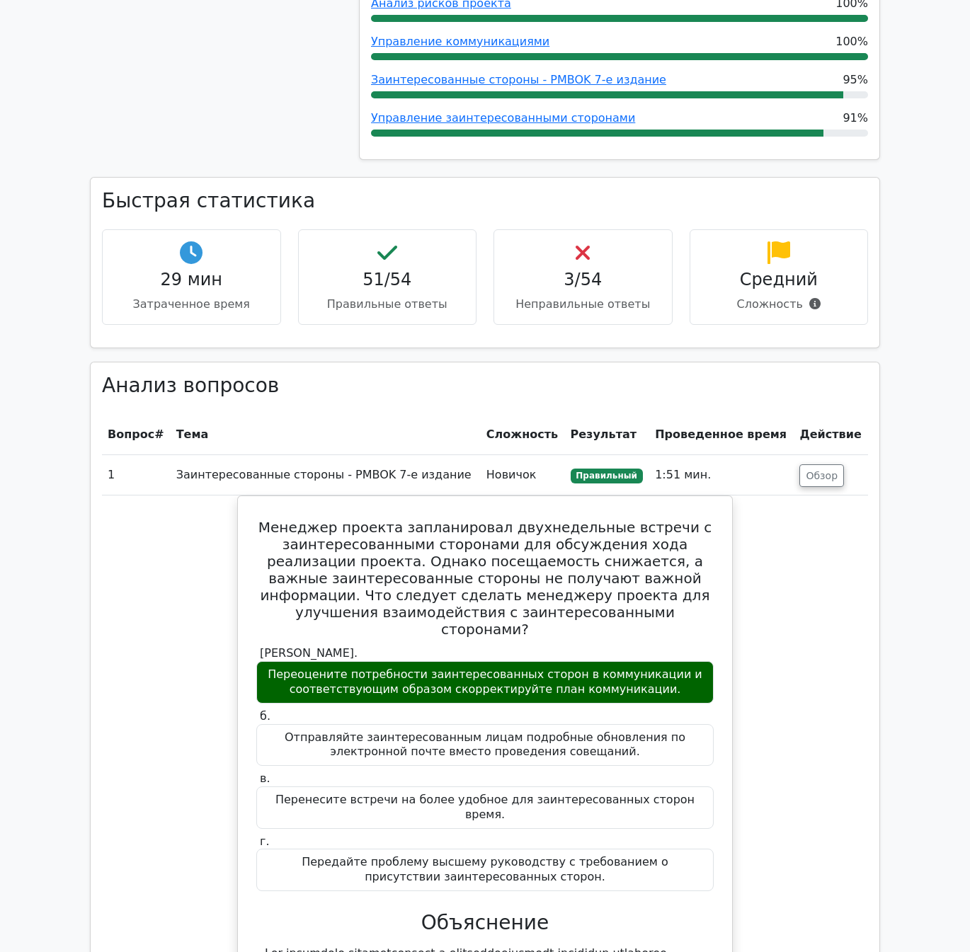
scroll to position [1022, 0]
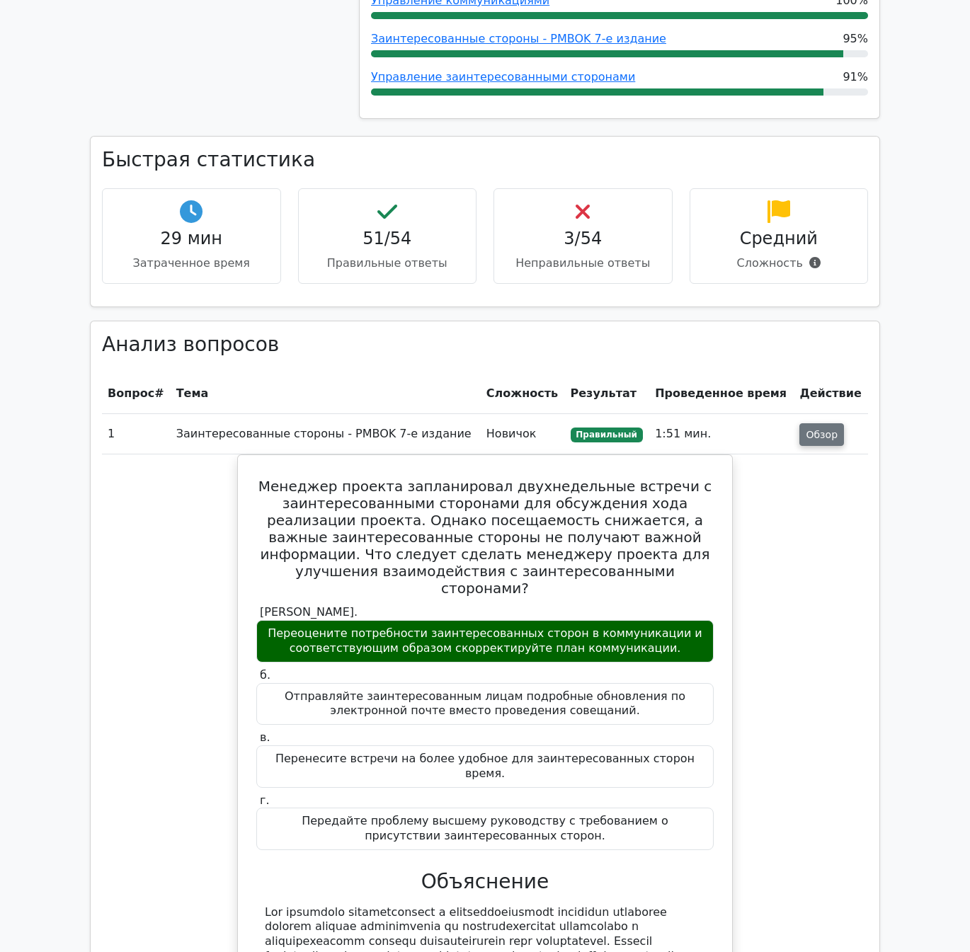
click at [825, 446] on button "Обзор" at bounding box center [821, 434] width 45 height 23
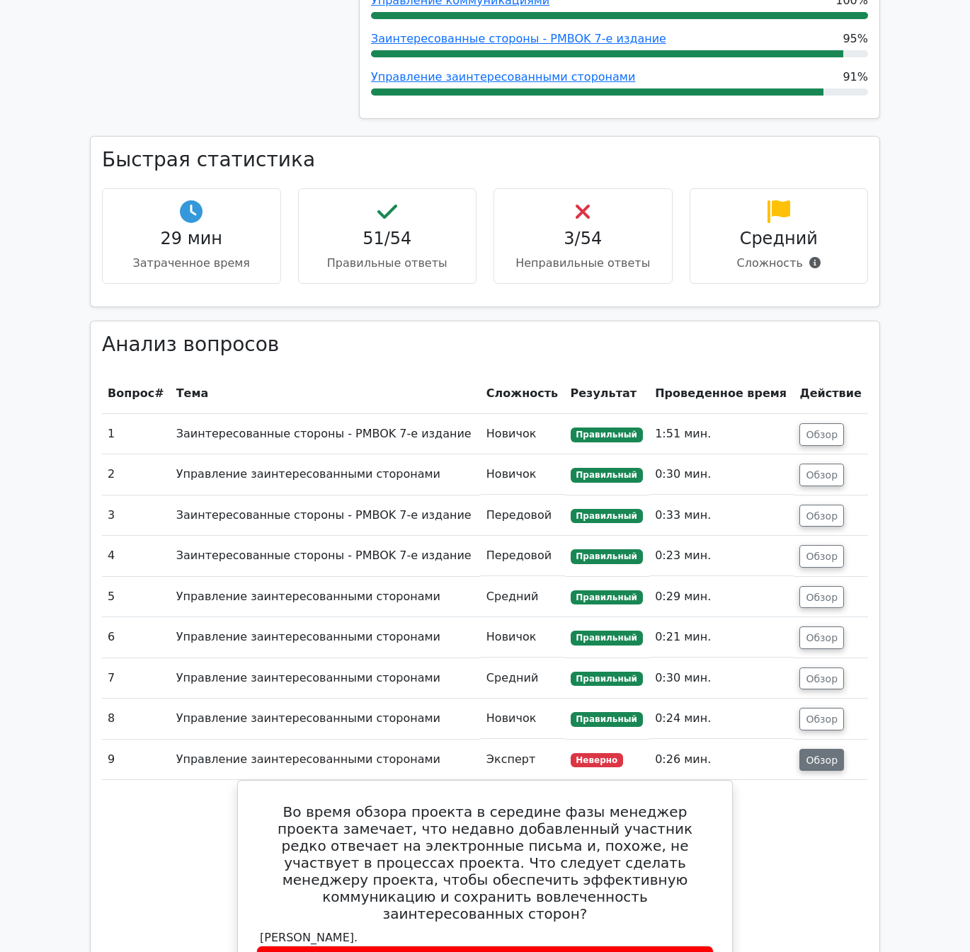
click at [817, 760] on font "Обзор" at bounding box center [821, 759] width 32 height 11
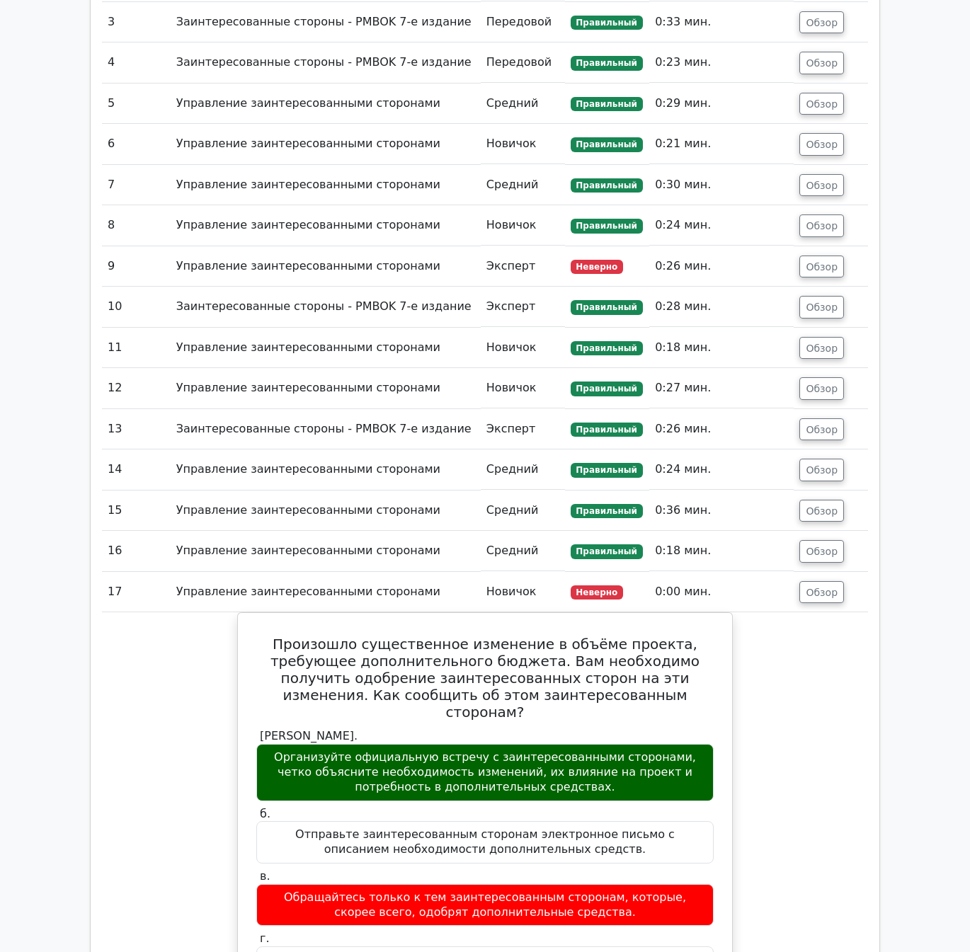
scroll to position [1572, 0]
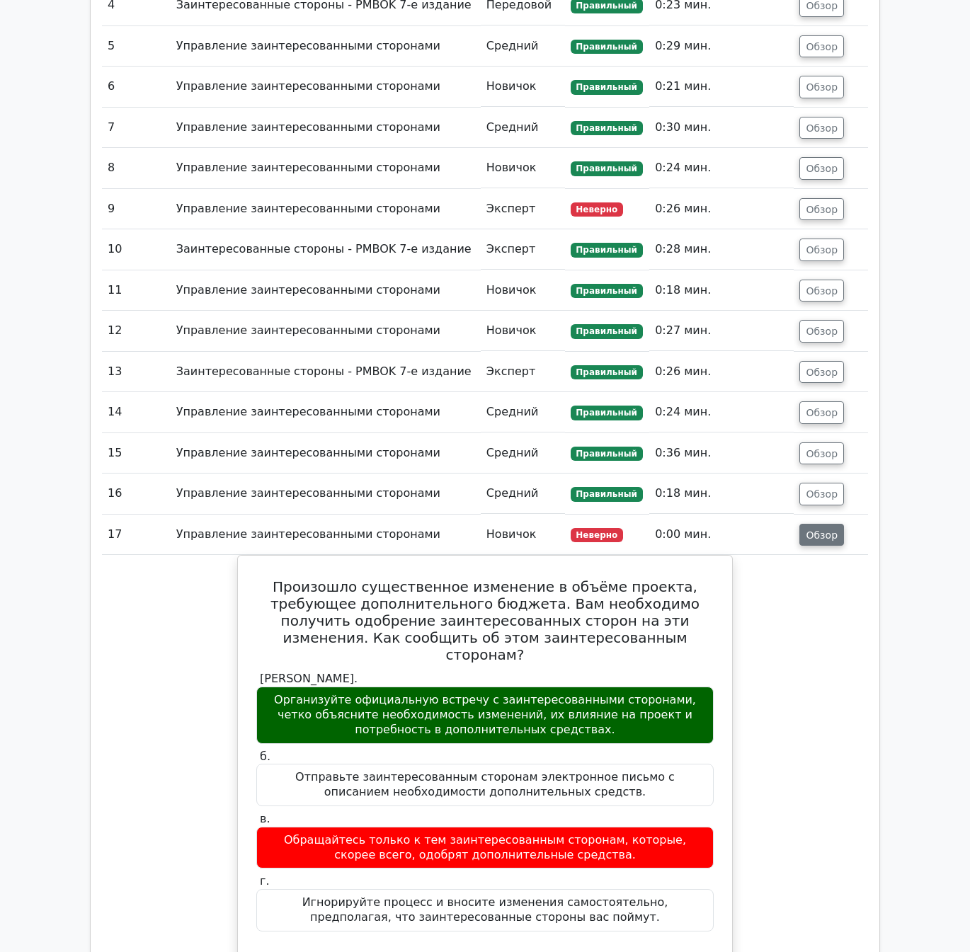
click at [831, 540] on font "Обзор" at bounding box center [821, 534] width 32 height 11
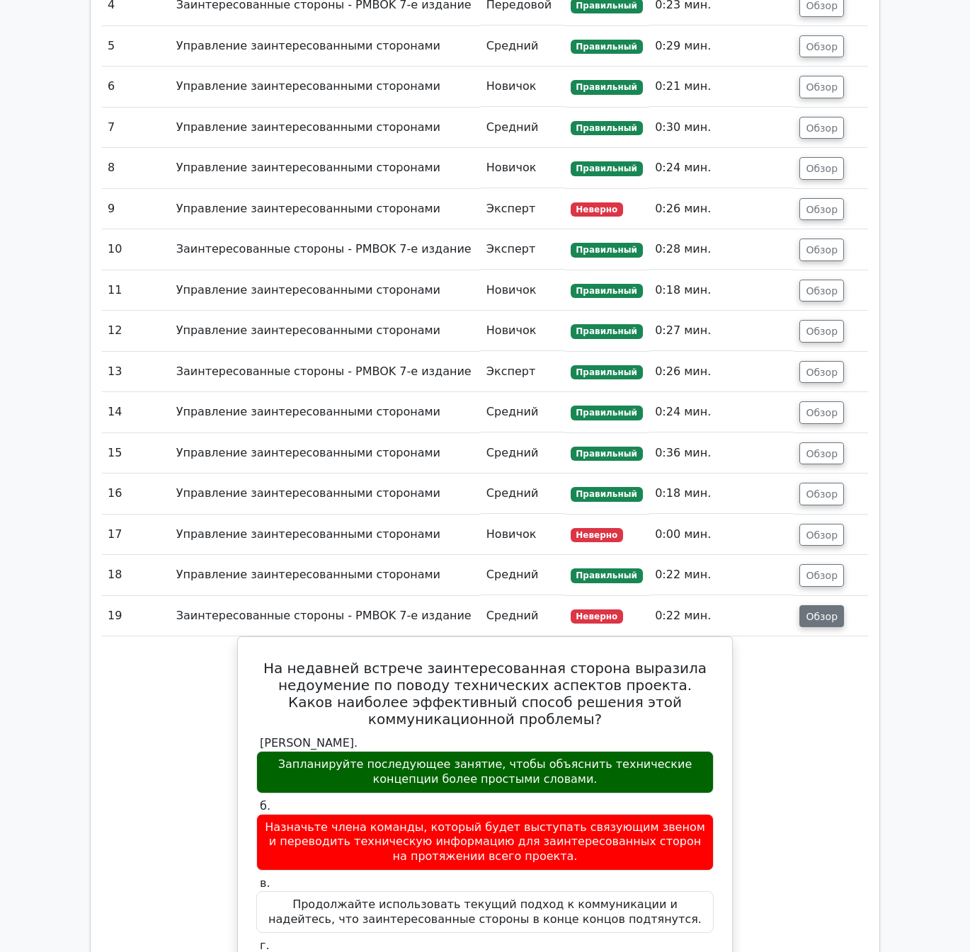
click at [822, 621] on font "Обзор" at bounding box center [821, 615] width 32 height 11
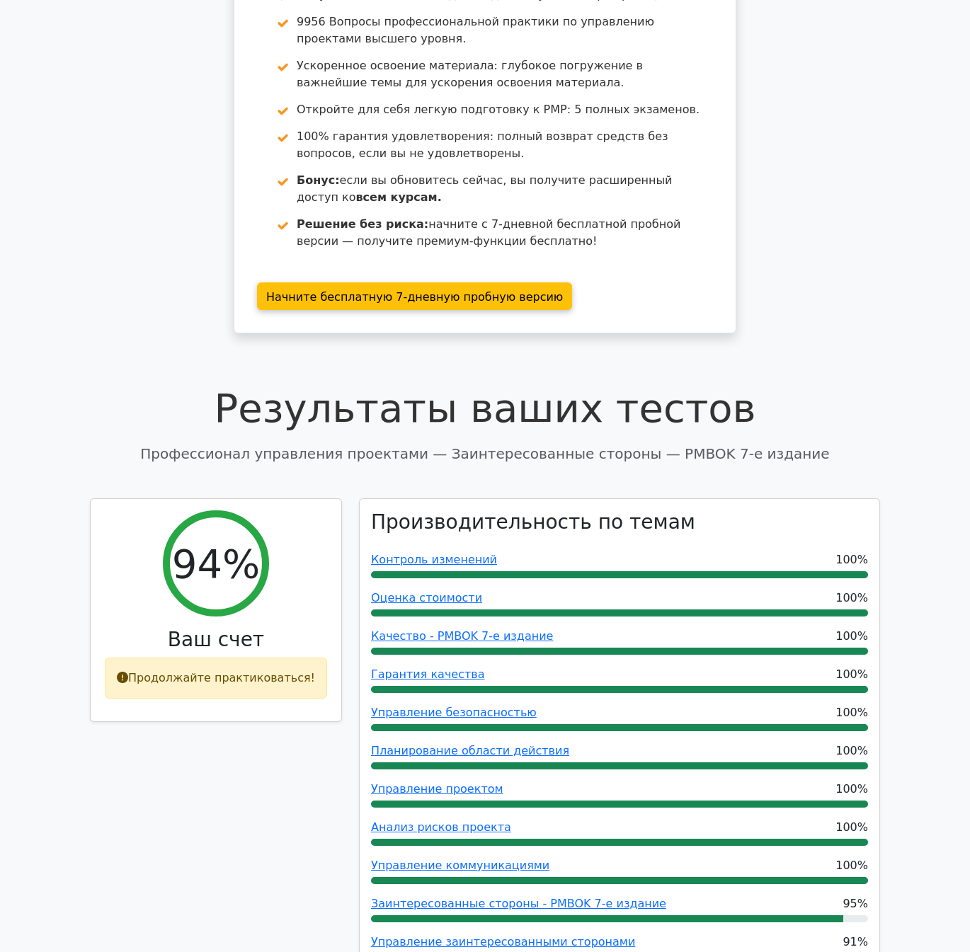
scroll to position [0, 0]
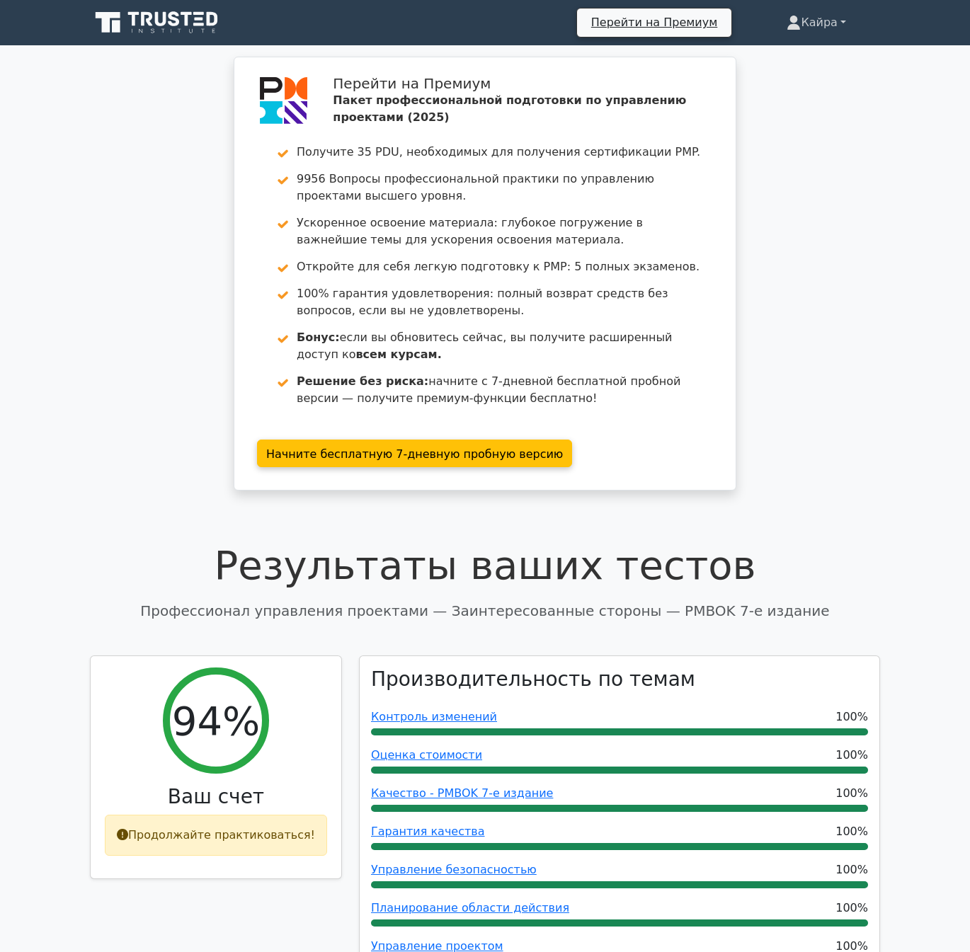
click at [811, 16] on font "Кайра" at bounding box center [818, 22] width 37 height 13
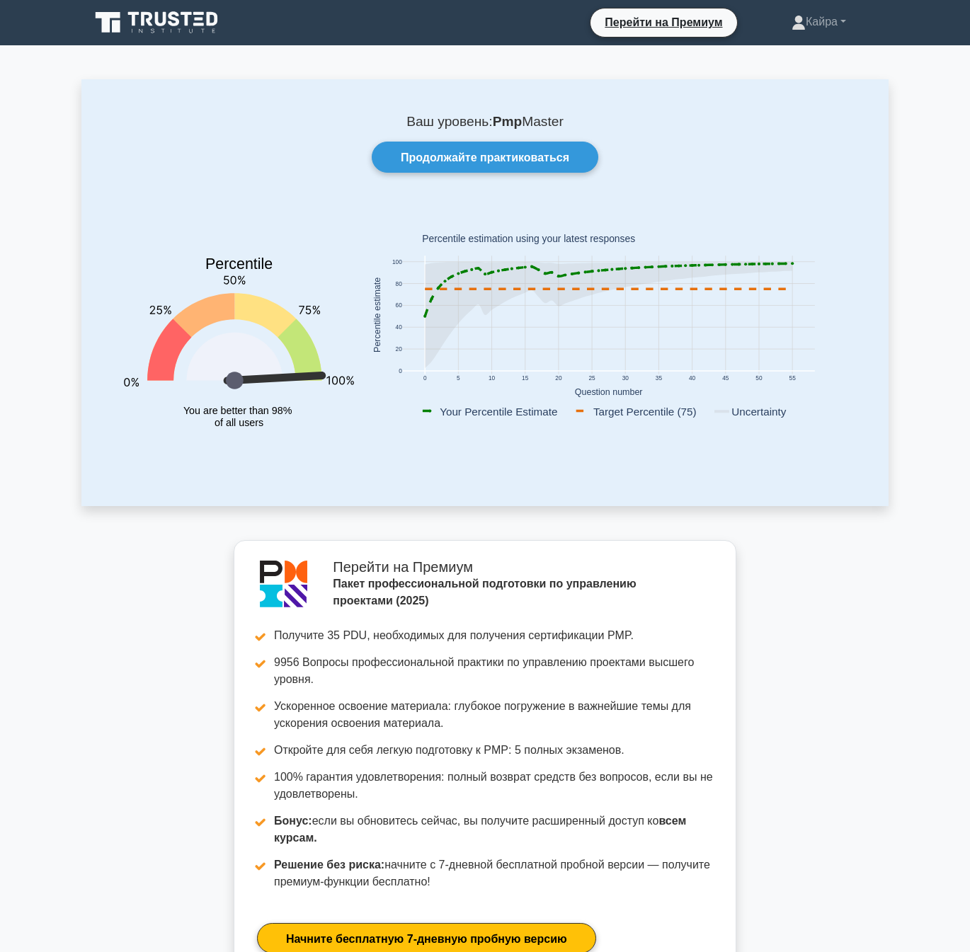
click at [188, 24] on icon at bounding box center [158, 22] width 136 height 27
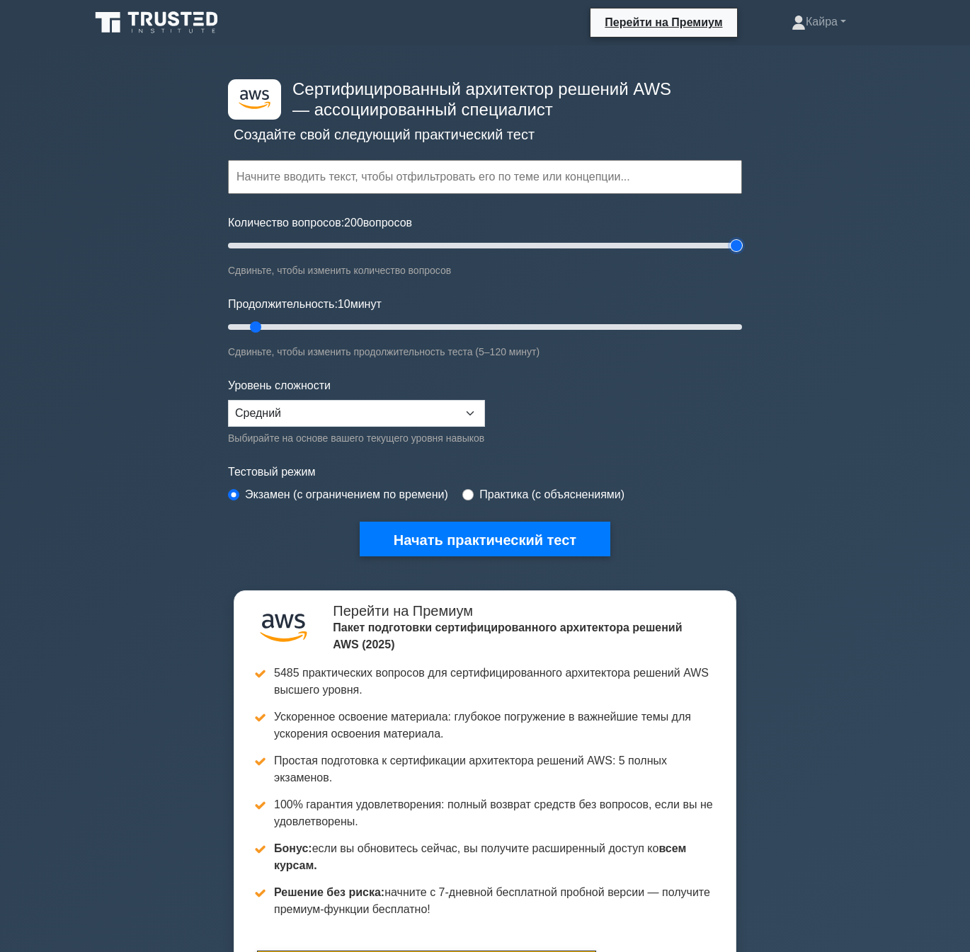
drag, startPoint x: 246, startPoint y: 243, endPoint x: 873, endPoint y: 249, distance: 627.0
type input "200"
click at [742, 249] on input "Количество вопросов: 200 вопросов" at bounding box center [485, 245] width 514 height 17
drag, startPoint x: 251, startPoint y: 321, endPoint x: 818, endPoint y: 330, distance: 566.9
type input "120"
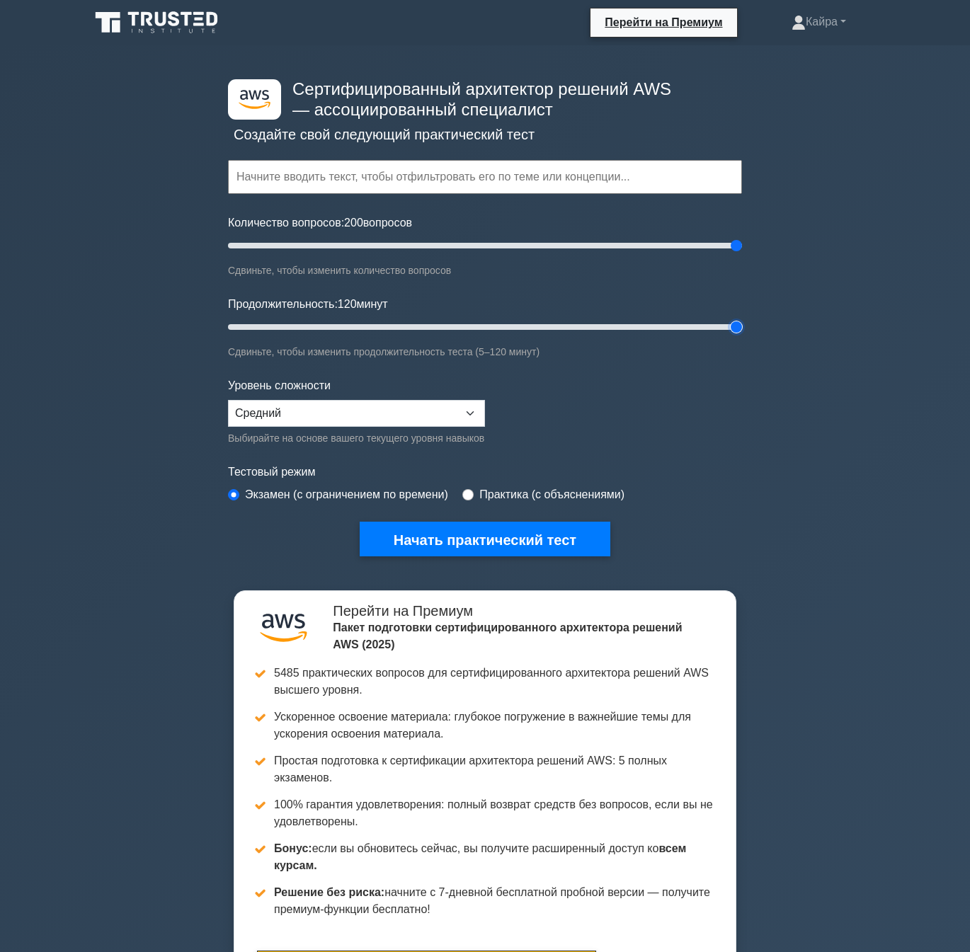
click at [742, 330] on input "Продолжительность: 120 минут" at bounding box center [485, 326] width 514 height 17
click at [475, 414] on select "Новичок Средний Эксперт" at bounding box center [356, 413] width 257 height 27
select select "expert"
click at [228, 400] on select "Новичок Средний Эксперт" at bounding box center [356, 413] width 257 height 27
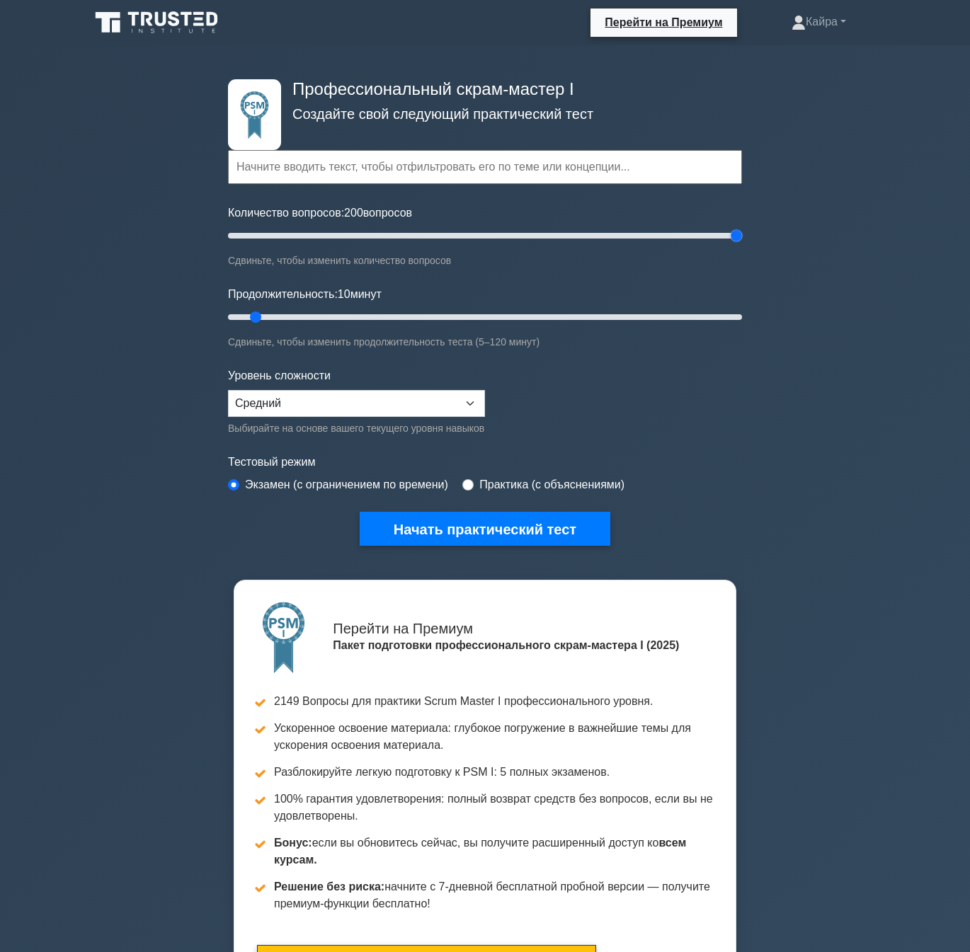
drag, startPoint x: 246, startPoint y: 229, endPoint x: 928, endPoint y: 241, distance: 682.3
type input "200"
click at [742, 241] on input "Количество вопросов: 200 вопросов" at bounding box center [485, 235] width 514 height 17
drag, startPoint x: 258, startPoint y: 312, endPoint x: 1131, endPoint y: 312, distance: 873.3
type input "120"
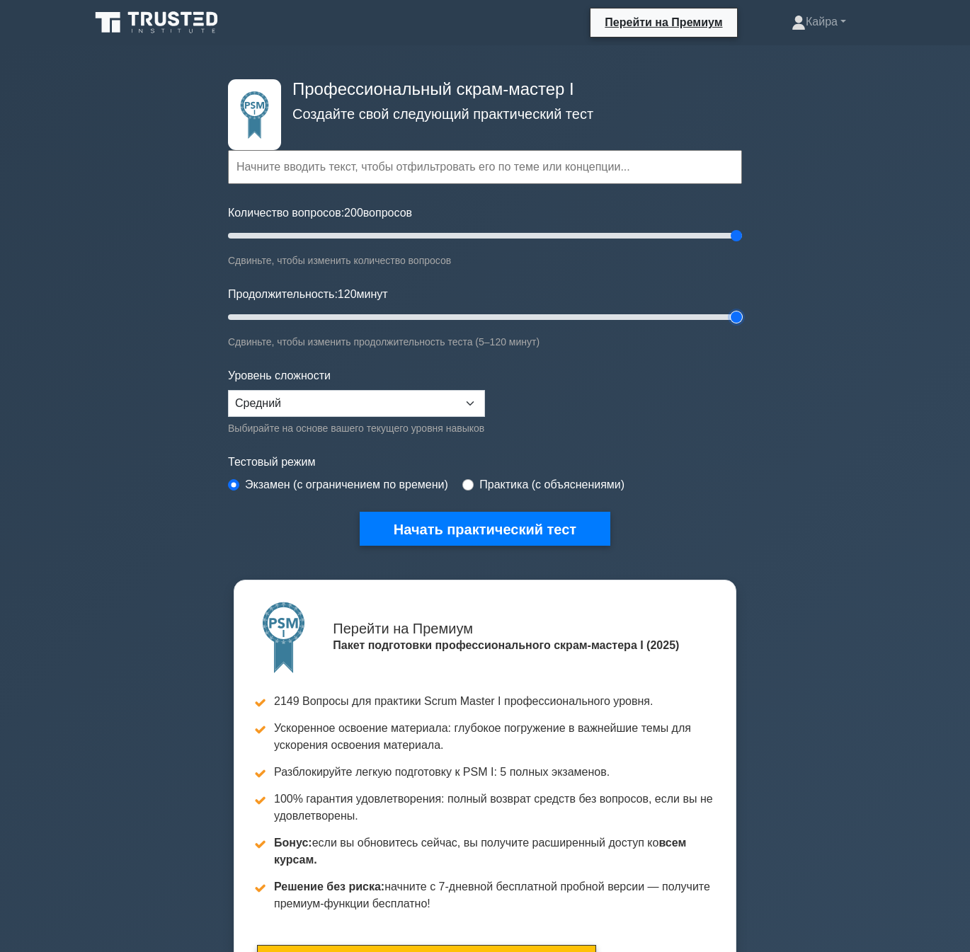
click at [742, 312] on input "Продолжительность: 120 минут" at bounding box center [485, 317] width 514 height 17
click at [457, 397] on select "Новичок Средний Эксперт" at bounding box center [356, 403] width 257 height 27
select select "expert"
click at [228, 390] on select "Новичок Средний Эксперт" at bounding box center [356, 403] width 257 height 27
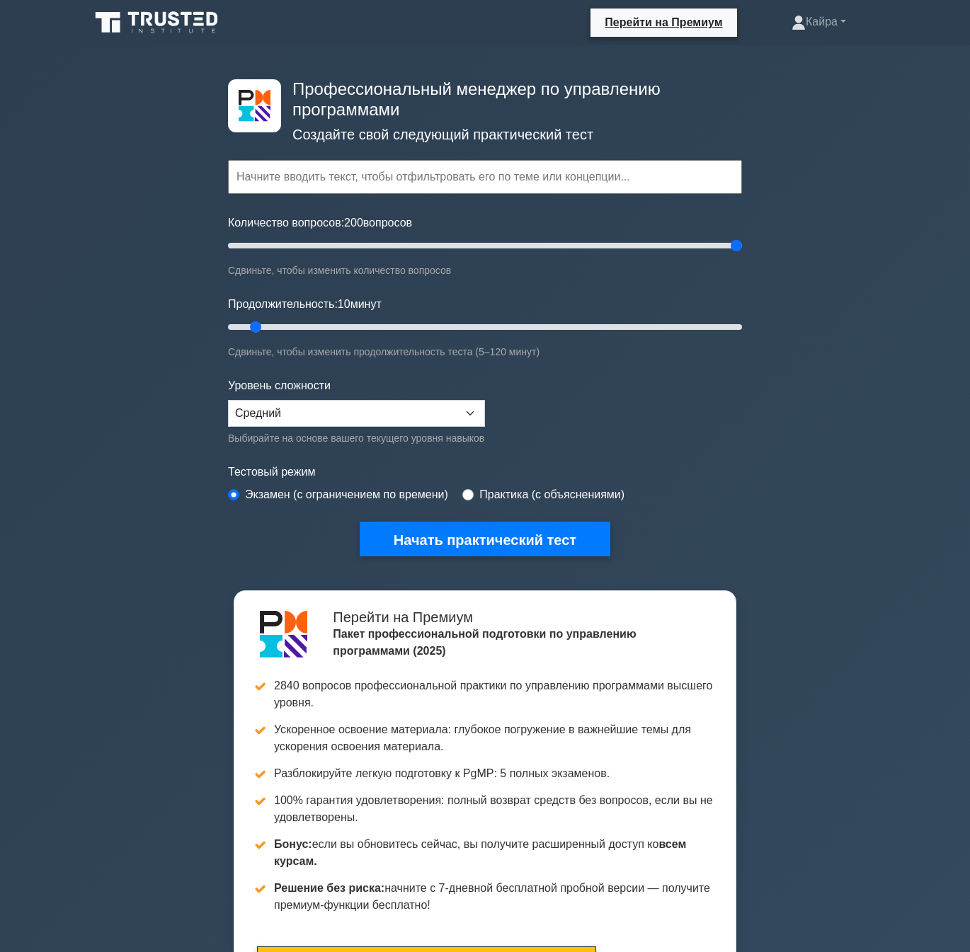
drag, startPoint x: 243, startPoint y: 243, endPoint x: 1013, endPoint y: 266, distance: 770.3
type input "200"
click at [742, 254] on input "Количество вопросов: 200 вопросов" at bounding box center [485, 245] width 514 height 17
drag, startPoint x: 259, startPoint y: 326, endPoint x: 791, endPoint y: 347, distance: 532.6
type input "120"
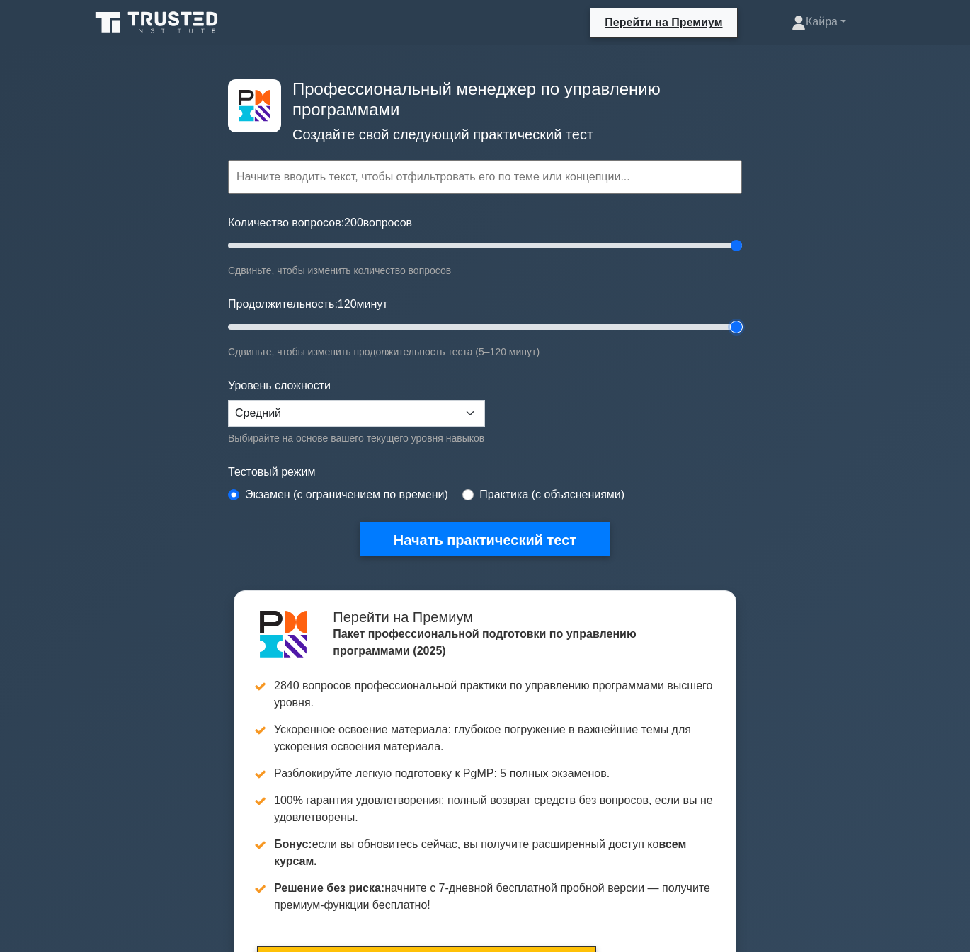
click at [742, 335] on input "Продолжительность: 120 минут" at bounding box center [485, 326] width 514 height 17
click at [447, 430] on div "Выбирайте на основе вашего текущего уровня навыков" at bounding box center [356, 438] width 257 height 17
click at [447, 419] on select "Новичок Средний Эксперт" at bounding box center [356, 413] width 257 height 27
select select "expert"
click at [228, 400] on select "Новичок Средний Эксперт" at bounding box center [356, 413] width 257 height 27
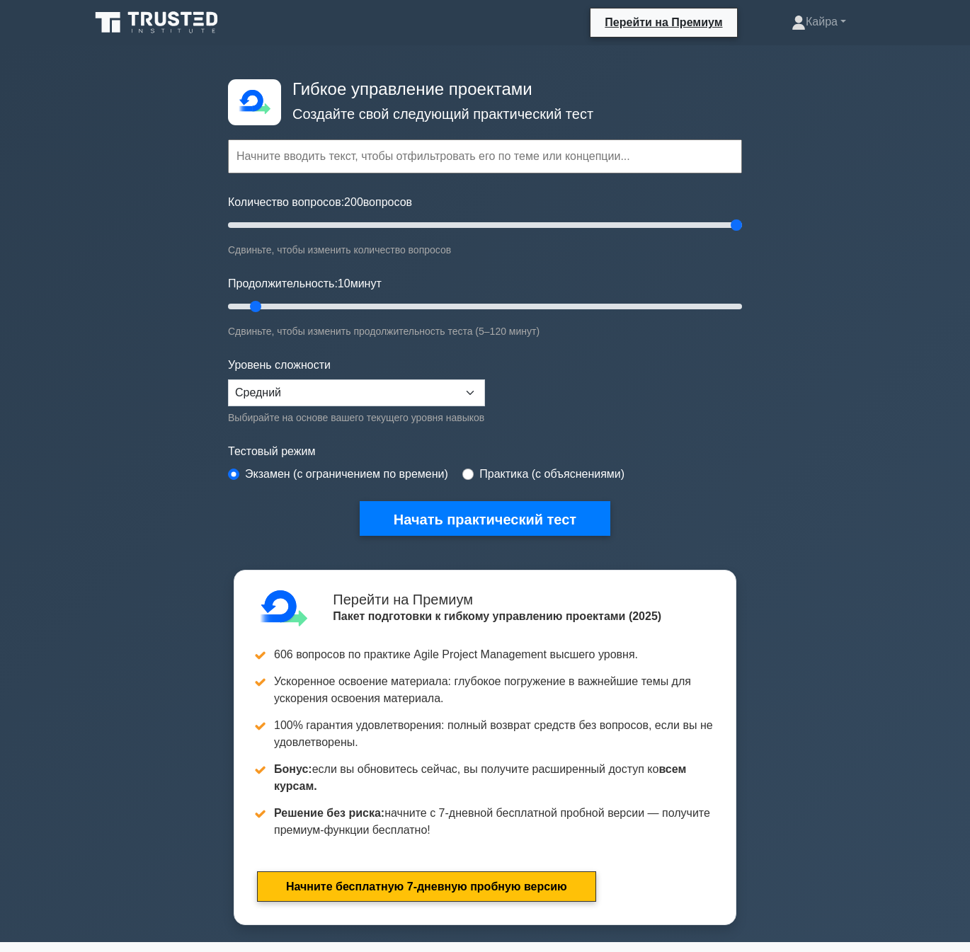
drag, startPoint x: 250, startPoint y: 222, endPoint x: 551, endPoint y: 283, distance: 306.9
type input "200"
click at [742, 222] on input "Количество вопросов: 200 вопросов" at bounding box center [485, 225] width 514 height 17
drag, startPoint x: 335, startPoint y: 301, endPoint x: 575, endPoint y: 355, distance: 245.9
type input "120"
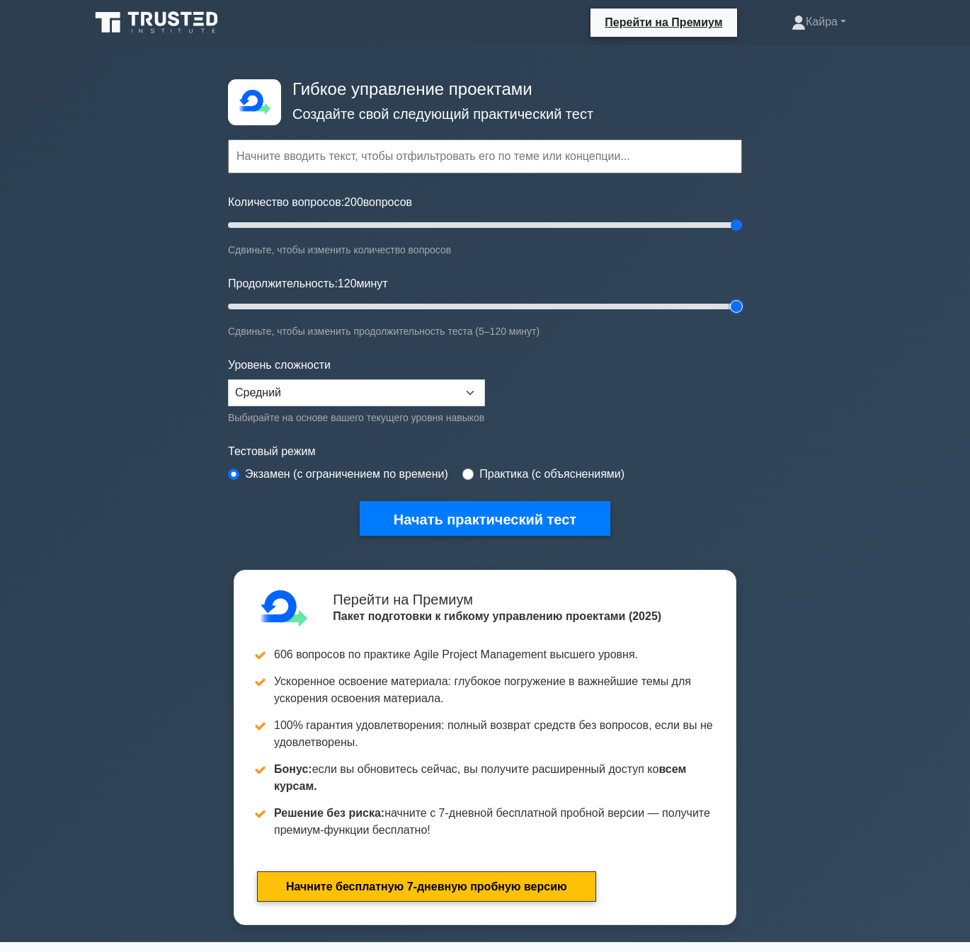
click at [742, 301] on input "Продолжительность: 120 минут" at bounding box center [485, 306] width 514 height 17
drag, startPoint x: 401, startPoint y: 379, endPoint x: 393, endPoint y: 386, distance: 10.5
click at [401, 379] on select "Новичок Средний Эксперт" at bounding box center [356, 392] width 257 height 27
select select "expert"
click at [228, 379] on select "Новичок Средний Эксперт" at bounding box center [356, 392] width 257 height 27
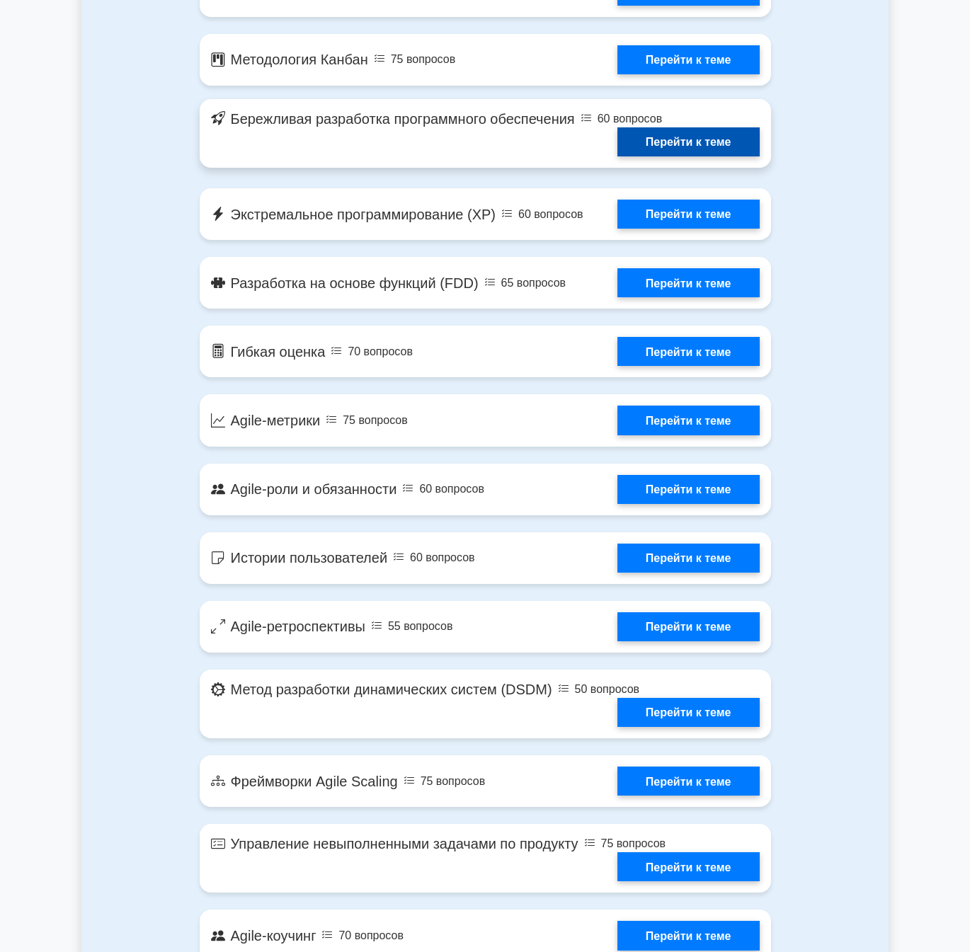
scroll to position [1100, 0]
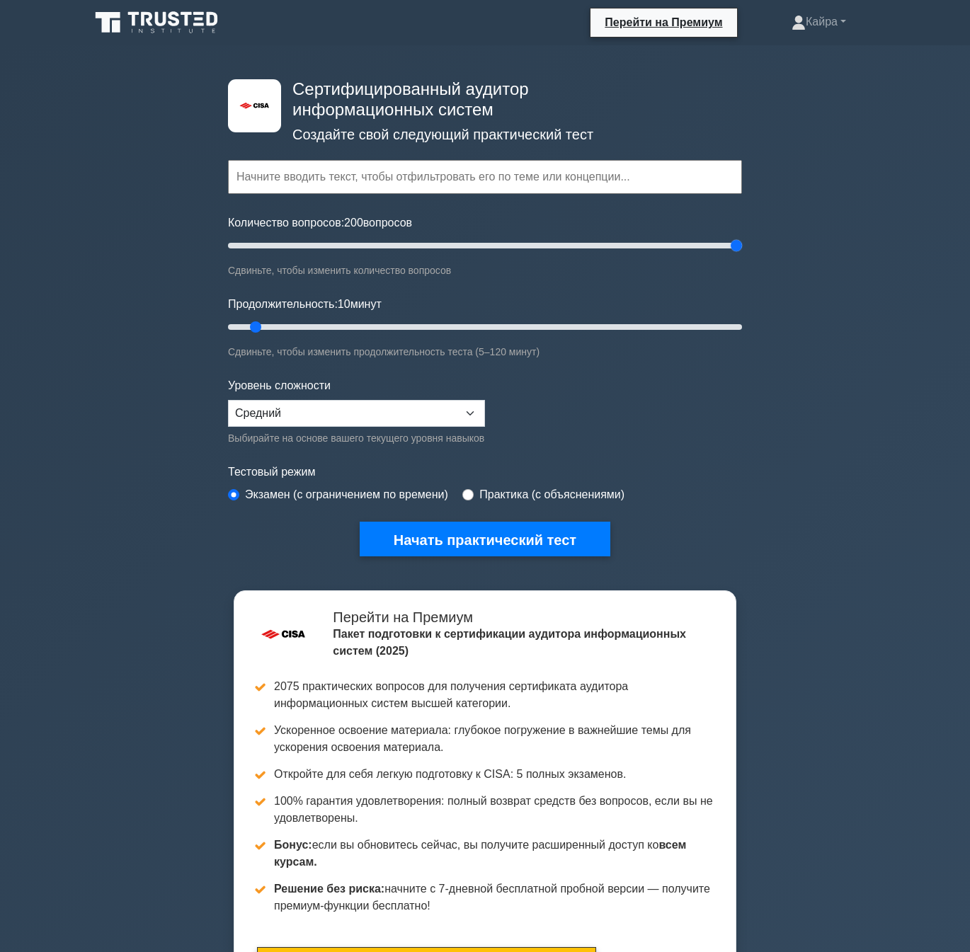
drag, startPoint x: 249, startPoint y: 246, endPoint x: 759, endPoint y: 248, distance: 510.3
type input "200"
click at [742, 237] on input "Количество вопросов: 200 вопросов" at bounding box center [485, 245] width 514 height 17
drag, startPoint x: 251, startPoint y: 323, endPoint x: 917, endPoint y: 328, distance: 666.7
type input "120"
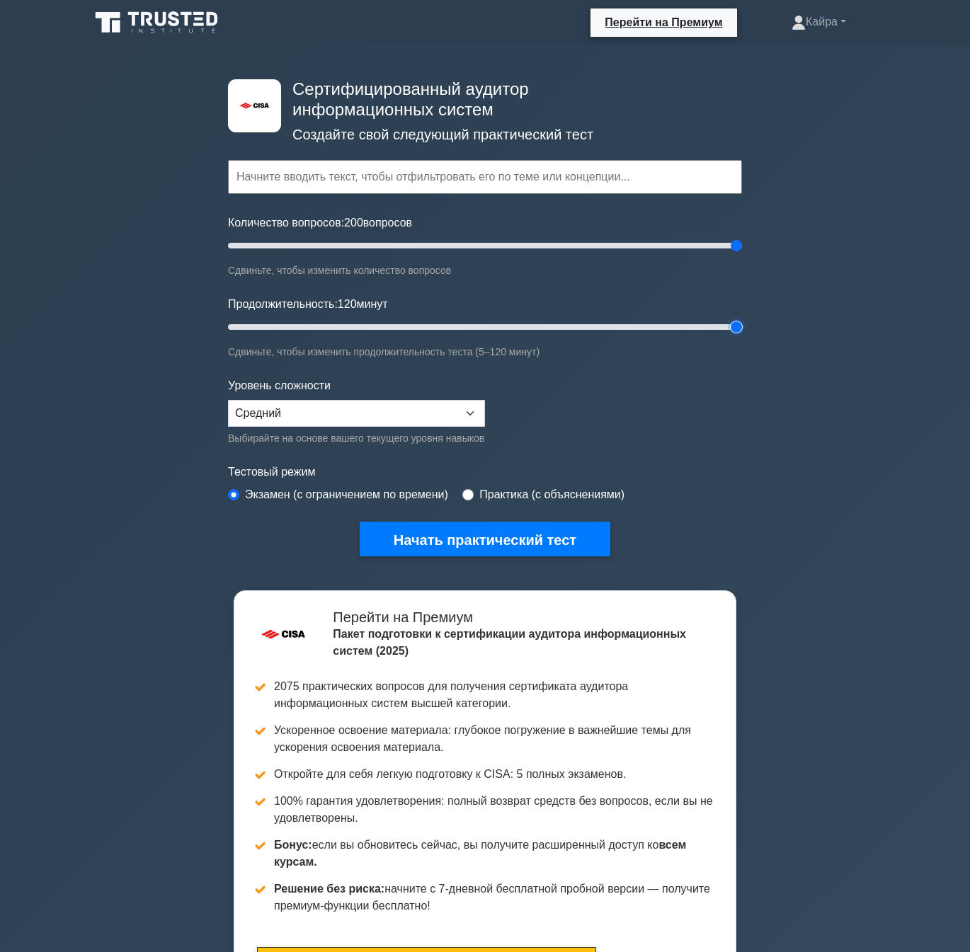
click at [742, 328] on input "Продолжительность: 120 минут" at bounding box center [485, 326] width 514 height 17
drag, startPoint x: 470, startPoint y: 406, endPoint x: 464, endPoint y: 412, distance: 8.5
click at [470, 406] on select "Новичок Средний Эксперт" at bounding box center [356, 413] width 257 height 27
select select "expert"
click at [228, 400] on select "Новичок Средний Эксперт" at bounding box center [356, 413] width 257 height 27
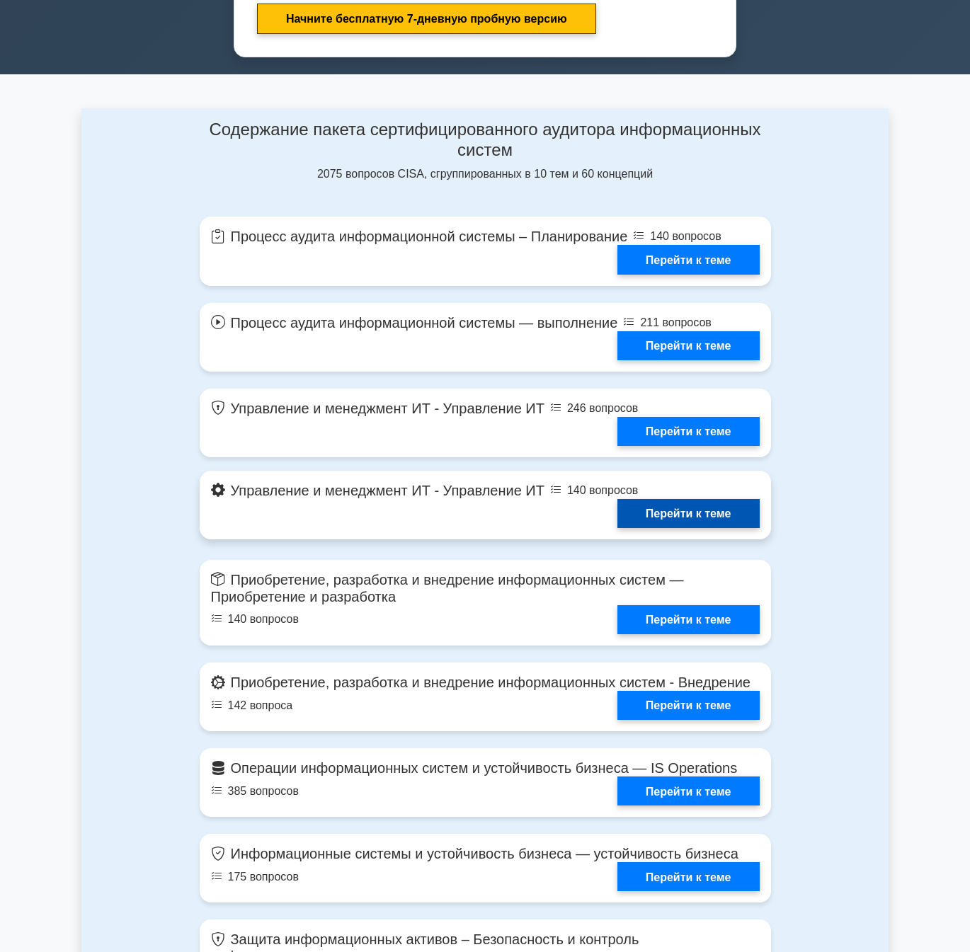
scroll to position [1494, 0]
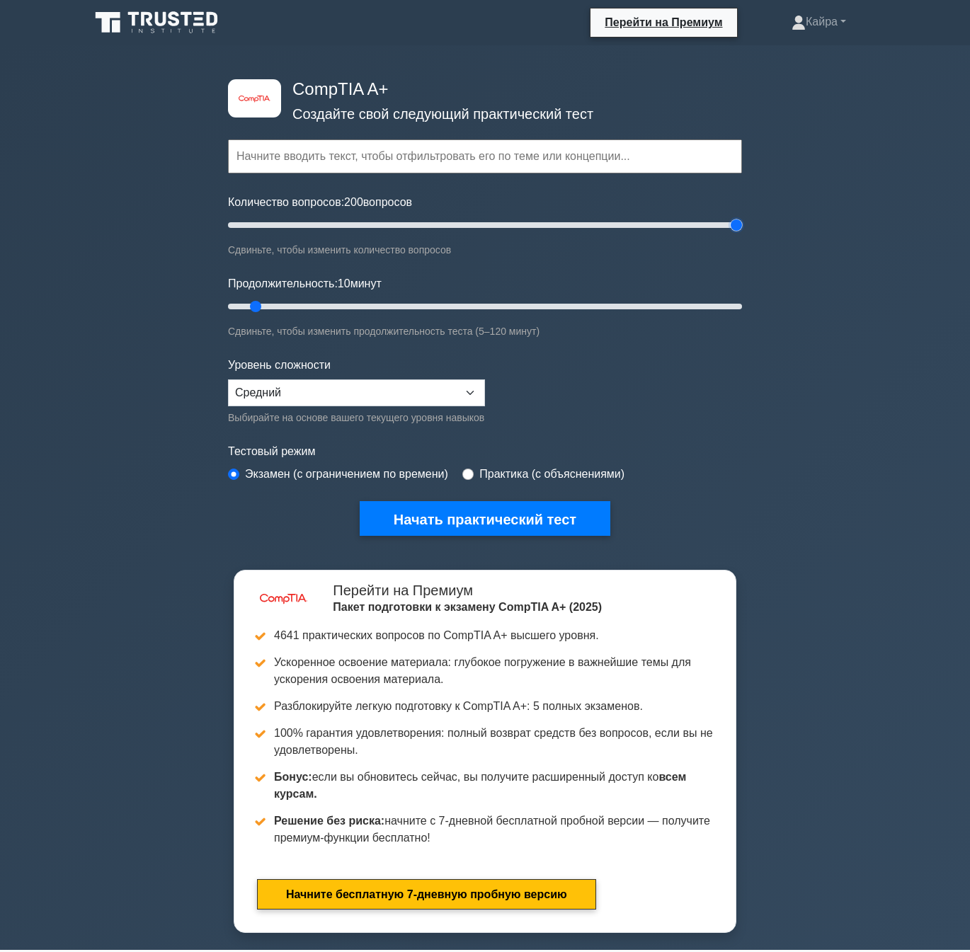
drag, startPoint x: 244, startPoint y: 219, endPoint x: 774, endPoint y: 222, distance: 529.4
type input "200"
click at [742, 222] on input "Количество вопросов: 200 вопросов" at bounding box center [485, 225] width 514 height 17
drag, startPoint x: 250, startPoint y: 301, endPoint x: 994, endPoint y: 324, distance: 744.1
type input "120"
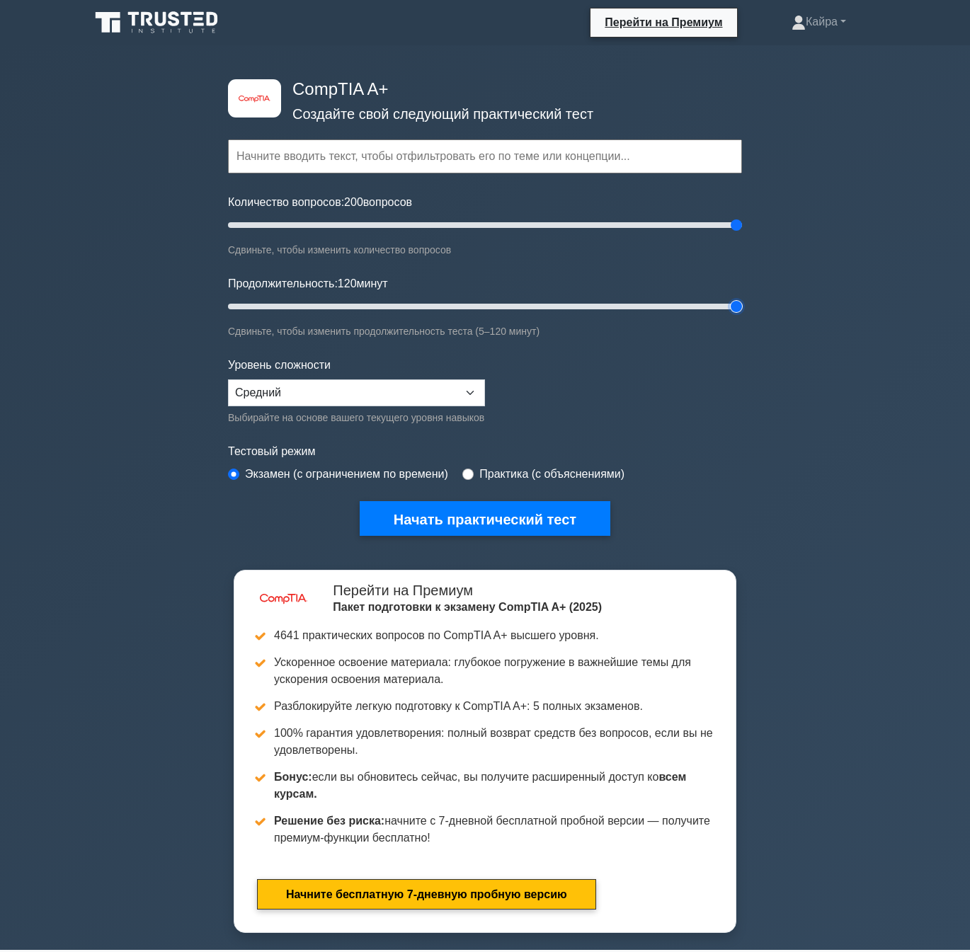
click at [742, 315] on input "Продолжительность: 120 минут" at bounding box center [485, 306] width 514 height 17
click at [442, 382] on select "Новичок Средний Эксперт" at bounding box center [356, 392] width 257 height 27
select select "expert"
click at [228, 379] on select "Новичок Средний Эксперт" at bounding box center [356, 392] width 257 height 27
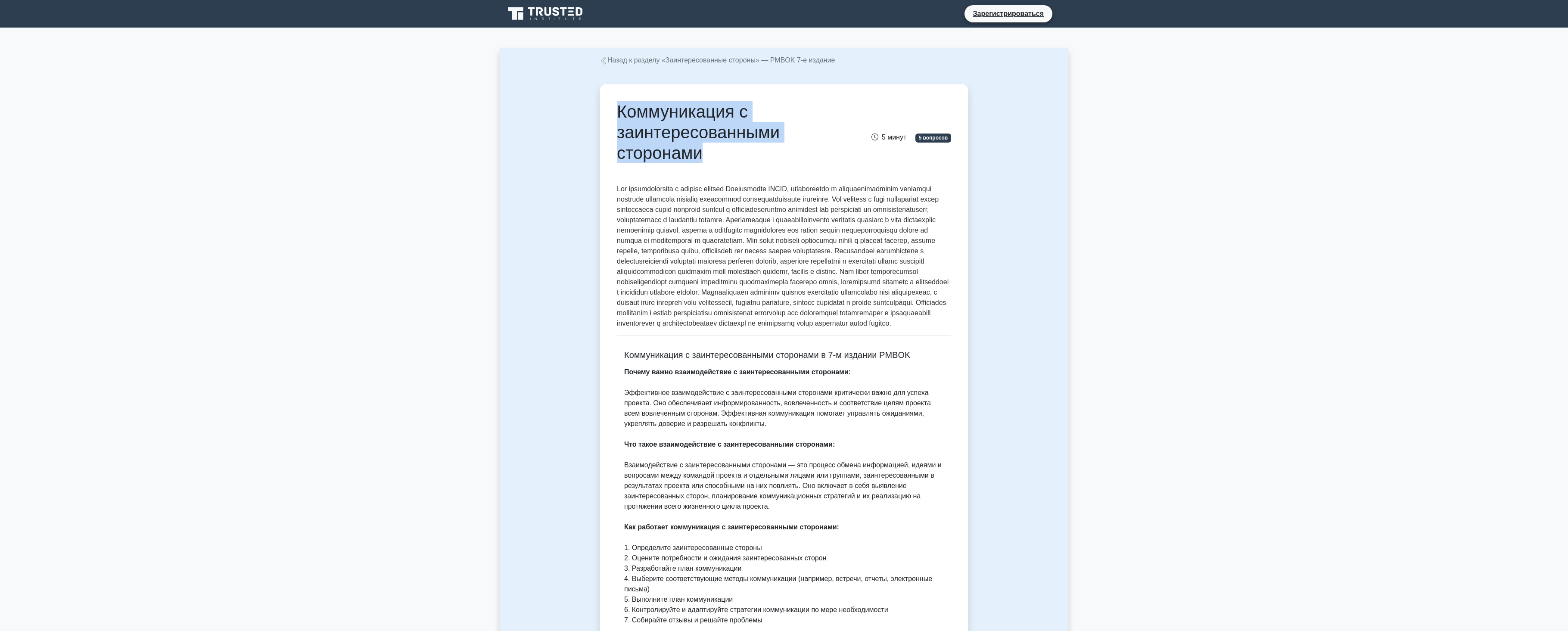
drag, startPoint x: 618, startPoint y: 109, endPoint x: 718, endPoint y: 154, distance: 109.7
click at [718, 154] on h1 "Коммуникация с заинтересованными сторонами" at bounding box center [726, 132] width 219 height 62
copy font "Коммуникация с заинтересованными сторонами"
